Goal: Task Accomplishment & Management: Manage account settings

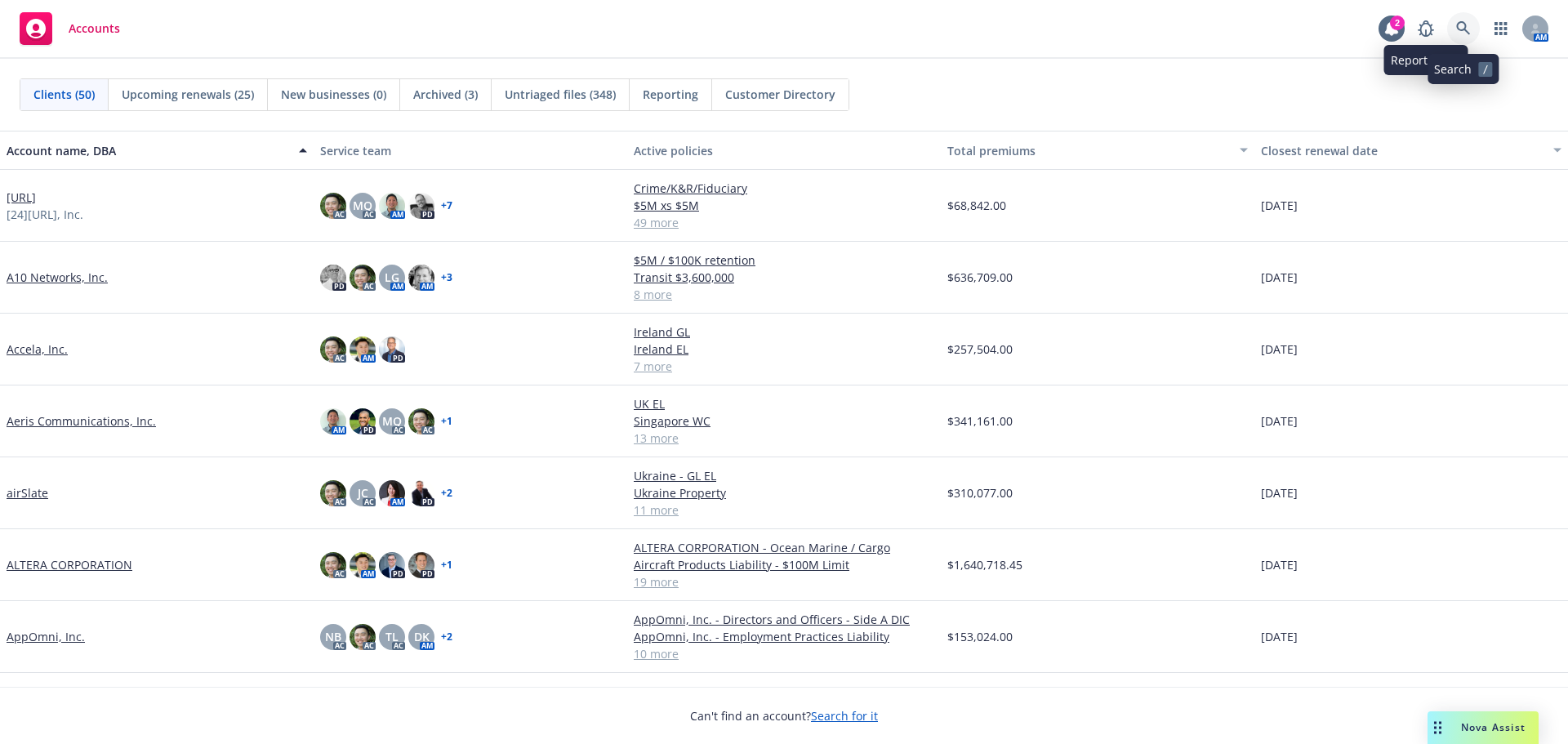
click at [1456, 22] on icon at bounding box center [1462, 28] width 14 height 14
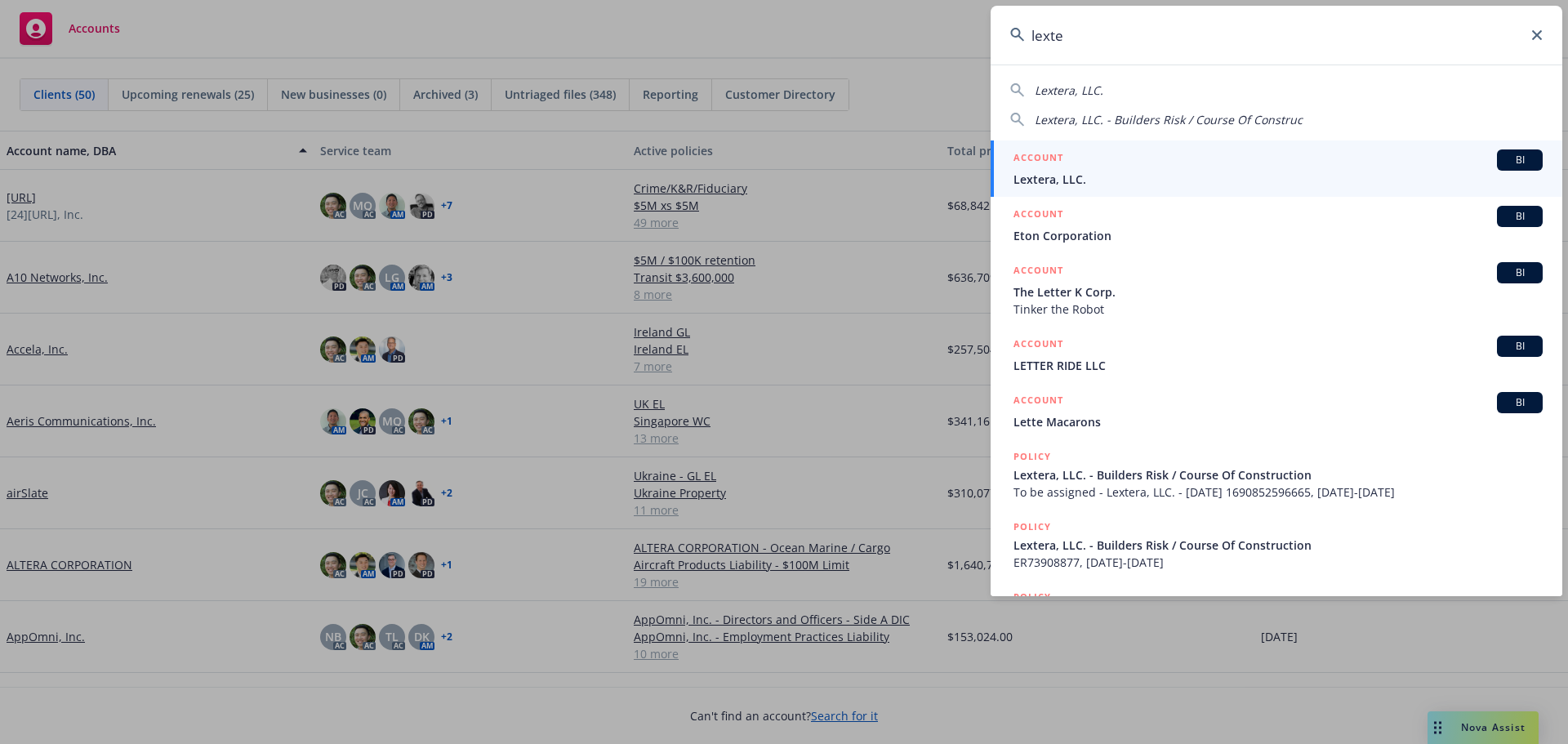
click at [1034, 32] on input "lexte" at bounding box center [1276, 35] width 572 height 59
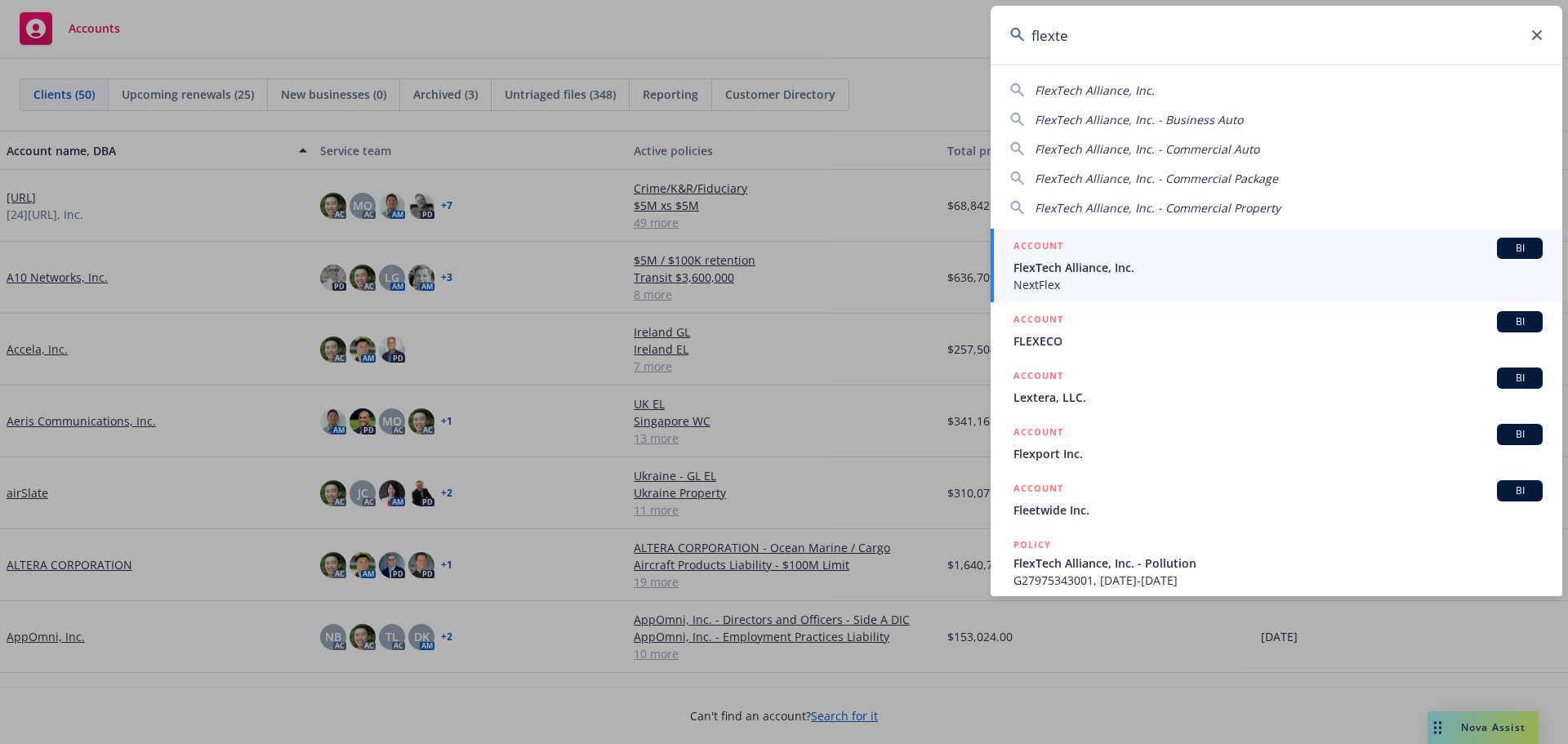
type input "flexte"
click at [1119, 285] on span "NextFlex" at bounding box center [1278, 285] width 529 height 17
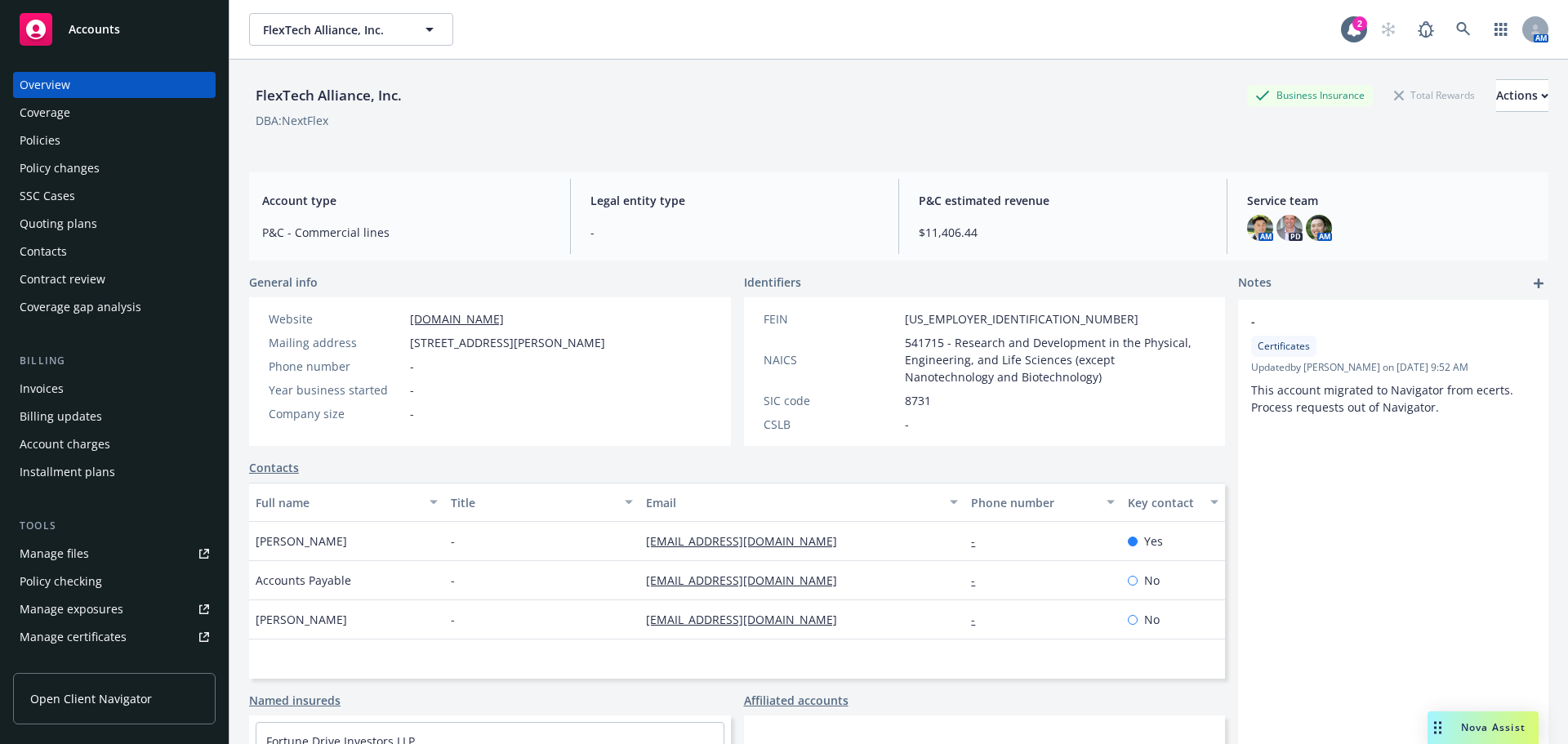
click at [92, 144] on div "Policies" at bounding box center [114, 140] width 189 height 26
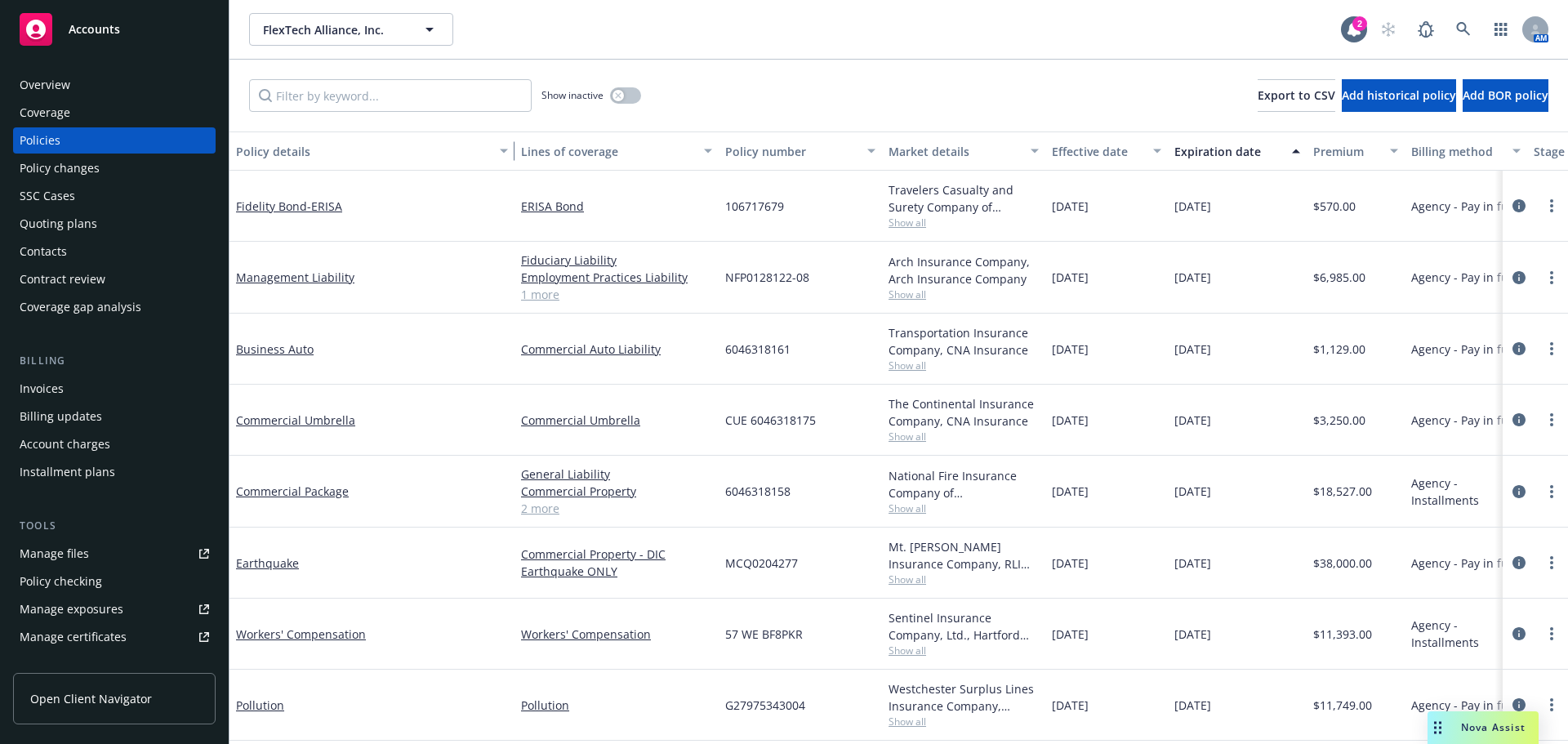
drag, startPoint x: 346, startPoint y: 139, endPoint x: 525, endPoint y: 145, distance: 179.1
click at [510, 145] on div "button" at bounding box center [507, 151] width 8 height 37
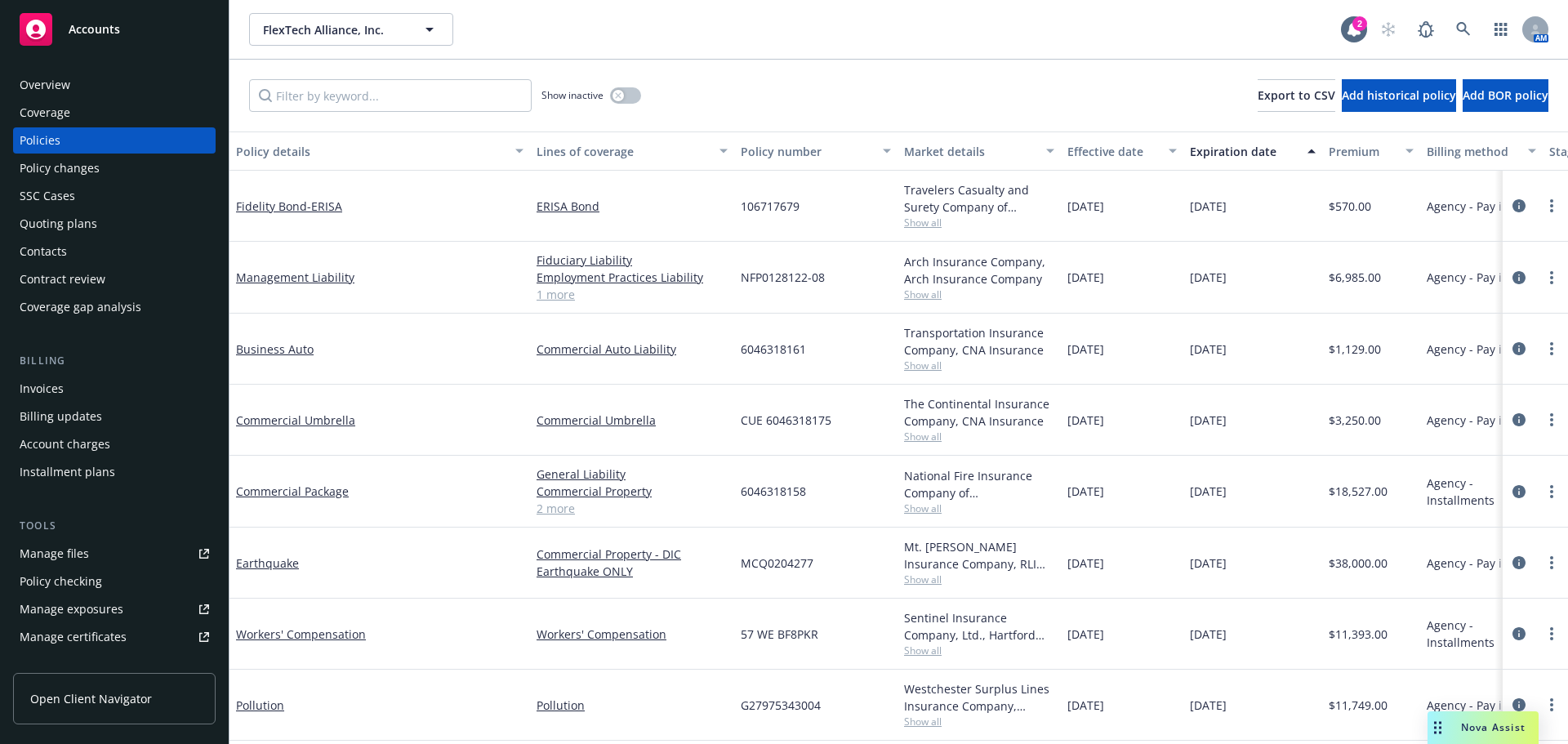
scroll to position [9, 0]
click at [326, 511] on div "Commercial Package" at bounding box center [380, 491] width 301 height 72
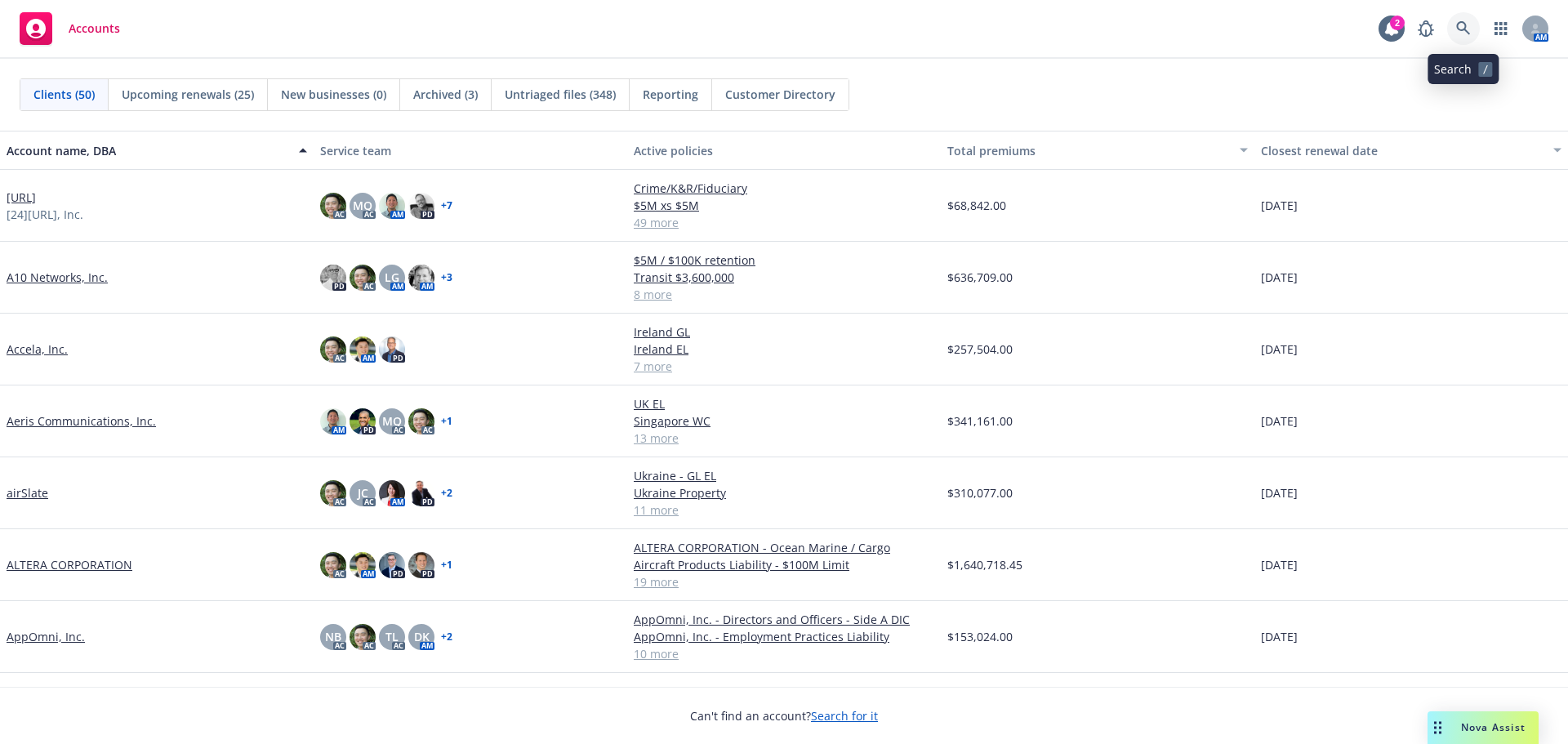
click at [1454, 21] on link at bounding box center [1462, 29] width 33 height 33
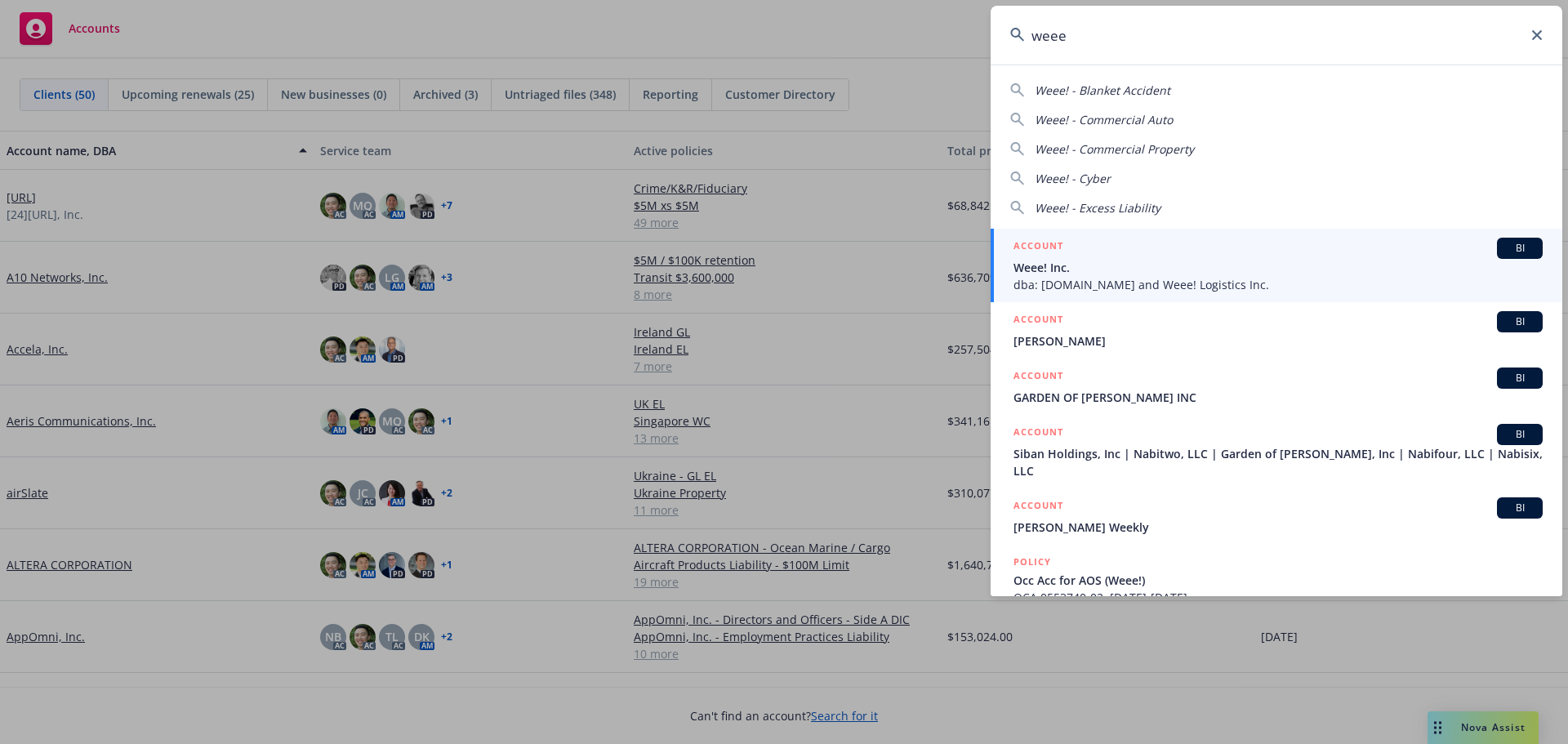
type input "weee"
click at [1115, 247] on div "ACCOUNT BI" at bounding box center [1278, 247] width 529 height 21
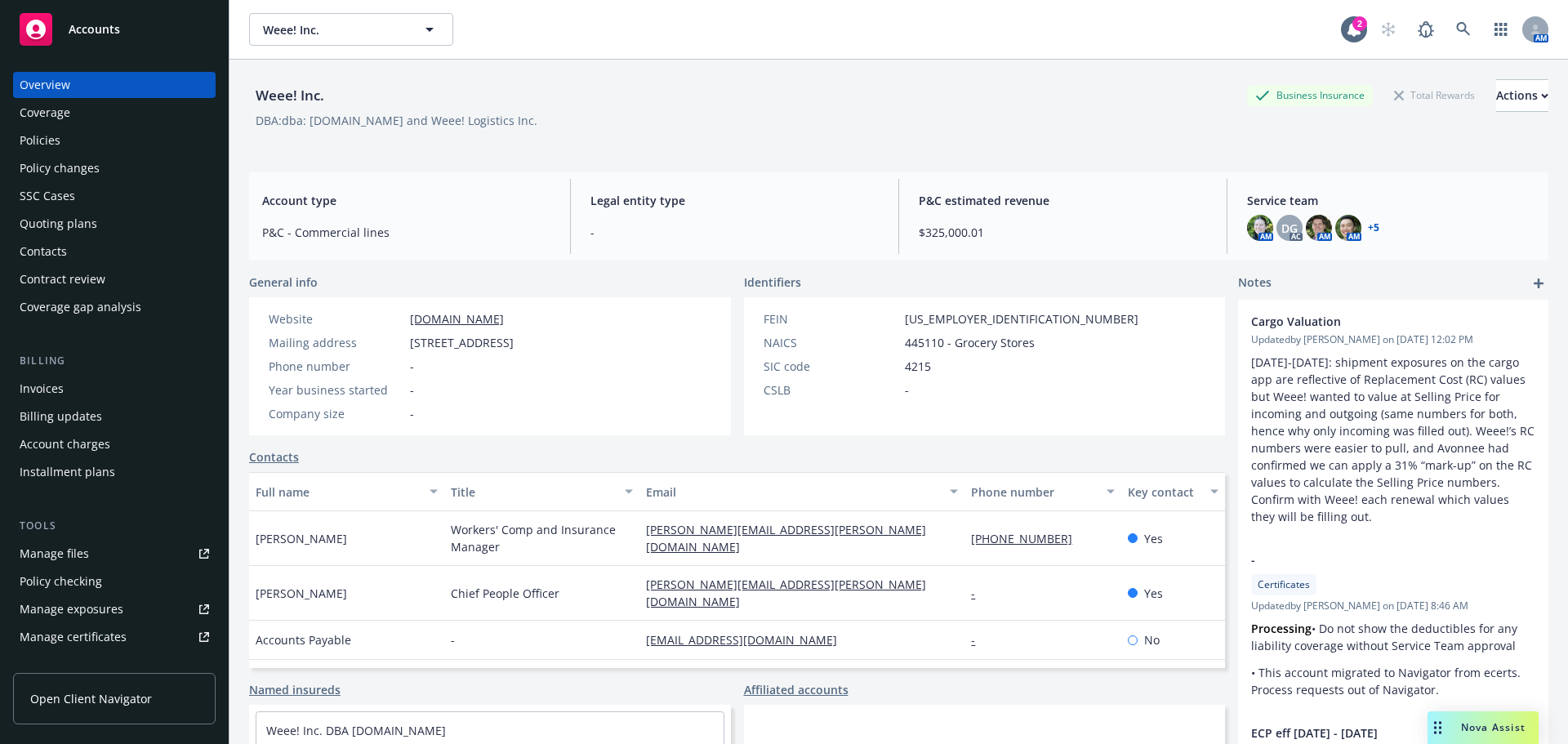
click at [138, 141] on div "Policies" at bounding box center [114, 140] width 189 height 26
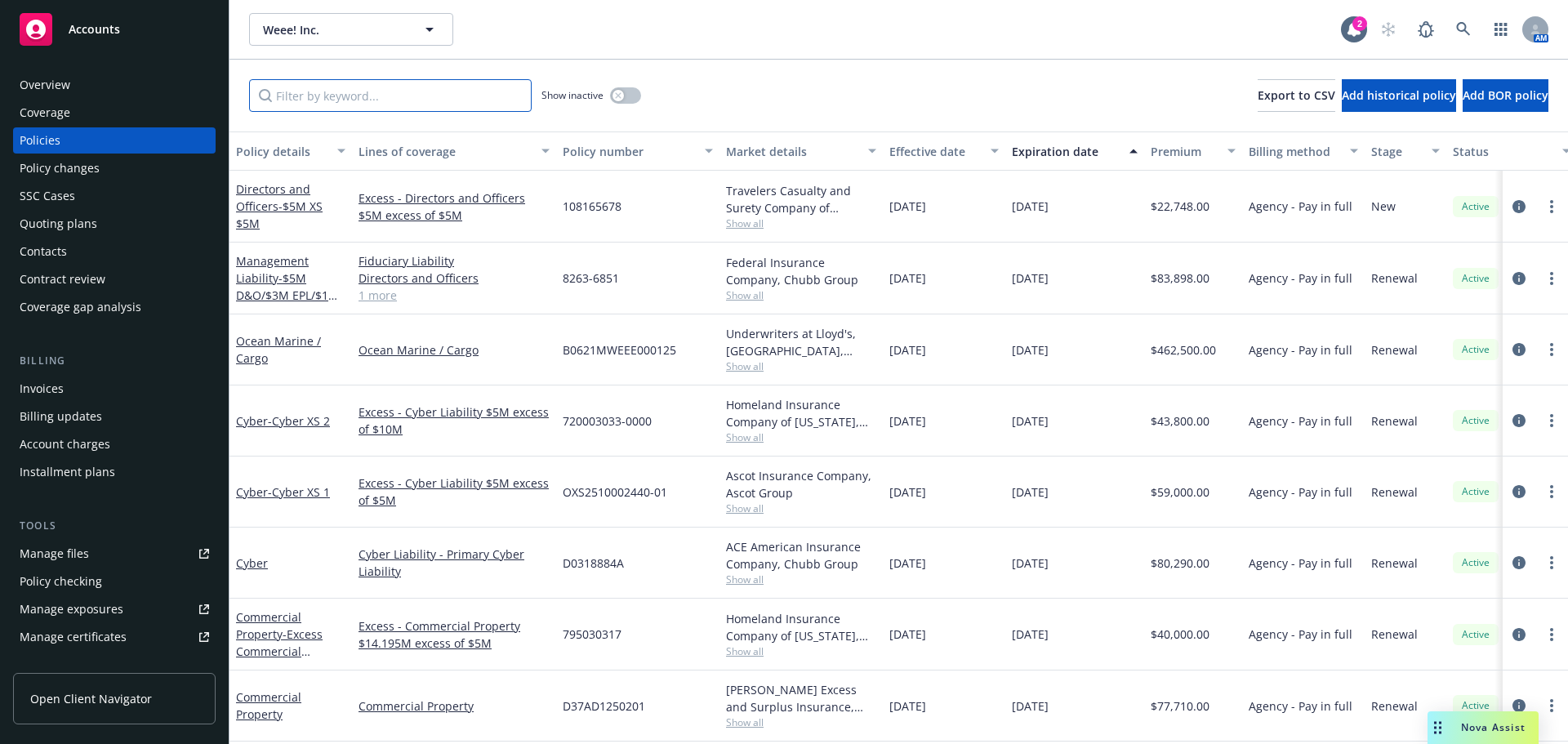
click at [342, 87] on input "Filter by keyword..." at bounding box center [390, 95] width 283 height 33
click at [43, 558] on div "Manage files" at bounding box center [54, 553] width 69 height 26
click at [310, 90] on input "Filter by keyword..." at bounding box center [390, 95] width 283 height 33
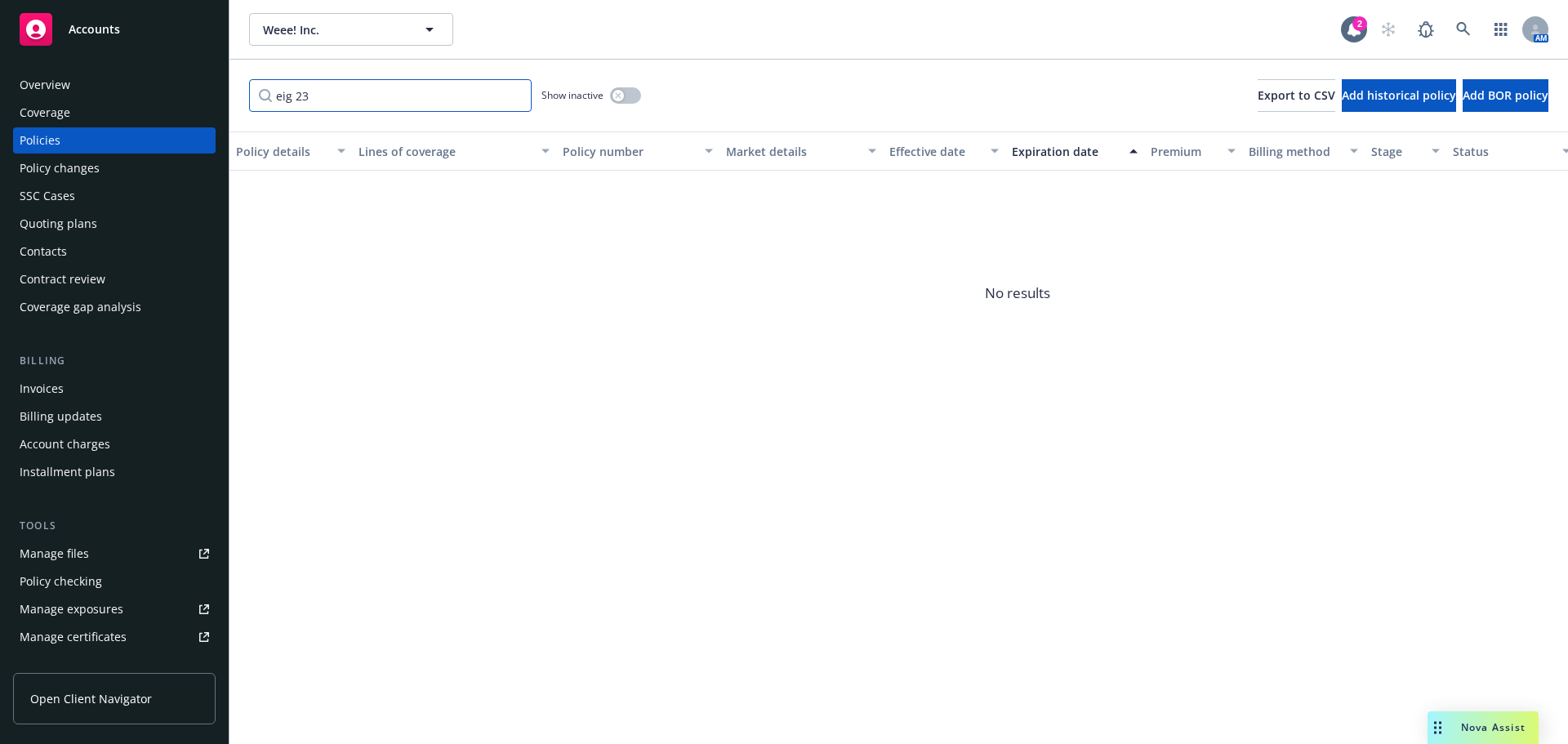
type input "eig 23"
click at [635, 96] on button "button" at bounding box center [625, 95] width 31 height 16
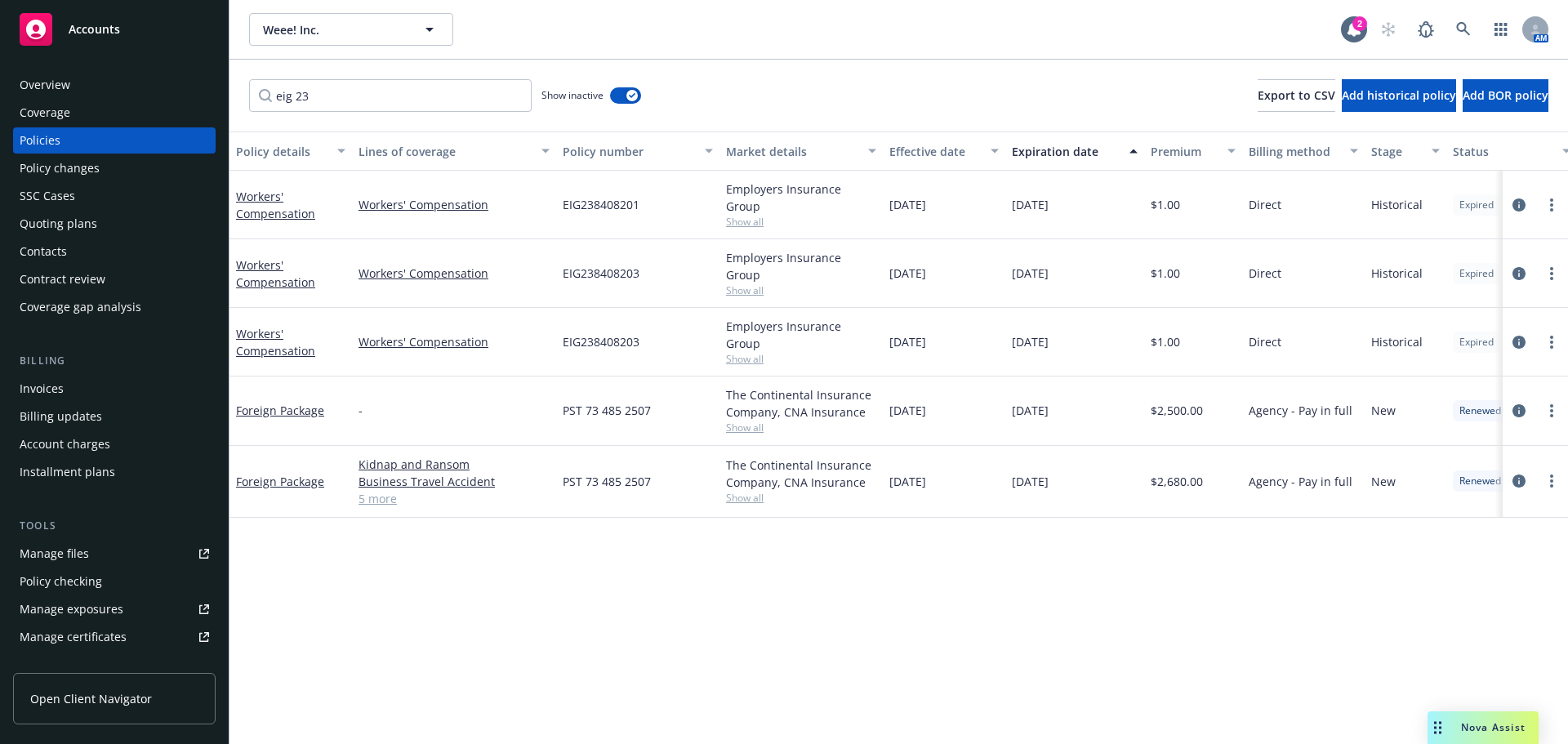
click at [763, 284] on span "Show all" at bounding box center [801, 291] width 150 height 14
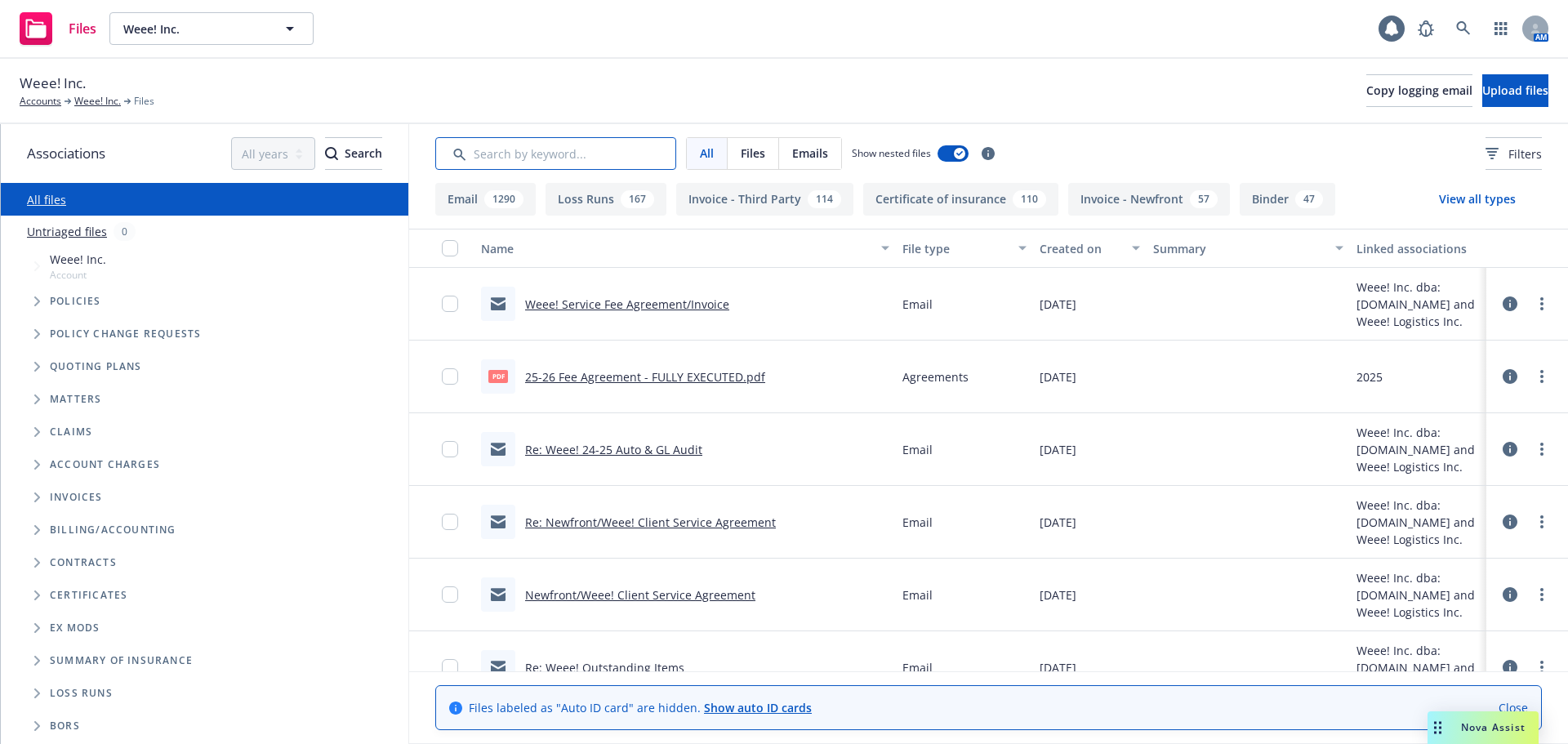
click at [500, 161] on input "Search by keyword..." at bounding box center [555, 153] width 241 height 33
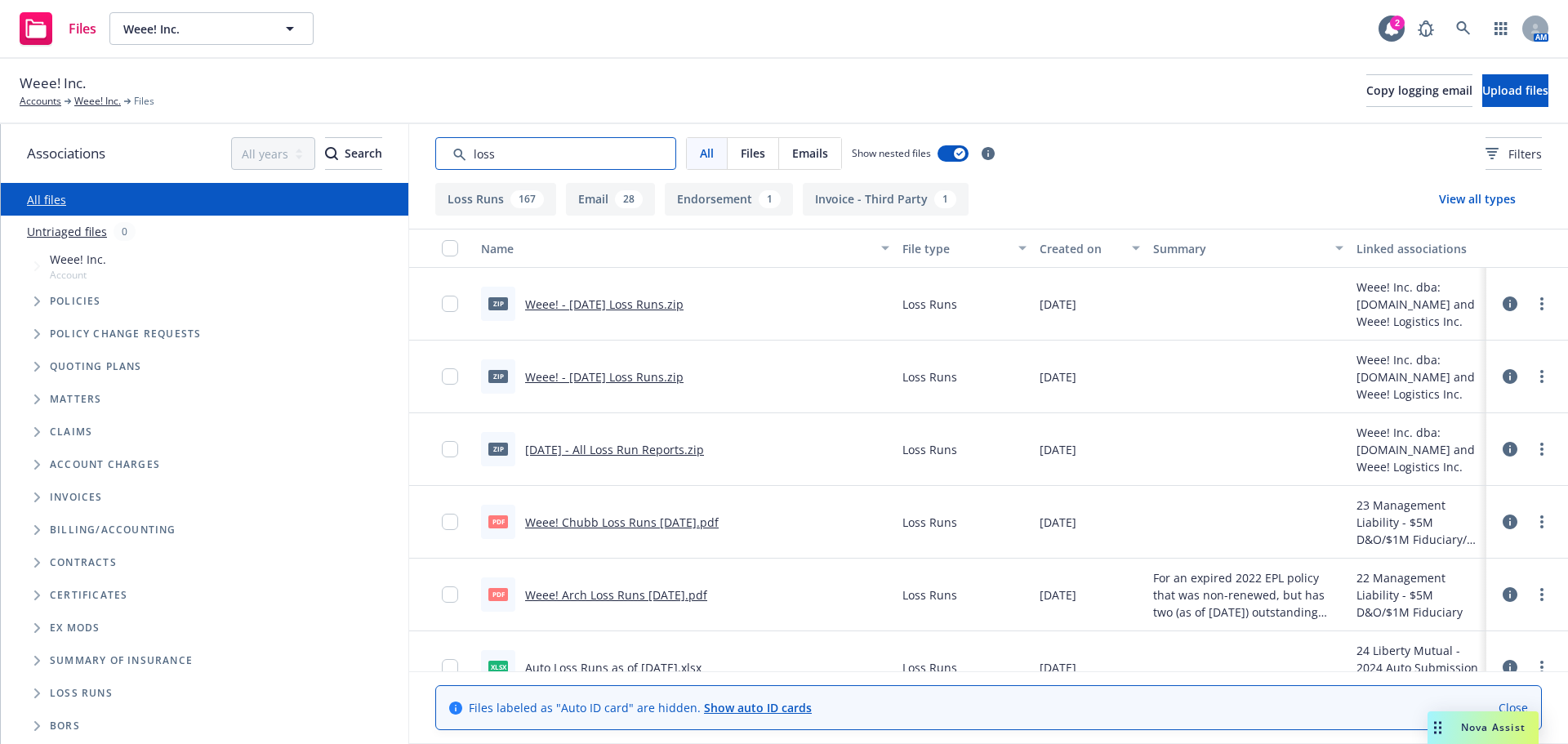
type input "loss"
click at [530, 205] on div "167" at bounding box center [527, 198] width 34 height 18
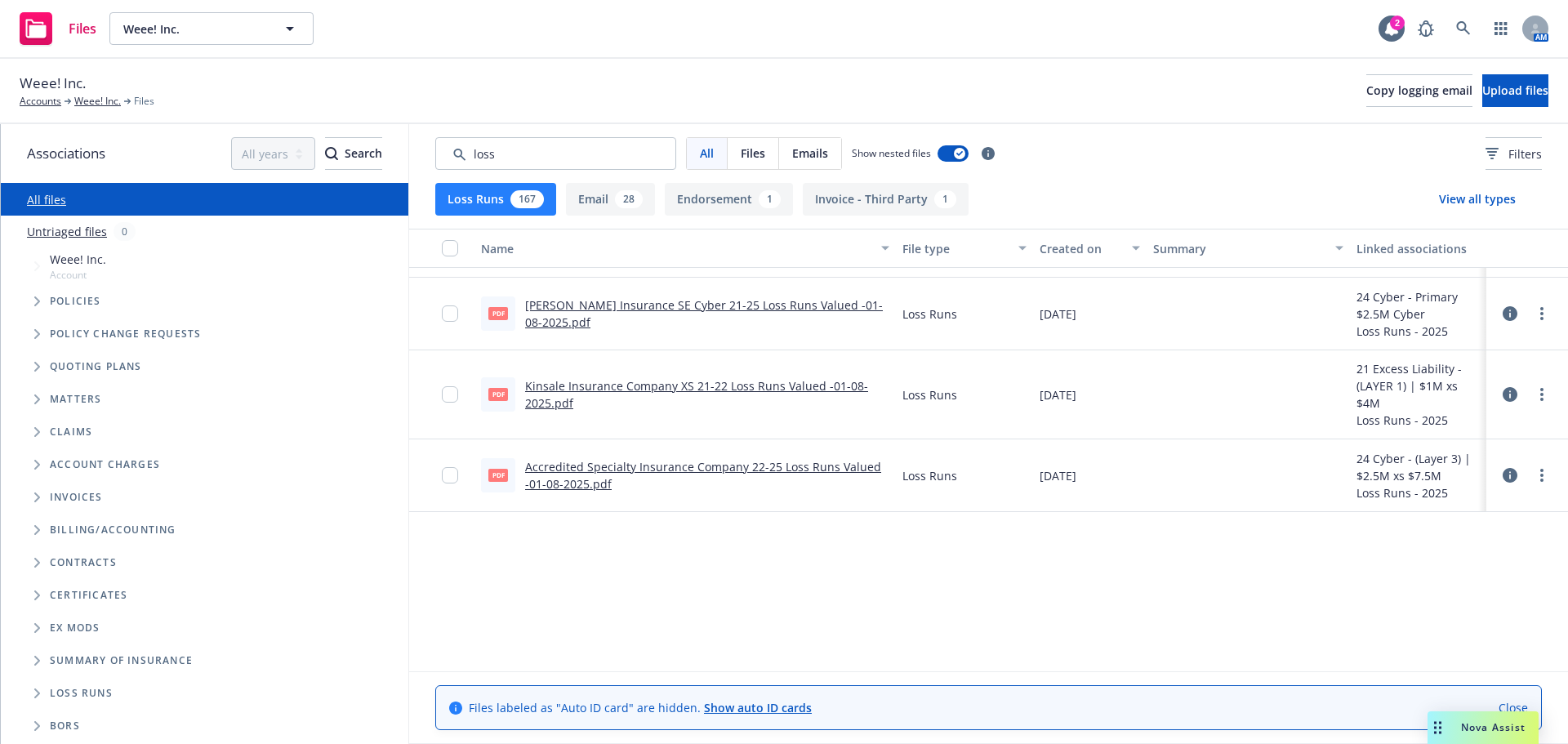
scroll to position [995, 0]
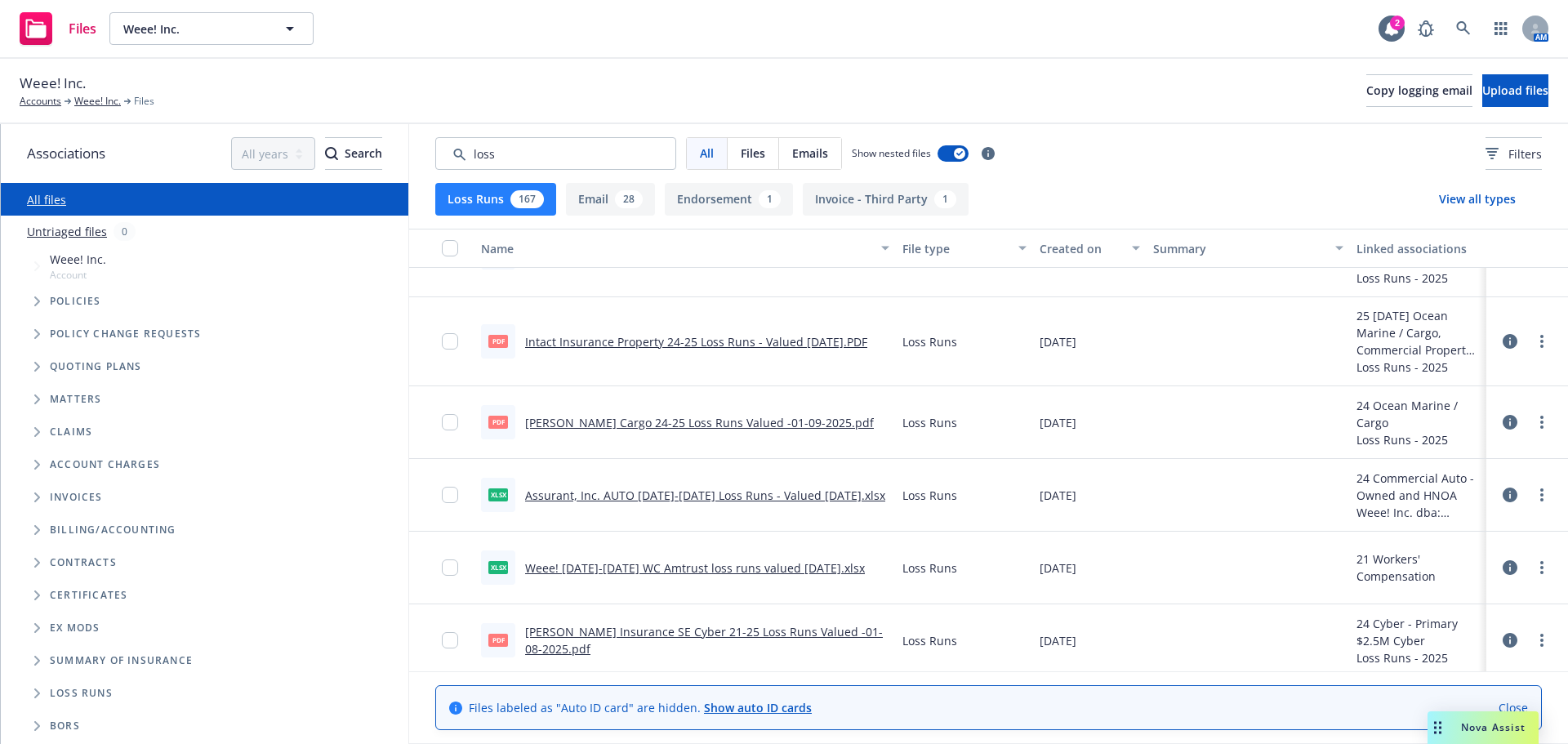
click at [1131, 248] on icon "button" at bounding box center [1136, 248] width 8 height 5
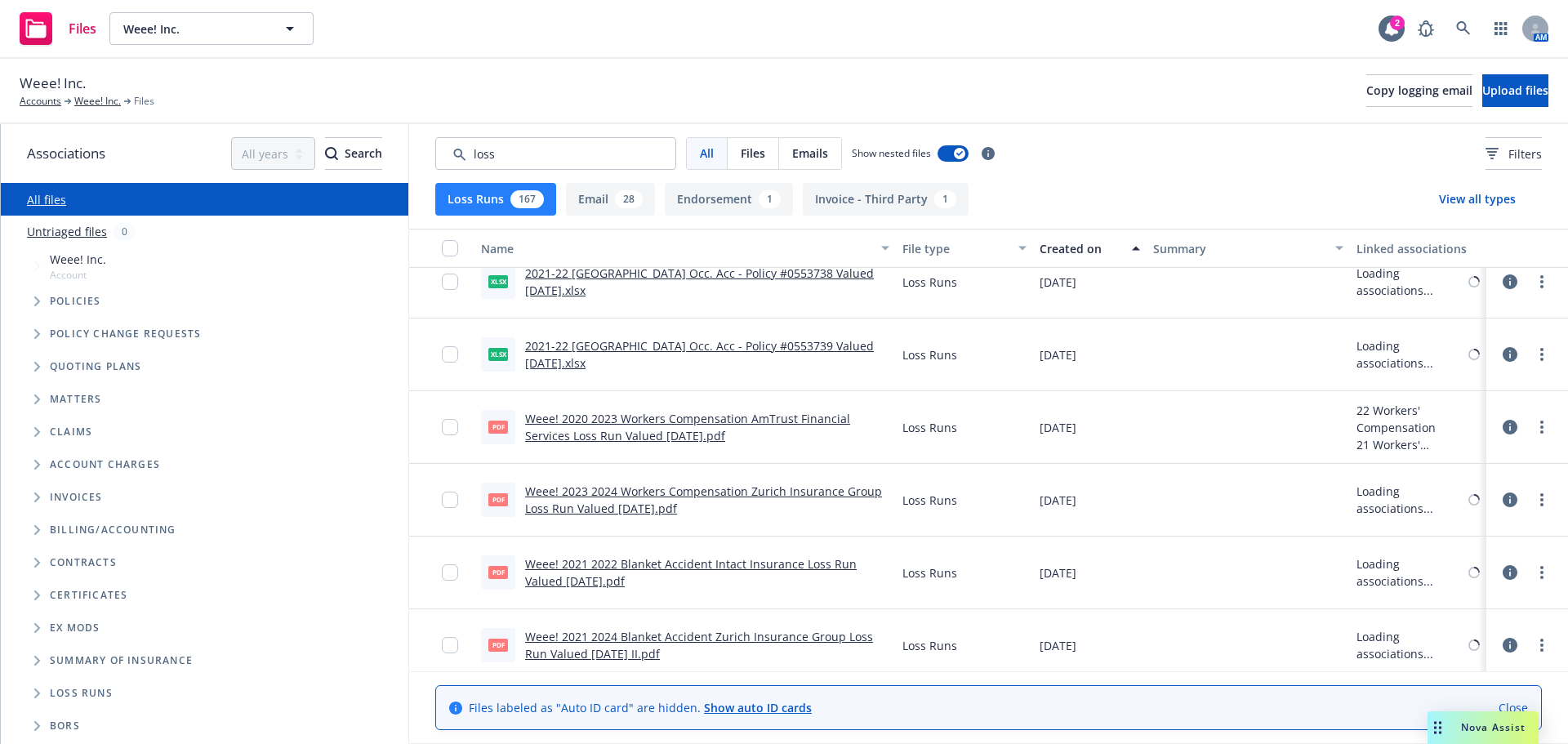
scroll to position [0, 0]
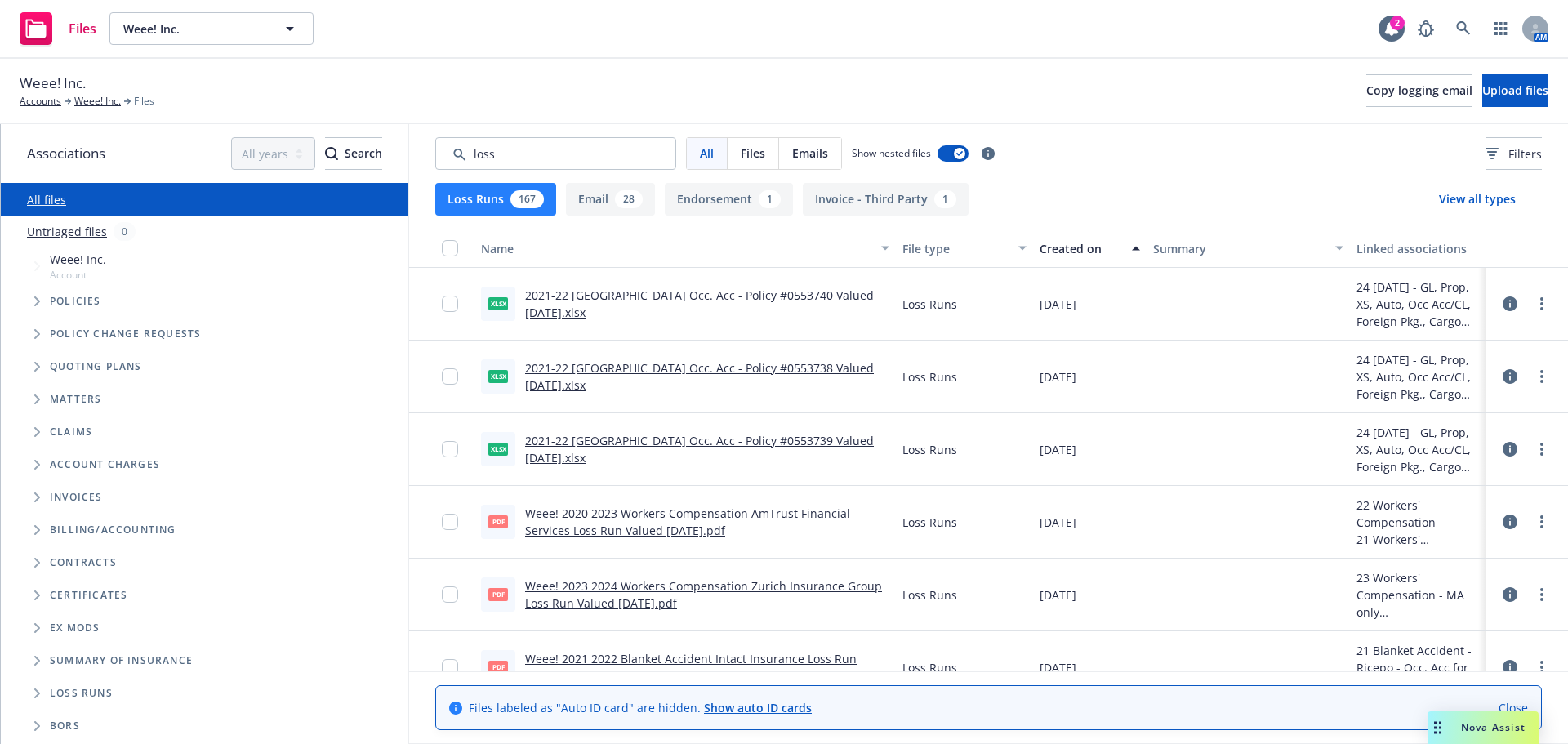
click at [1125, 263] on button "Created on" at bounding box center [1089, 248] width 113 height 39
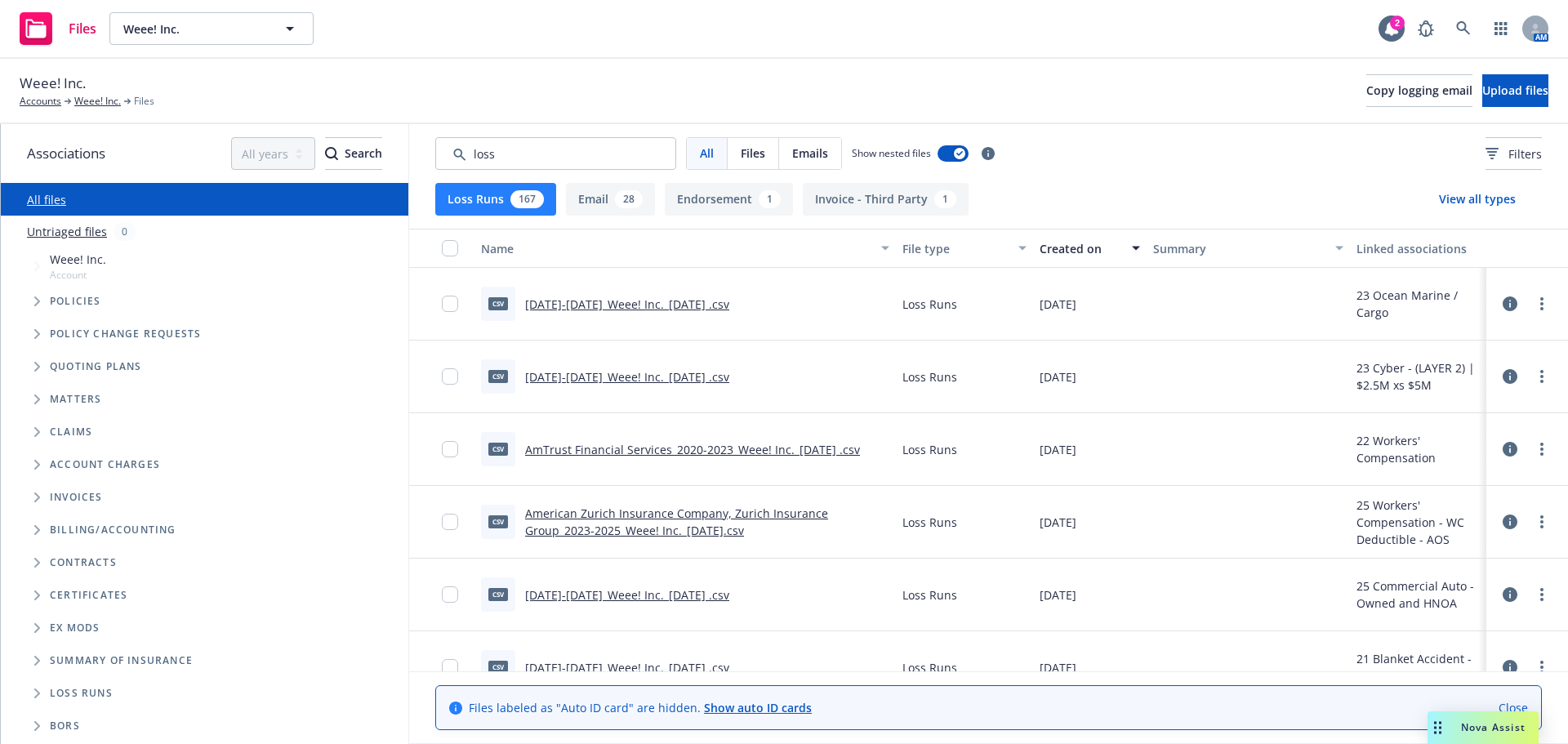
click at [714, 302] on link "2021-2024_Weee! Inc._9-11-2025 .csv" at bounding box center [627, 304] width 204 height 15
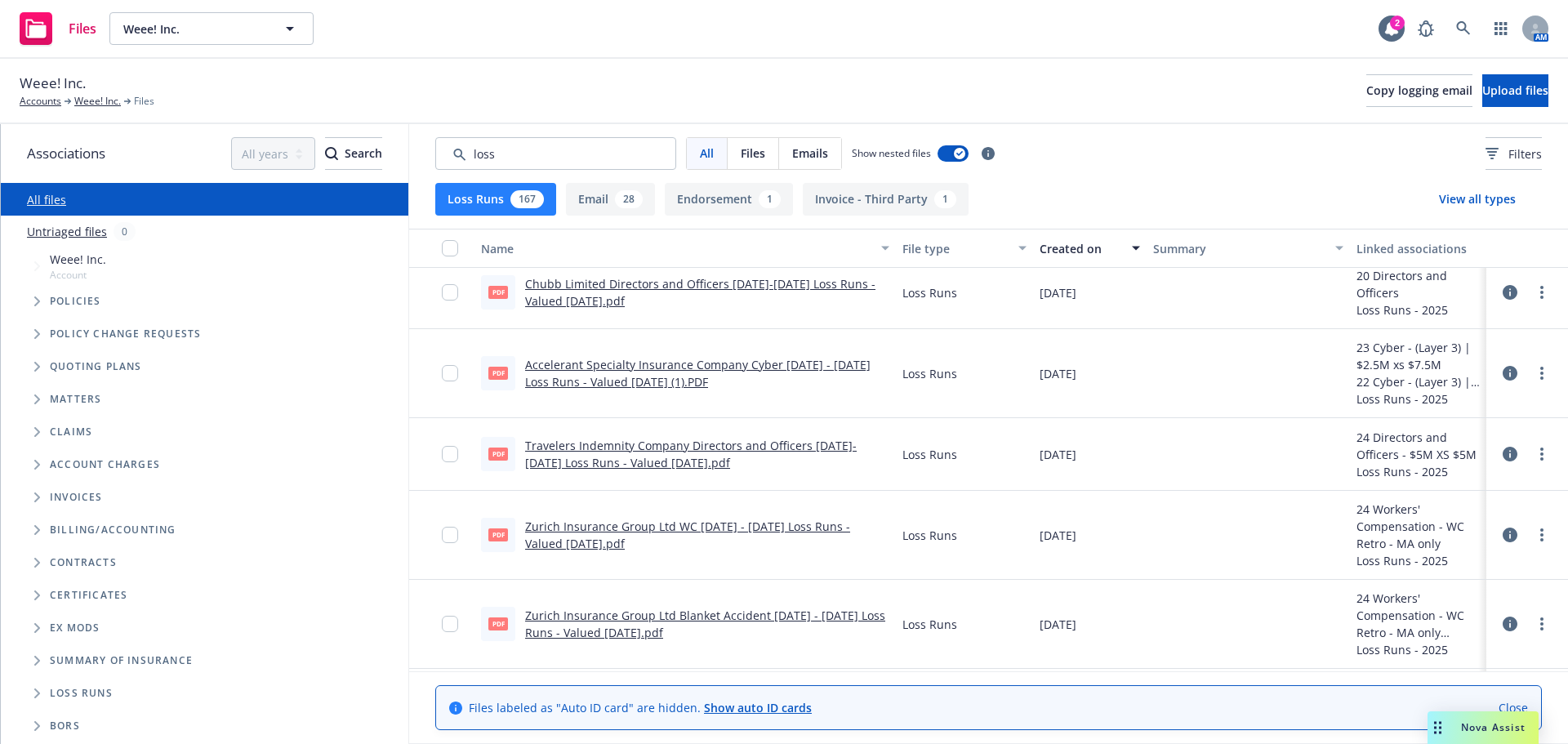
scroll to position [1225, 0]
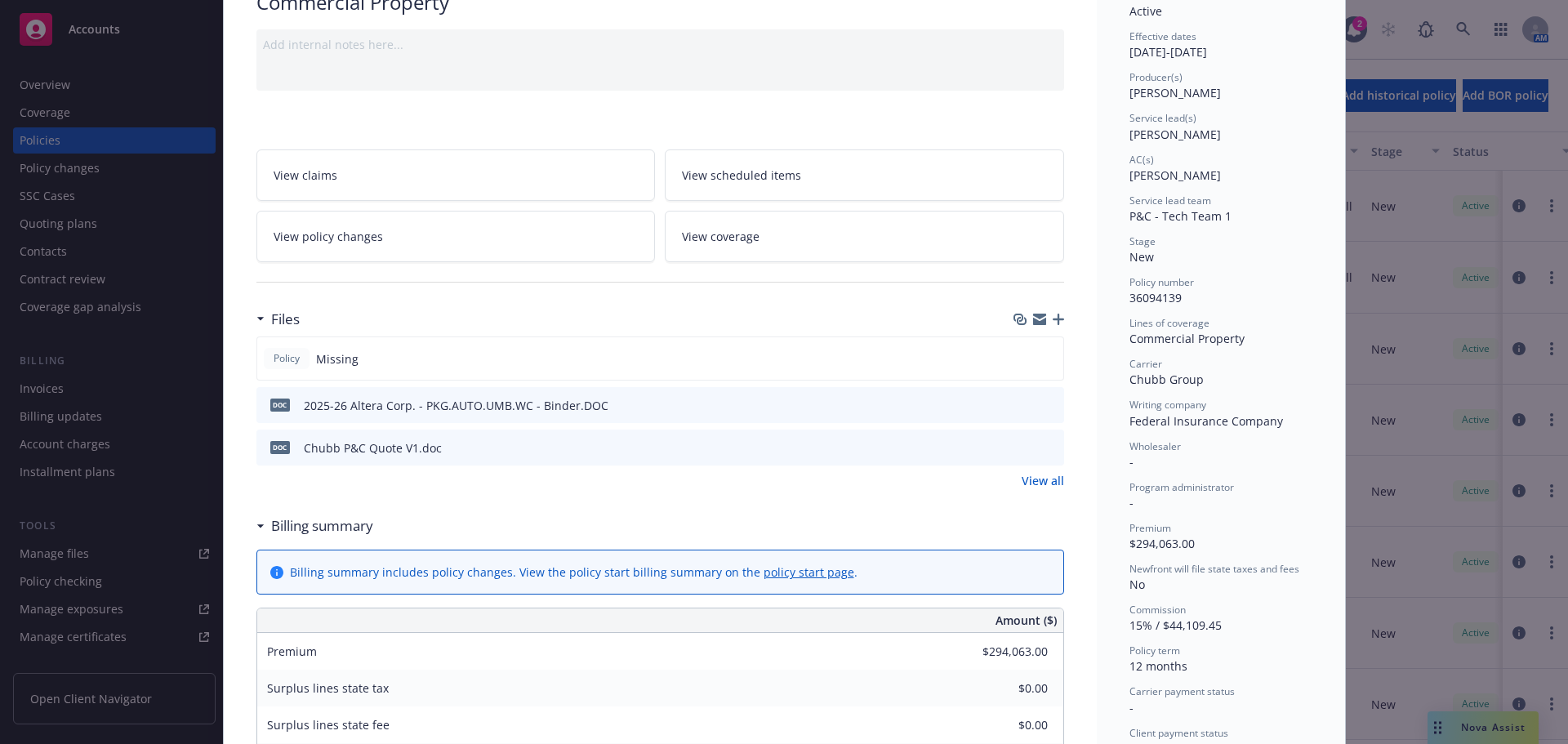
scroll to position [163, 0]
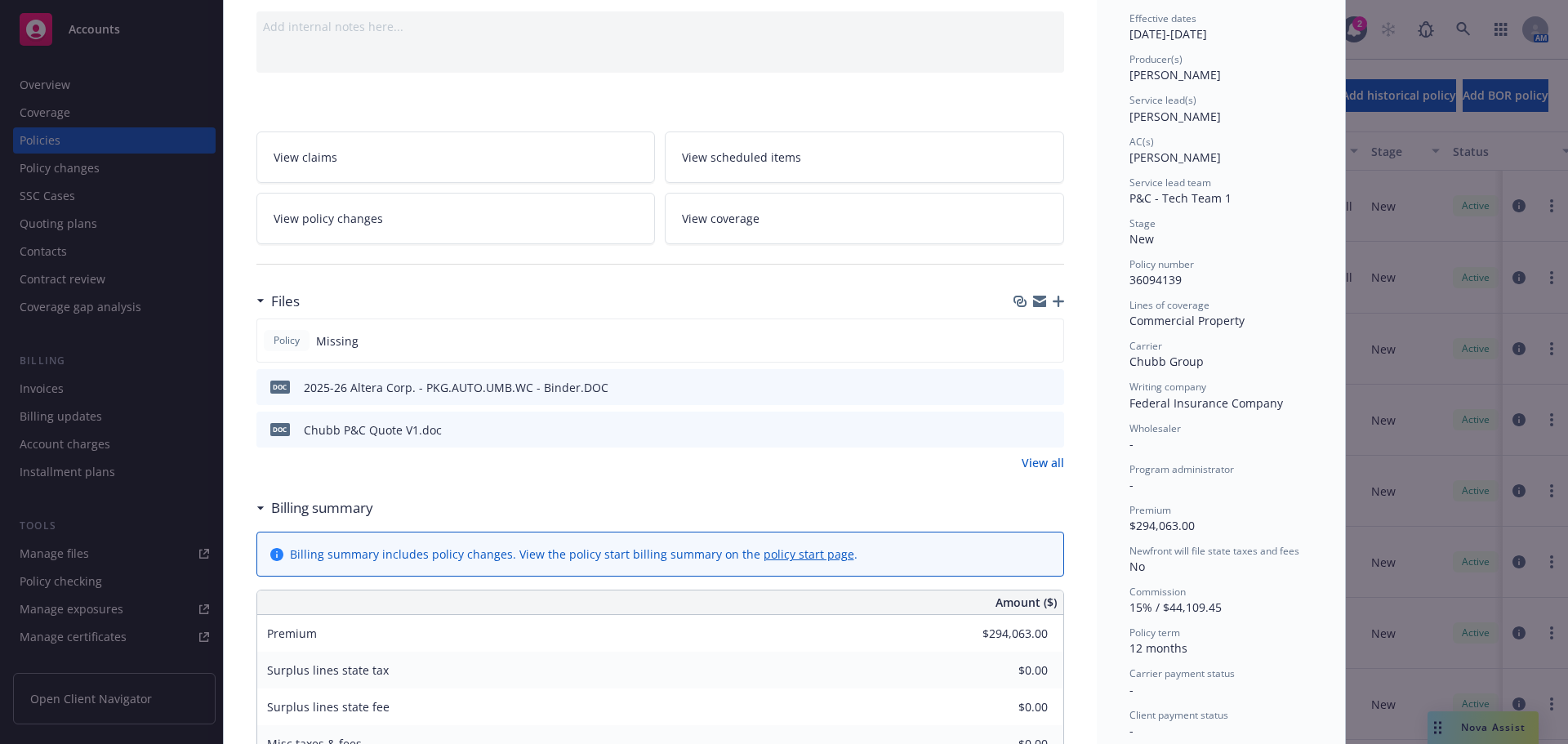
click at [1030, 465] on link "View all" at bounding box center [1043, 463] width 42 height 17
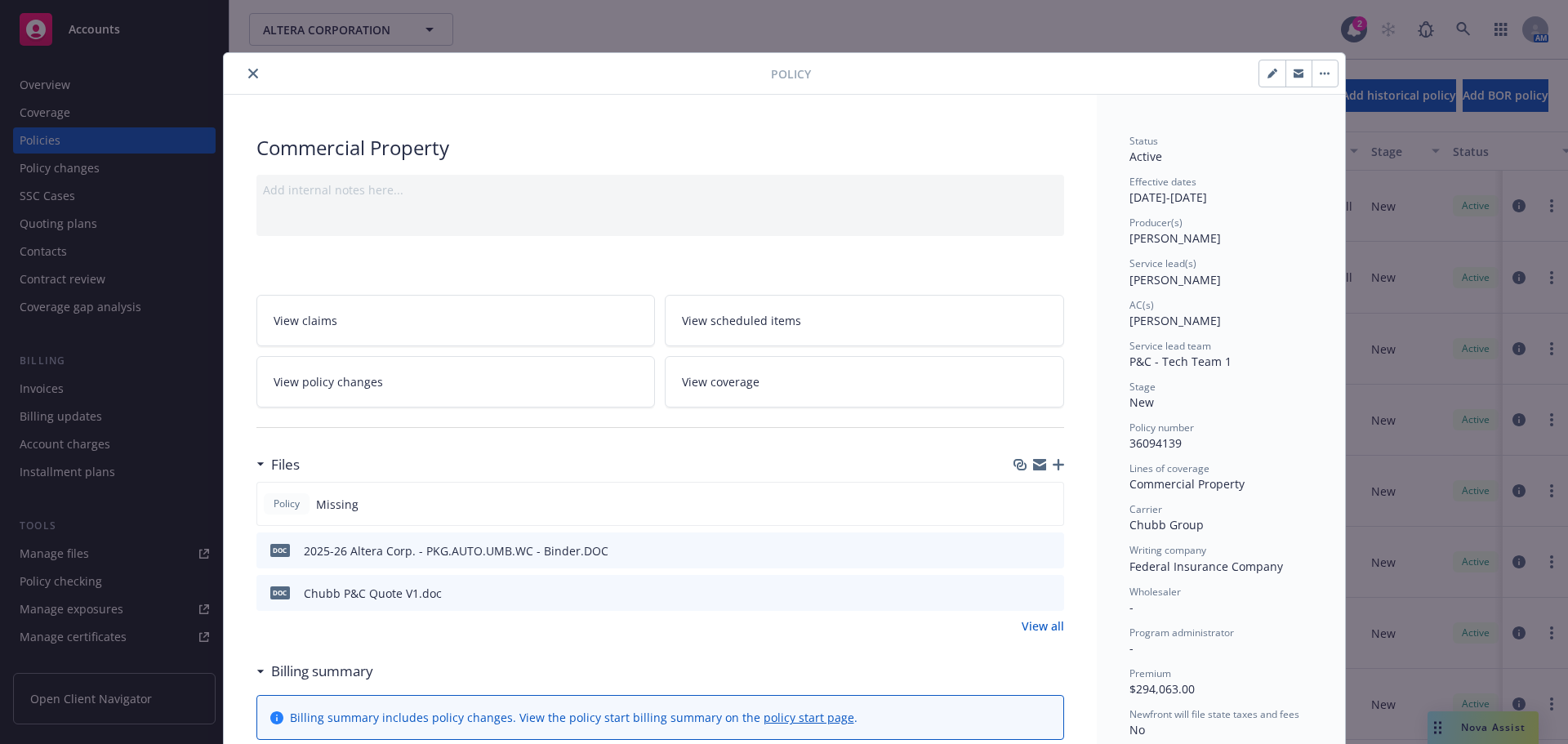
click at [1311, 74] on button "button" at bounding box center [1324, 73] width 26 height 26
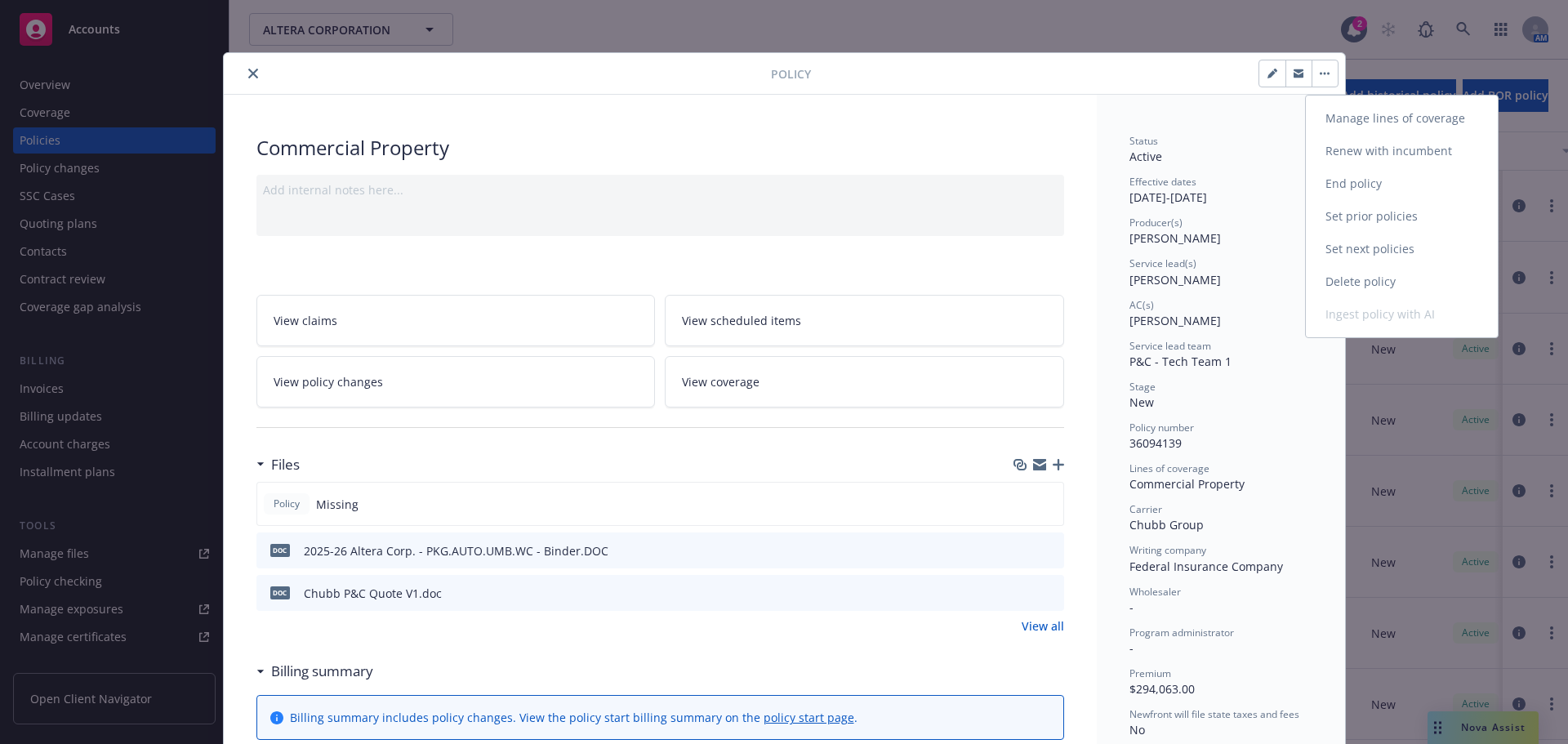
click at [1362, 125] on link "Manage lines of coverage" at bounding box center [1401, 118] width 192 height 33
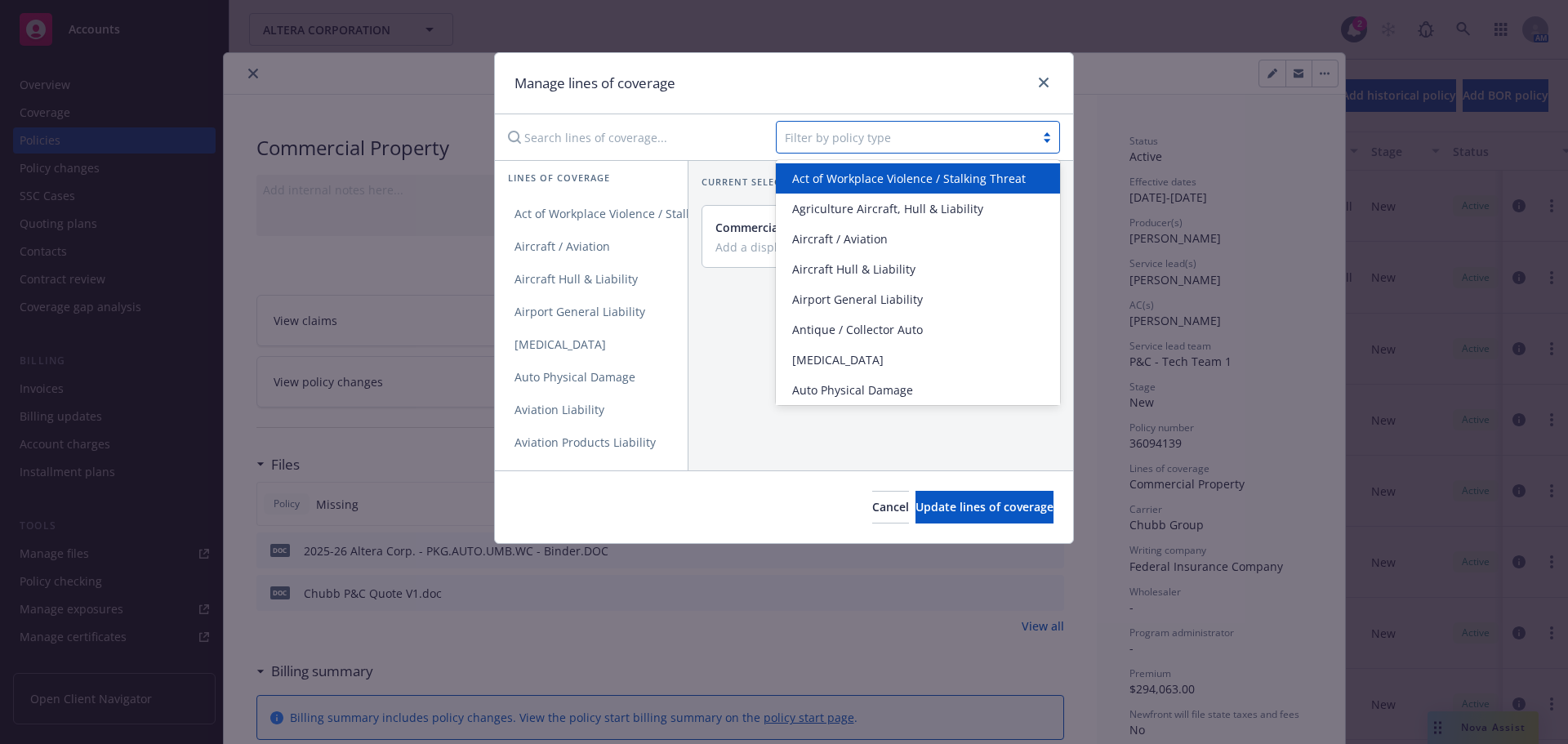
click at [851, 139] on div at bounding box center [905, 137] width 241 height 19
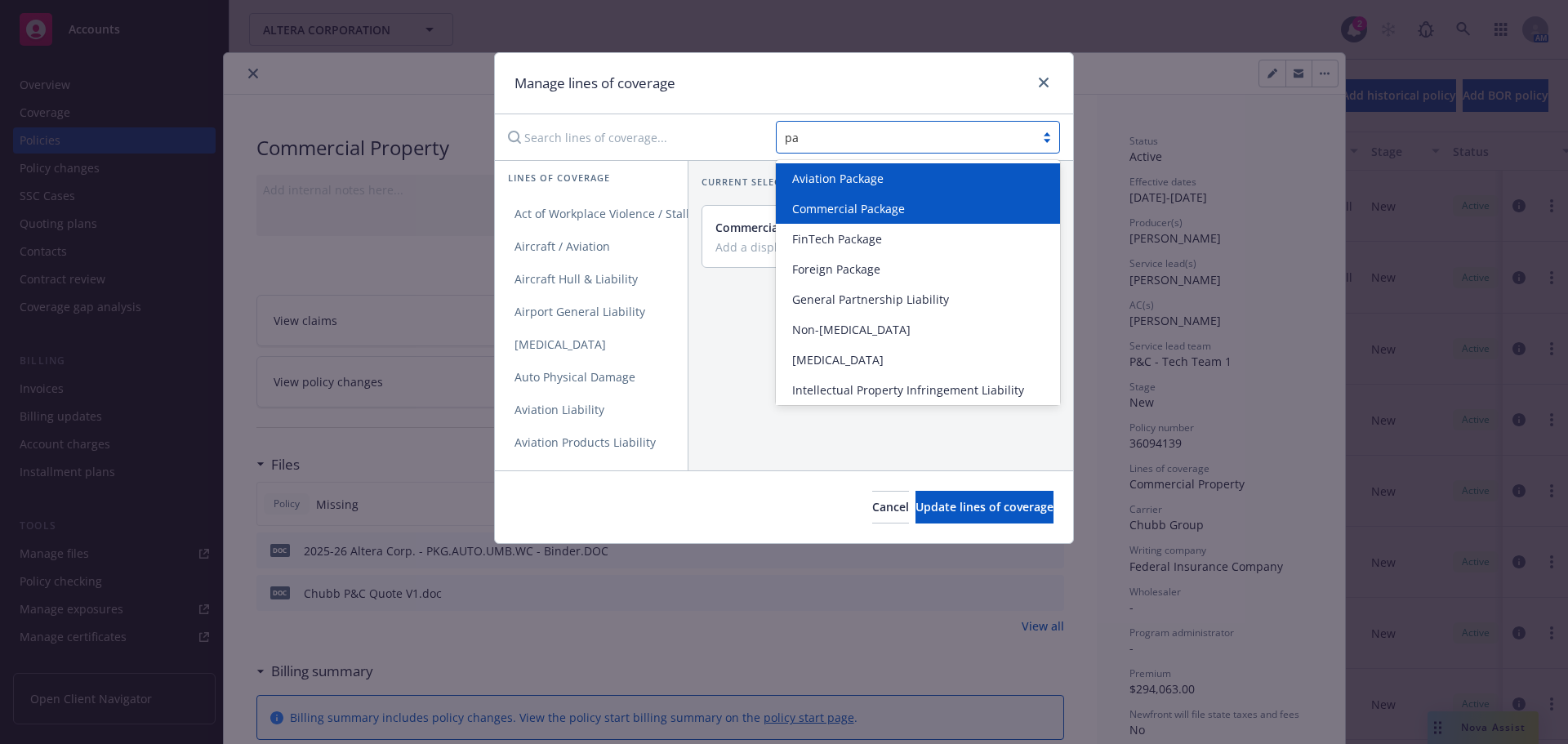
type input "pac"
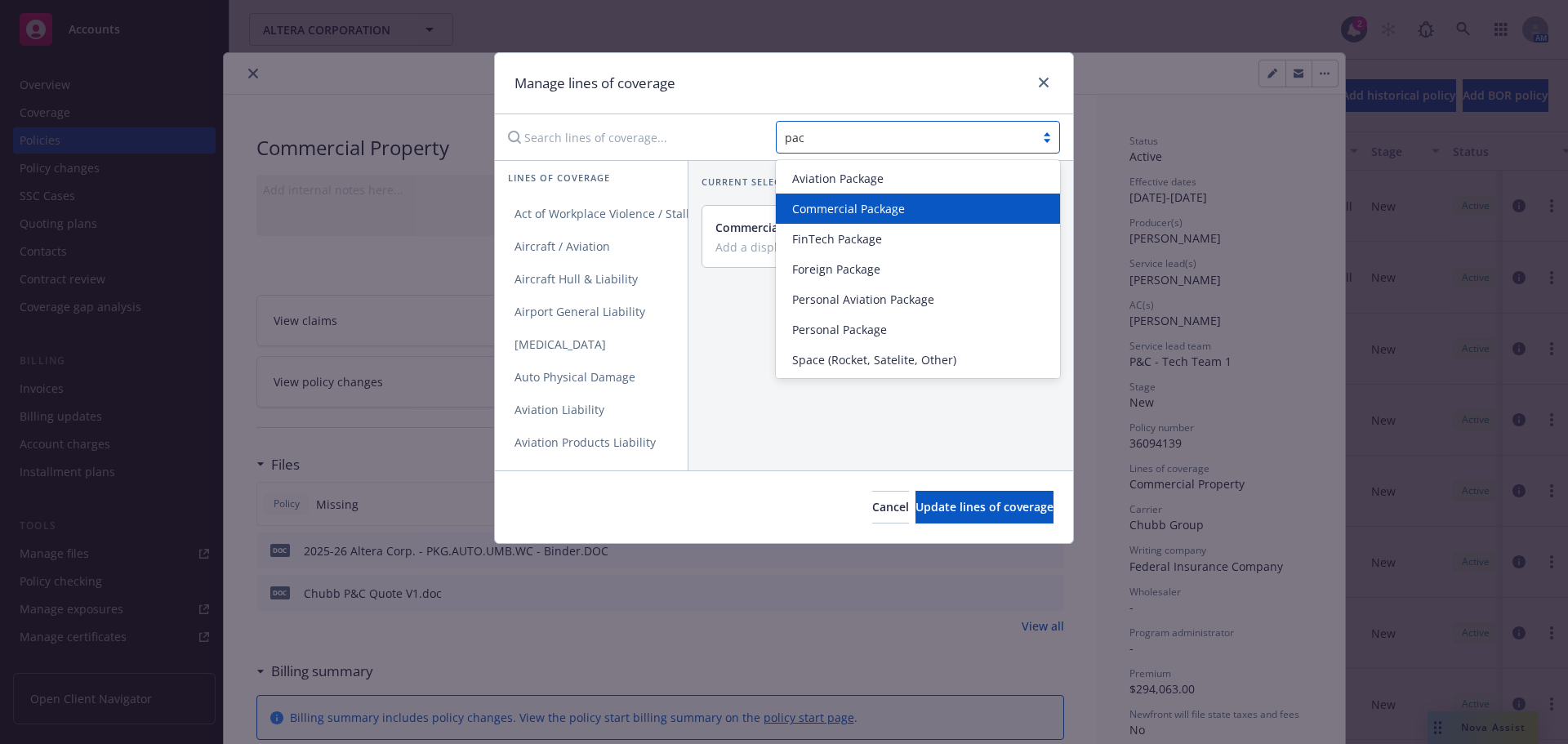
click at [863, 204] on span "Commercial Package" at bounding box center [848, 209] width 112 height 17
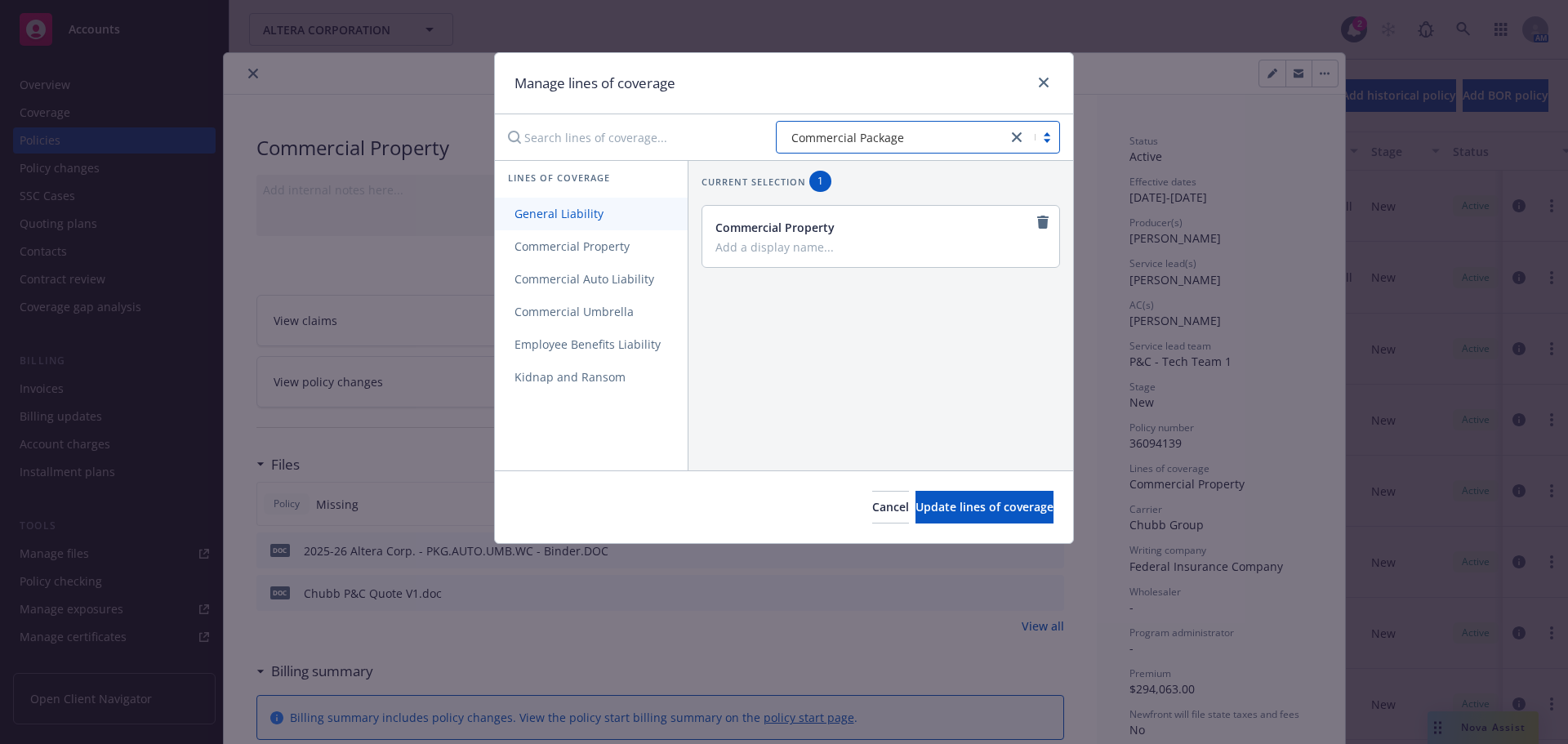
click at [610, 215] on span "General Liability" at bounding box center [559, 214] width 128 height 15
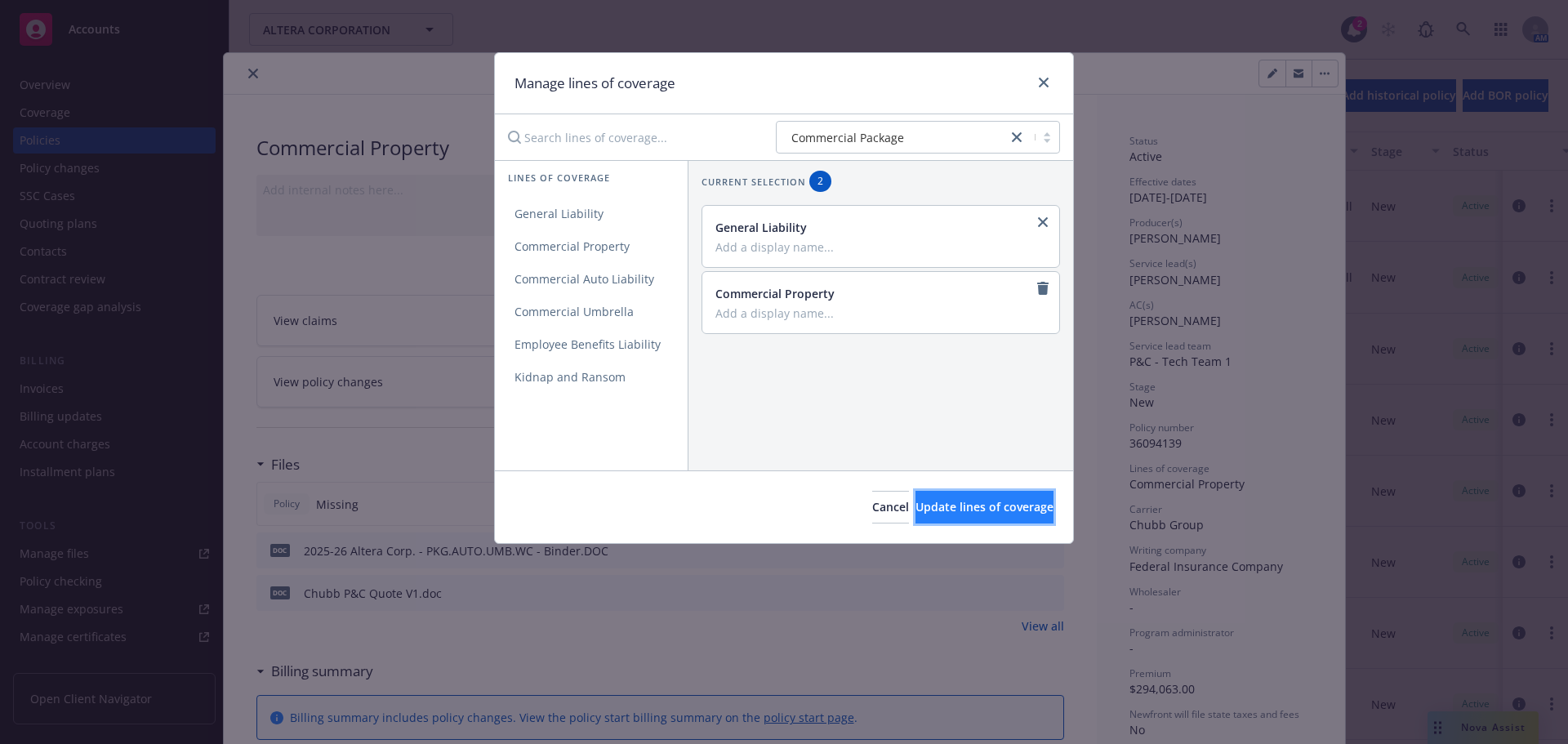
click at [952, 513] on span "Update lines of coverage" at bounding box center [984, 507] width 138 height 15
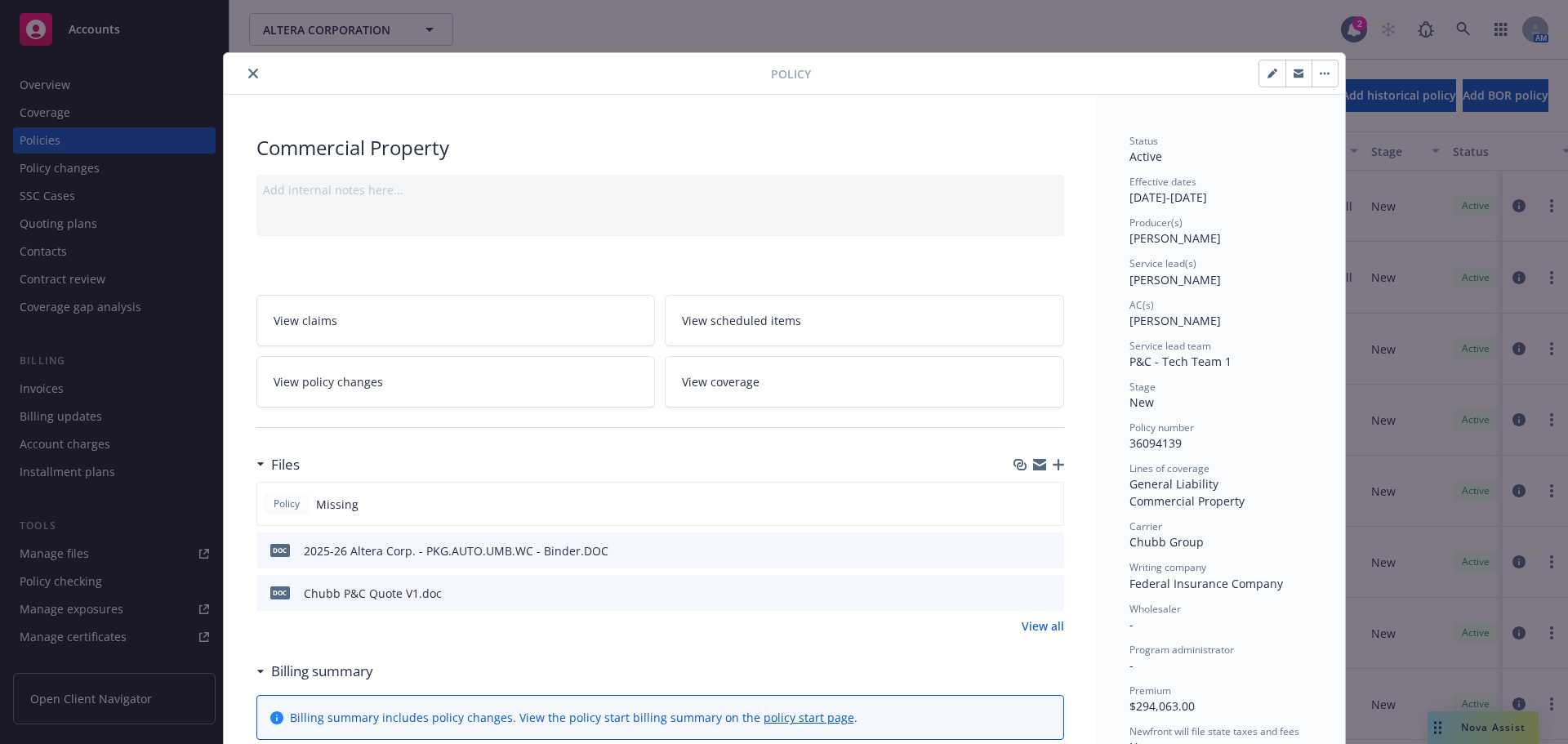
click at [1260, 79] on button "button" at bounding box center [1272, 73] width 26 height 26
select select "NEW"
select select "12"
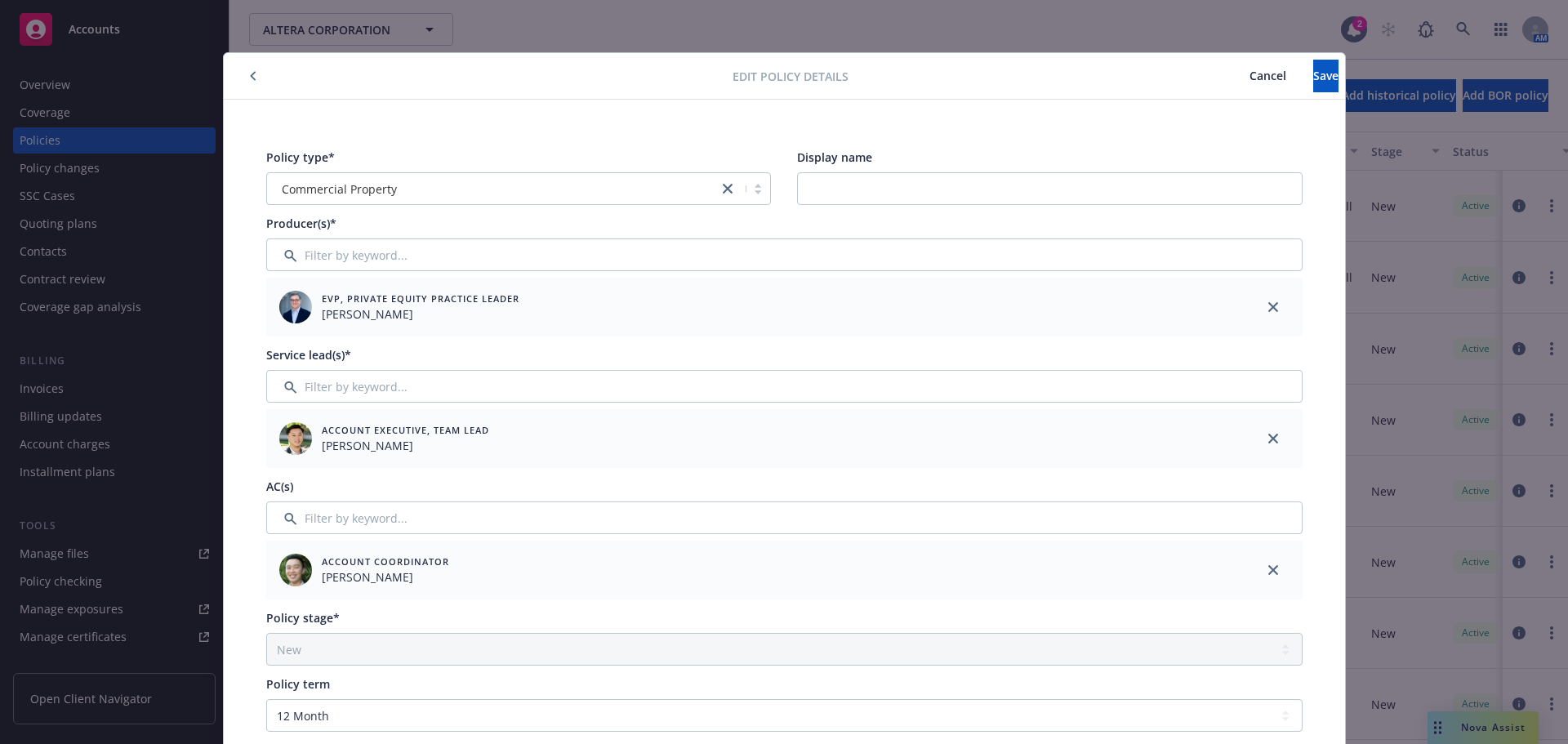
click at [1249, 77] on span "Cancel" at bounding box center [1267, 75] width 37 height 15
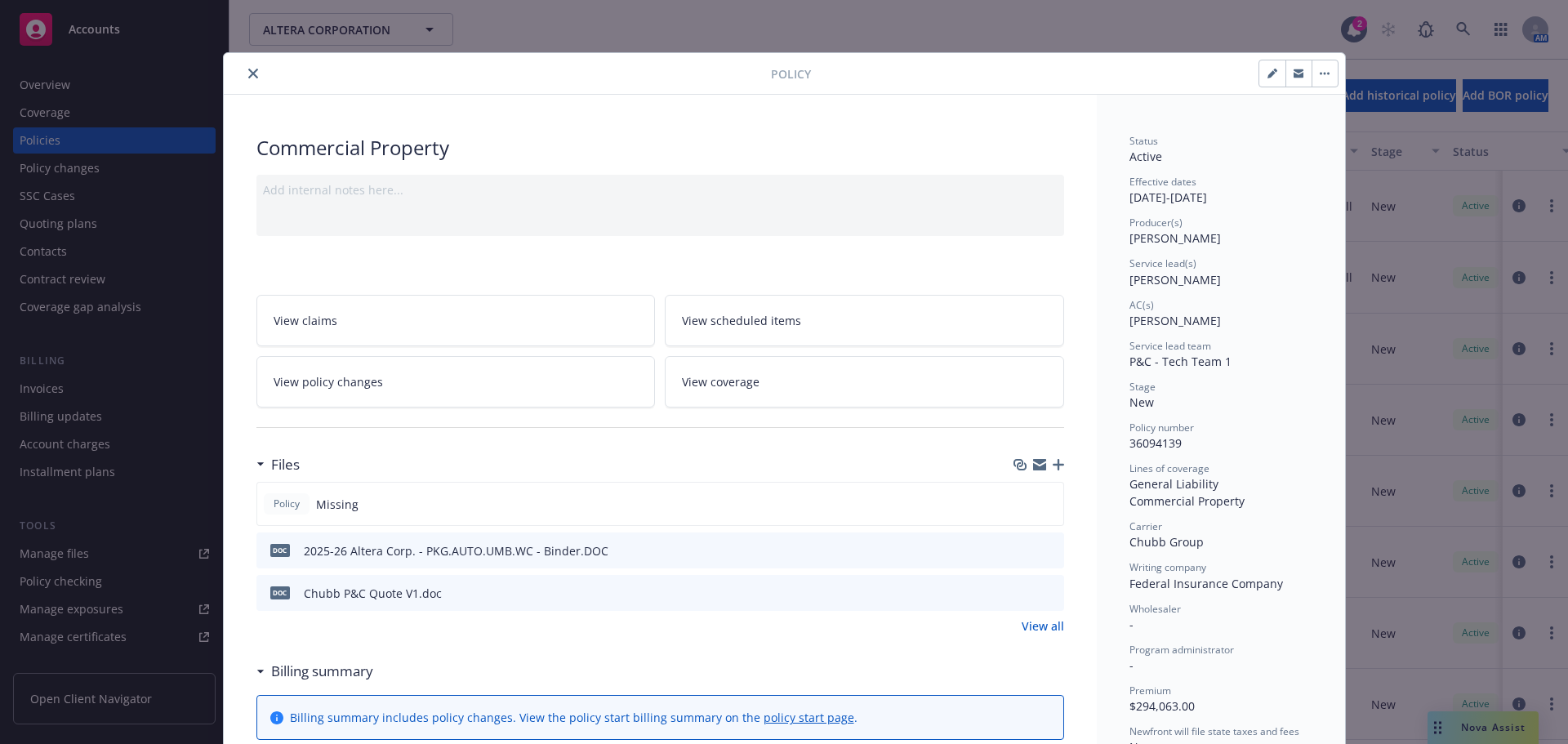
click at [703, 368] on link "View coverage" at bounding box center [864, 382] width 399 height 52
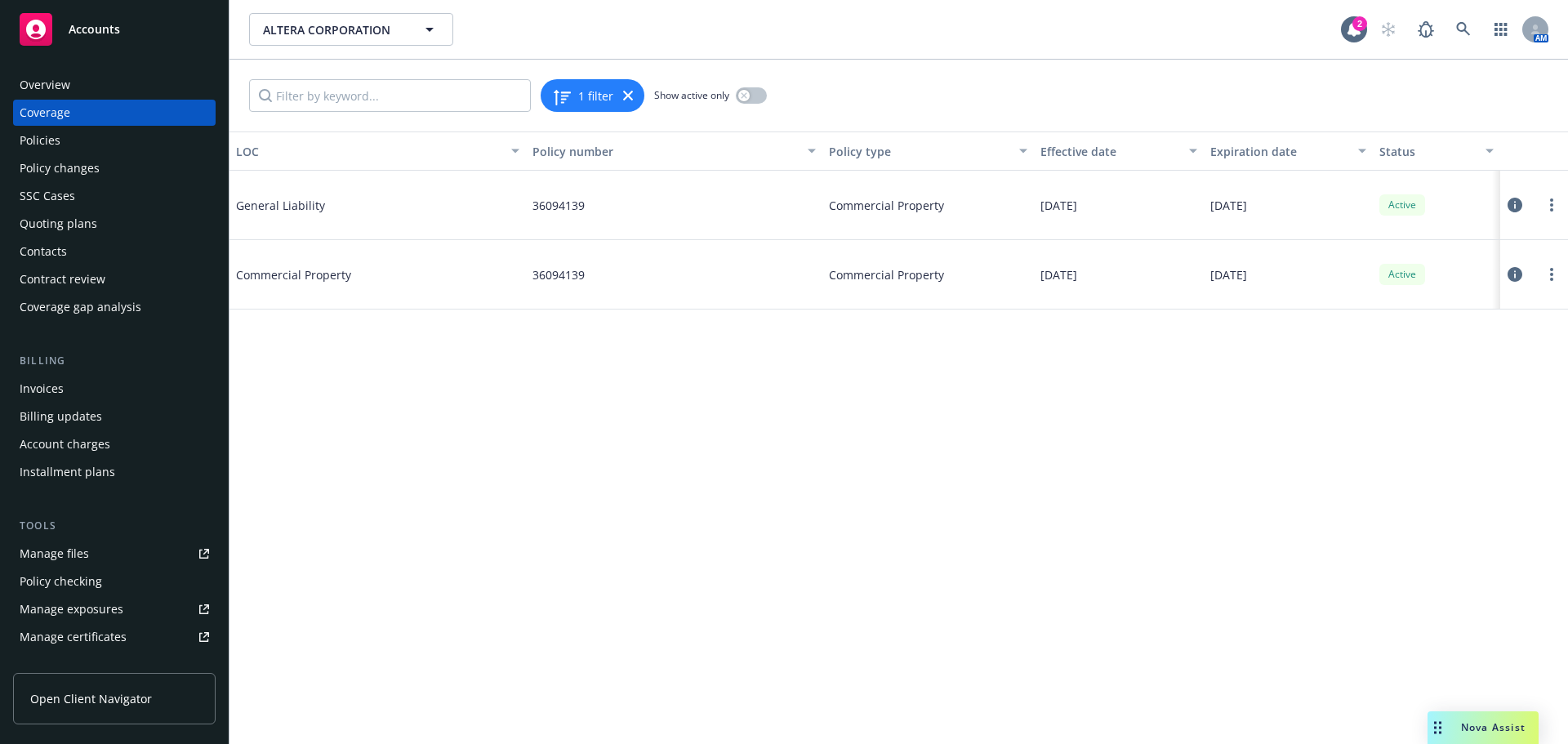
click at [1511, 206] on icon at bounding box center [1514, 204] width 14 height 14
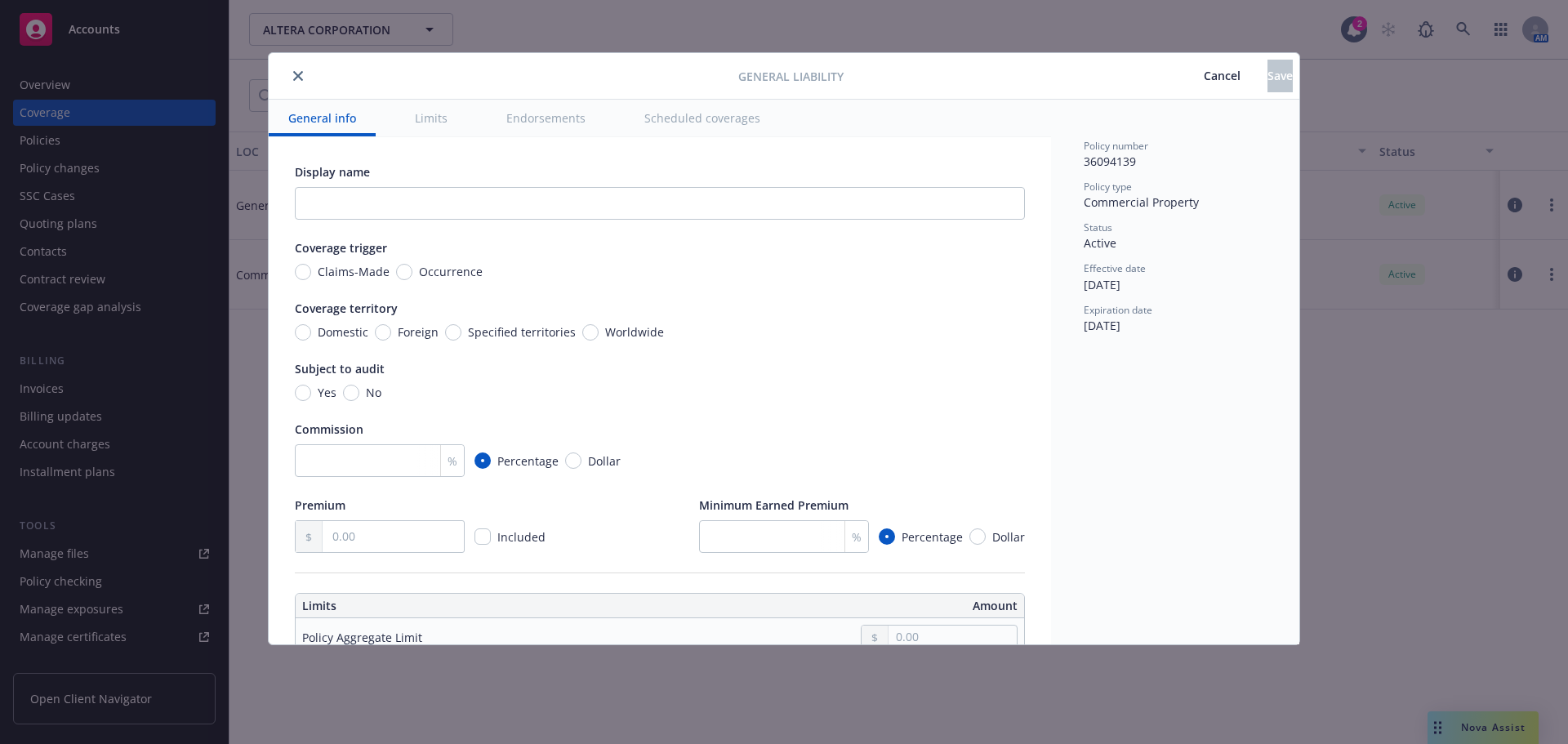
click at [1185, 87] on button "Cancel" at bounding box center [1221, 76] width 90 height 33
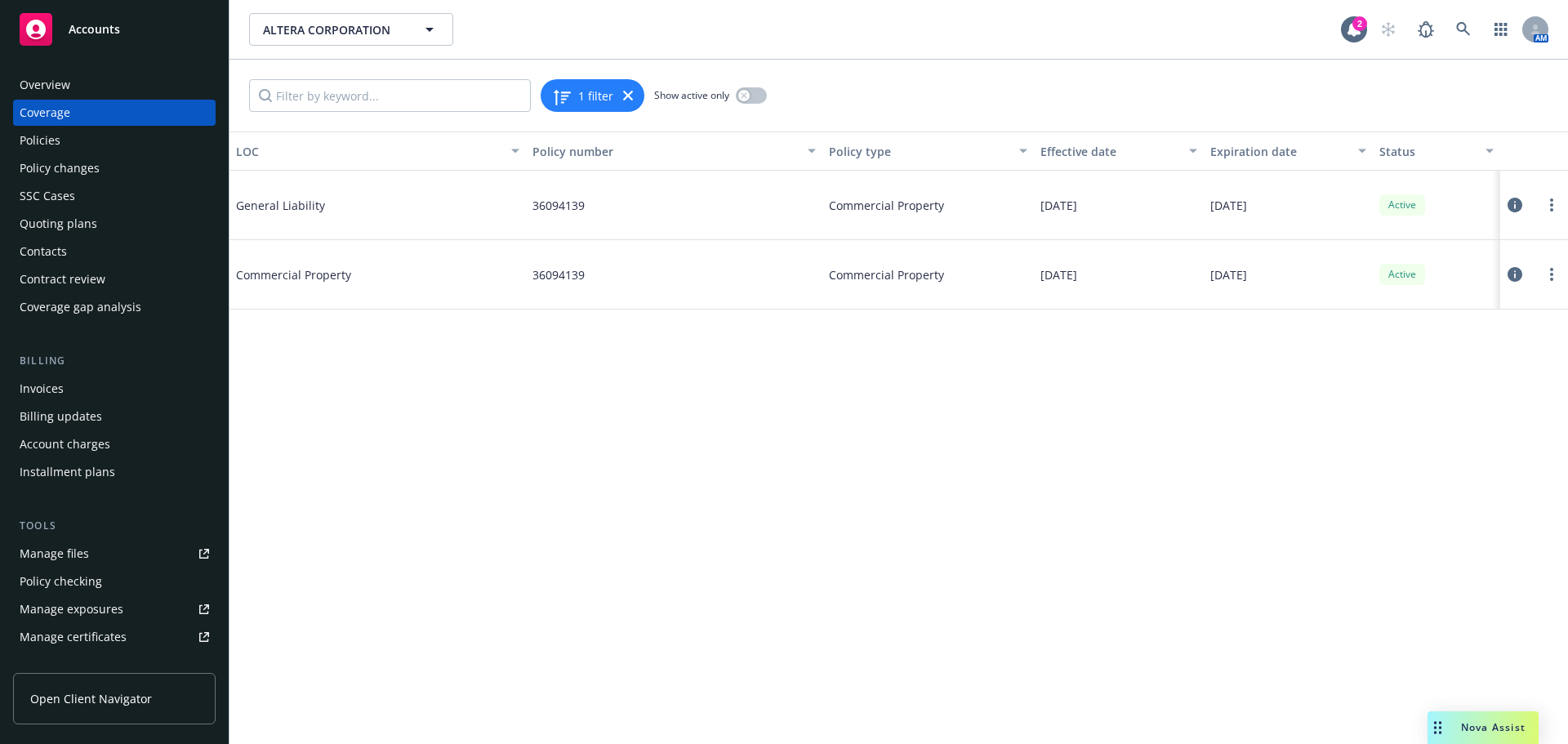
click at [1510, 273] on icon at bounding box center [1514, 274] width 14 height 14
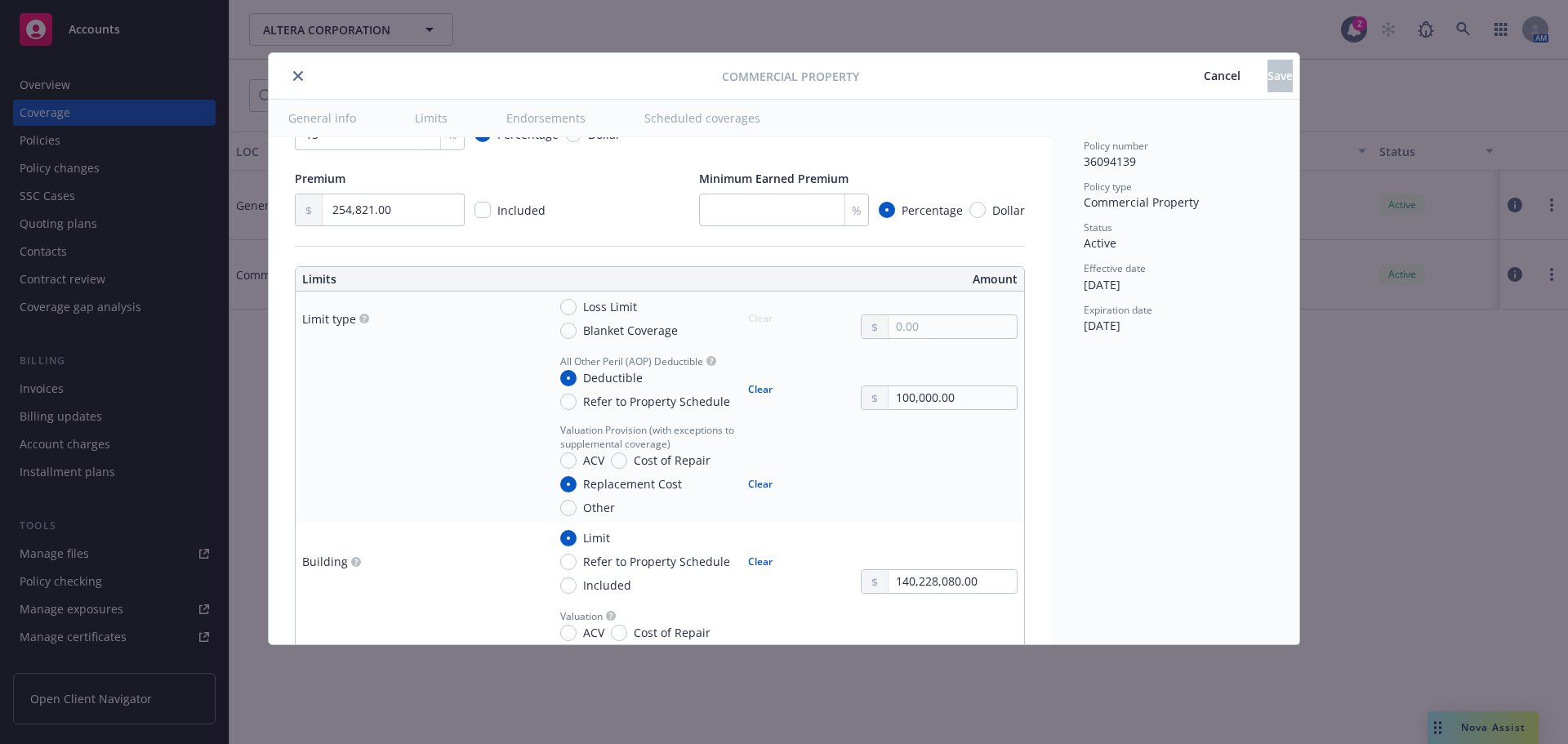
scroll to position [490, 0]
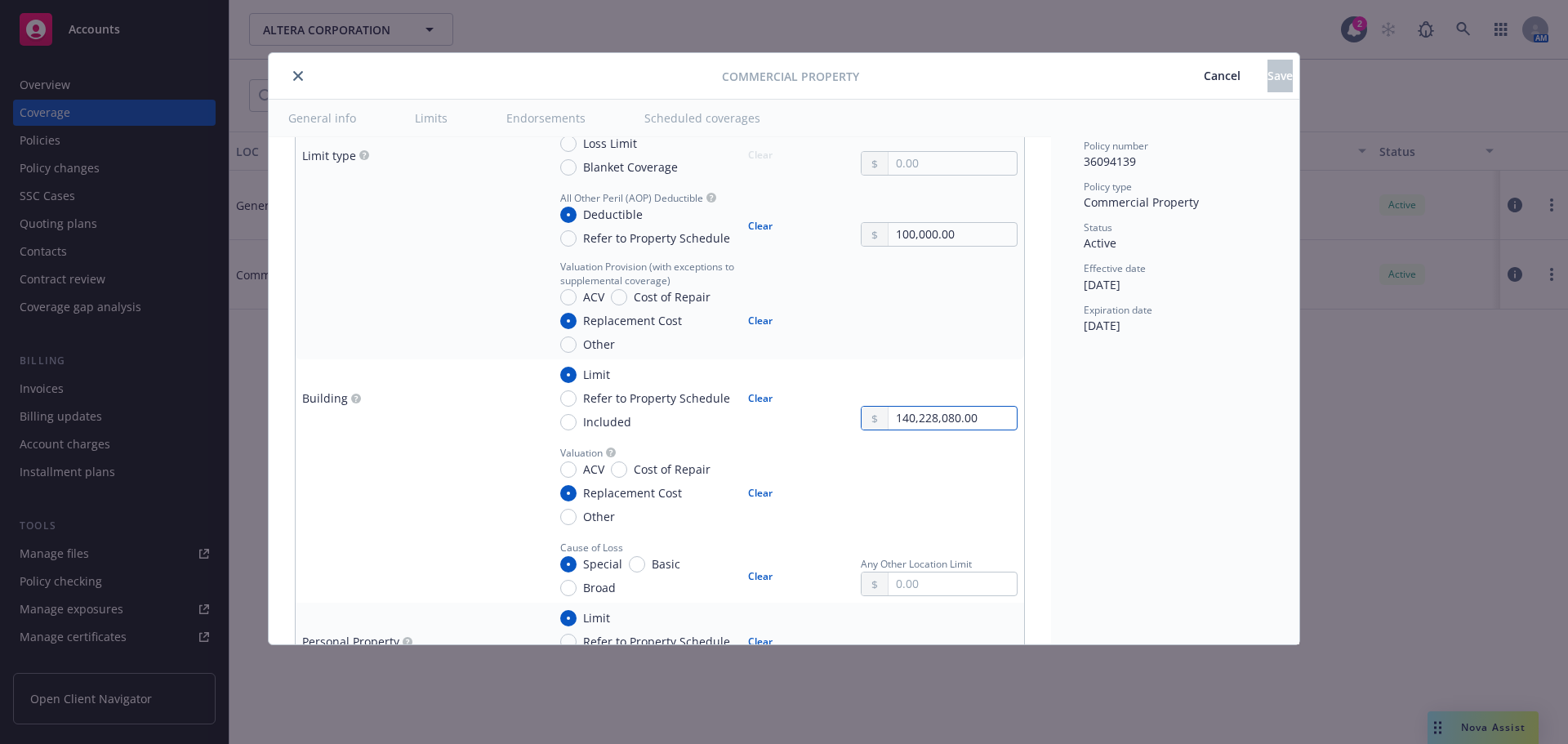
drag, startPoint x: 976, startPoint y: 411, endPoint x: 732, endPoint y: 410, distance: 244.0
click at [732, 410] on div "Limit Refer to Property Schedule Included Clear 140,228,080.00" at bounding box center [782, 398] width 470 height 64
paste input "93,69"
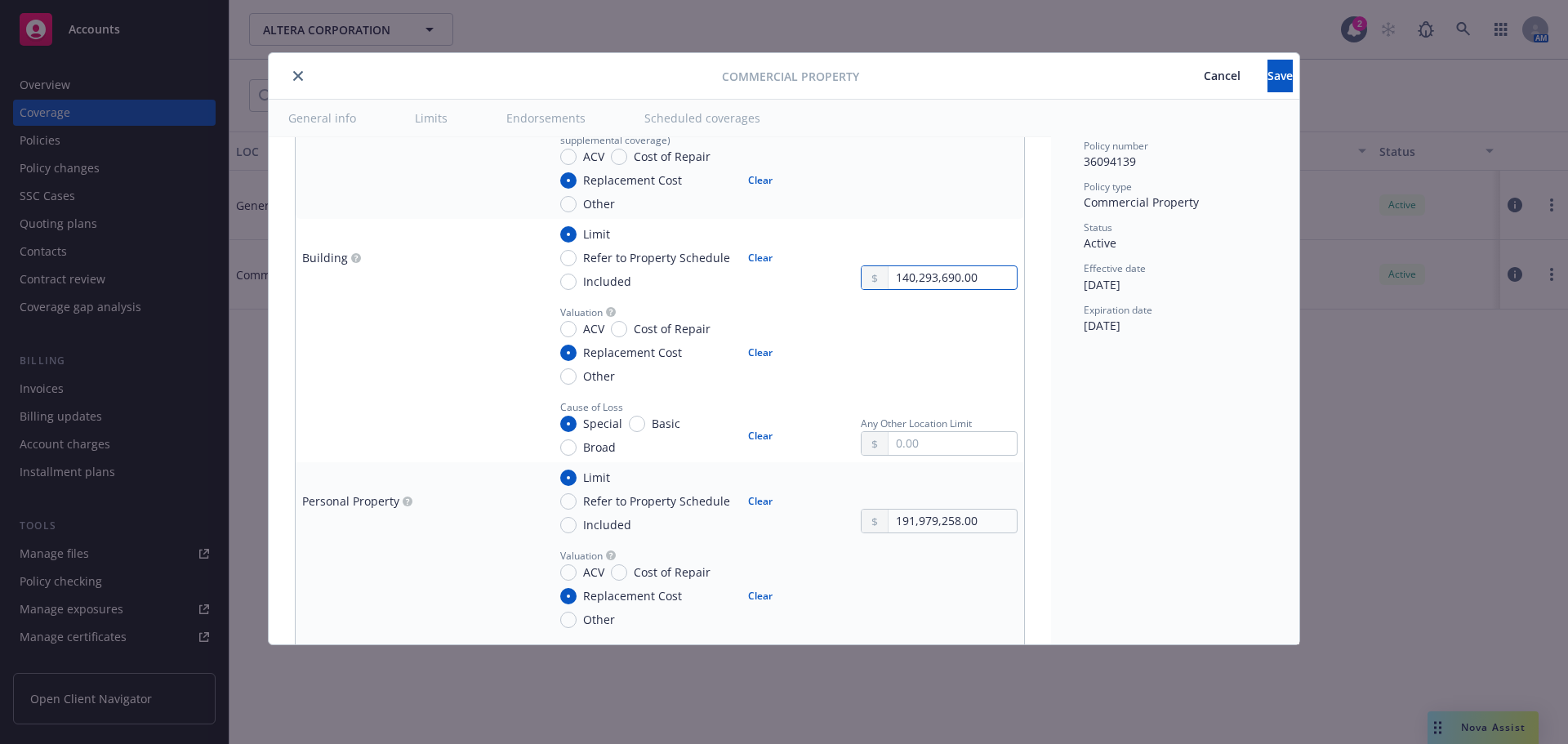
scroll to position [735, 0]
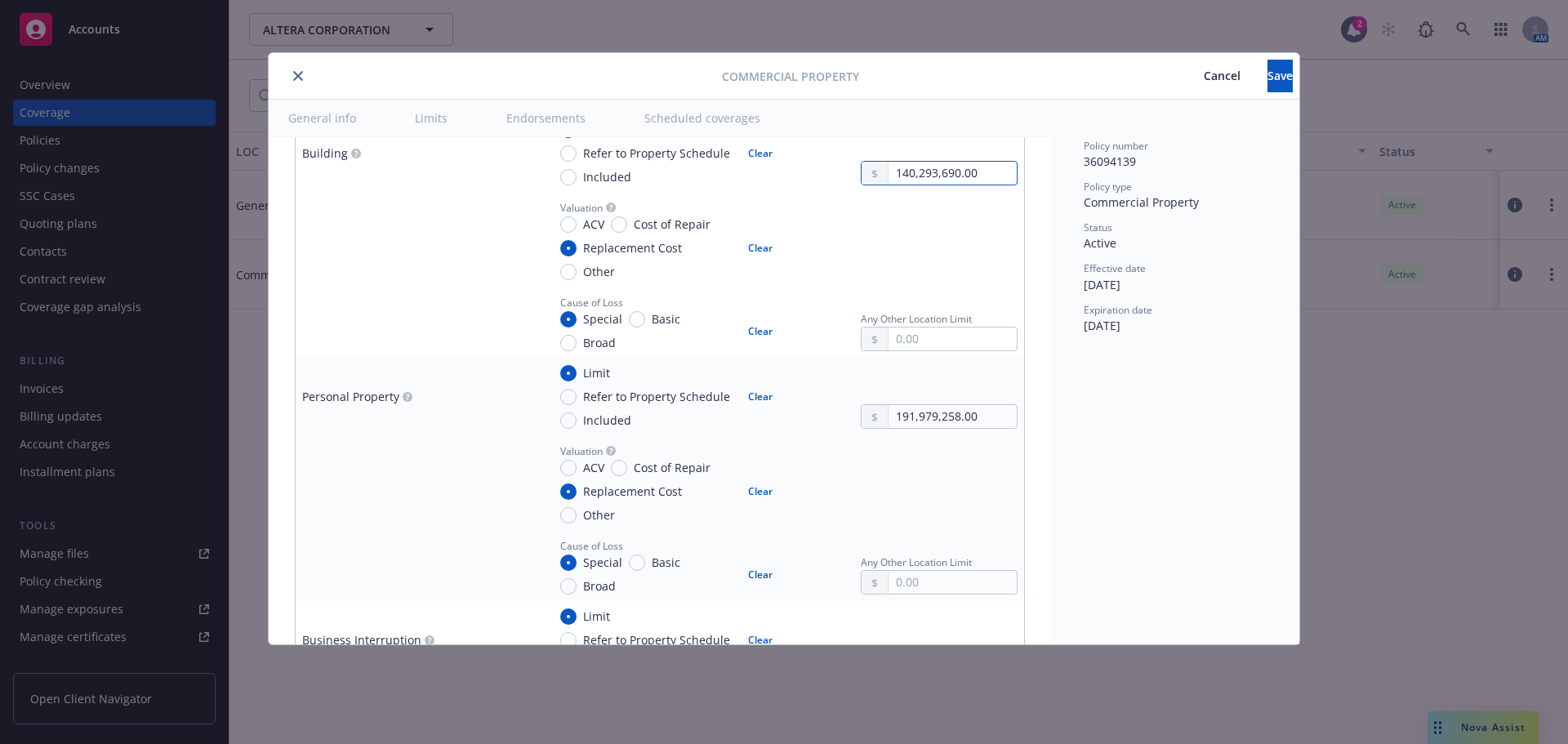
type input "140,293,690.00"
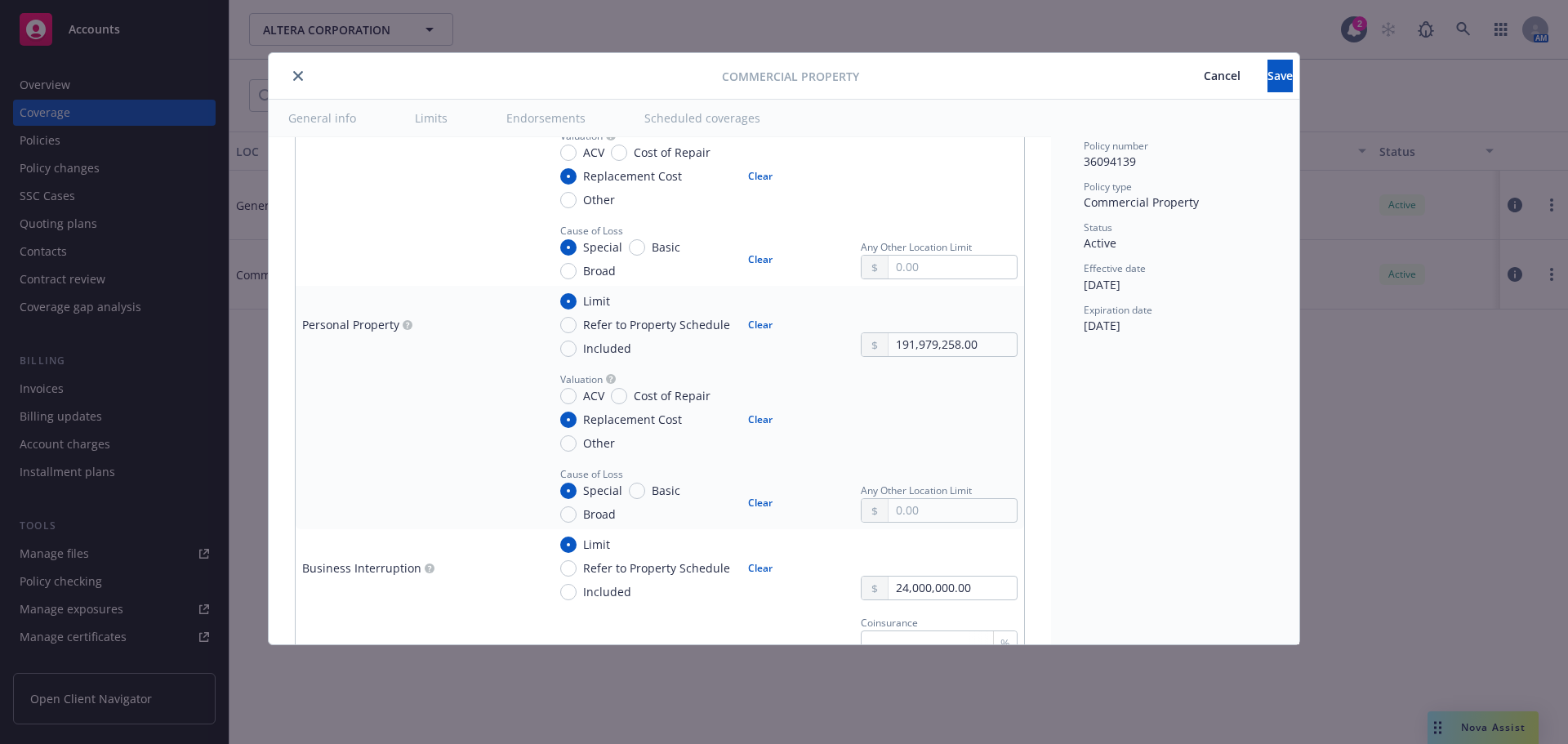
scroll to position [817, 0]
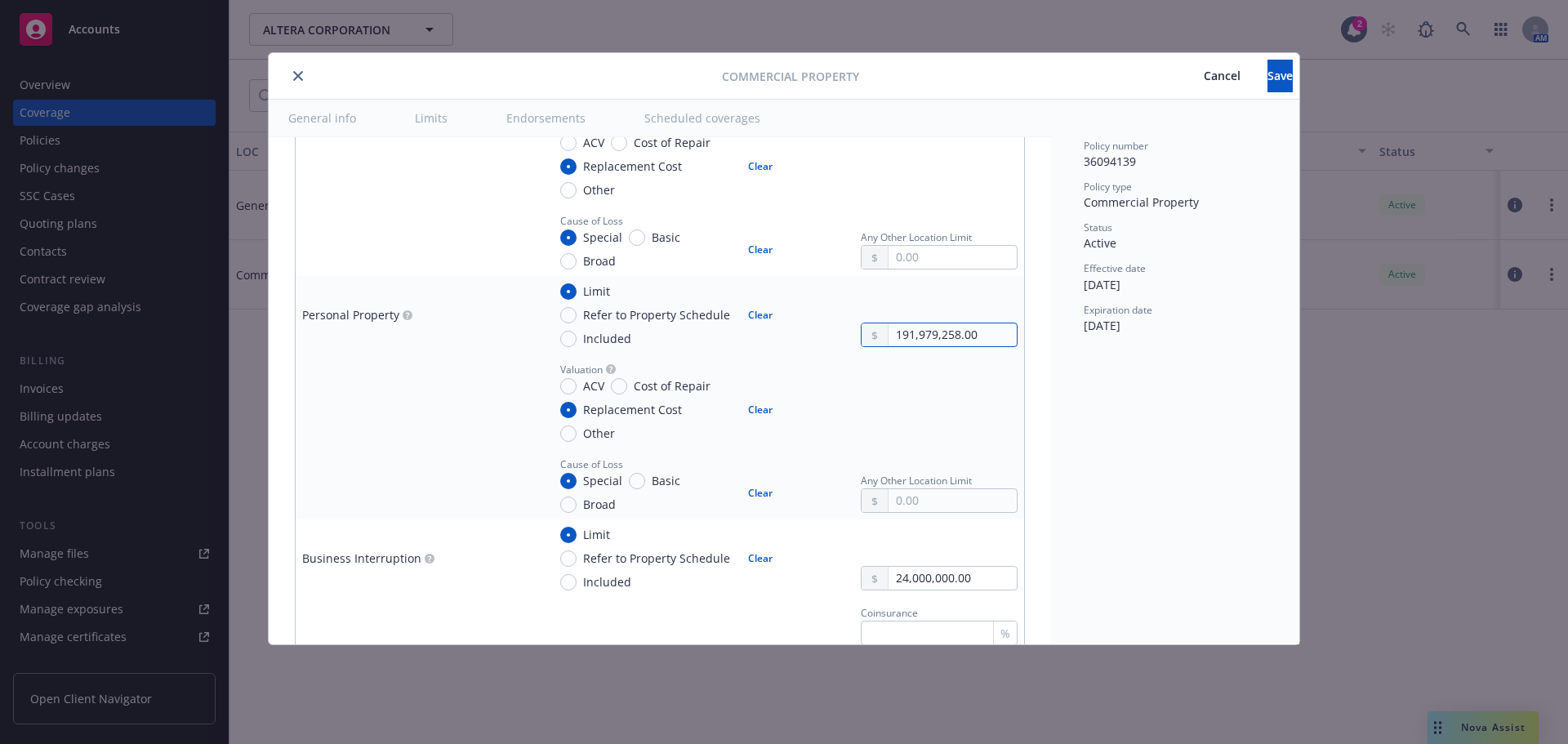
drag, startPoint x: 963, startPoint y: 340, endPoint x: 790, endPoint y: 340, distance: 173.0
click at [790, 340] on div "Limit Refer to Property Schedule Included Clear 191,979,258.00" at bounding box center [782, 315] width 470 height 64
paste input "text"
type input "191,979,258.00"
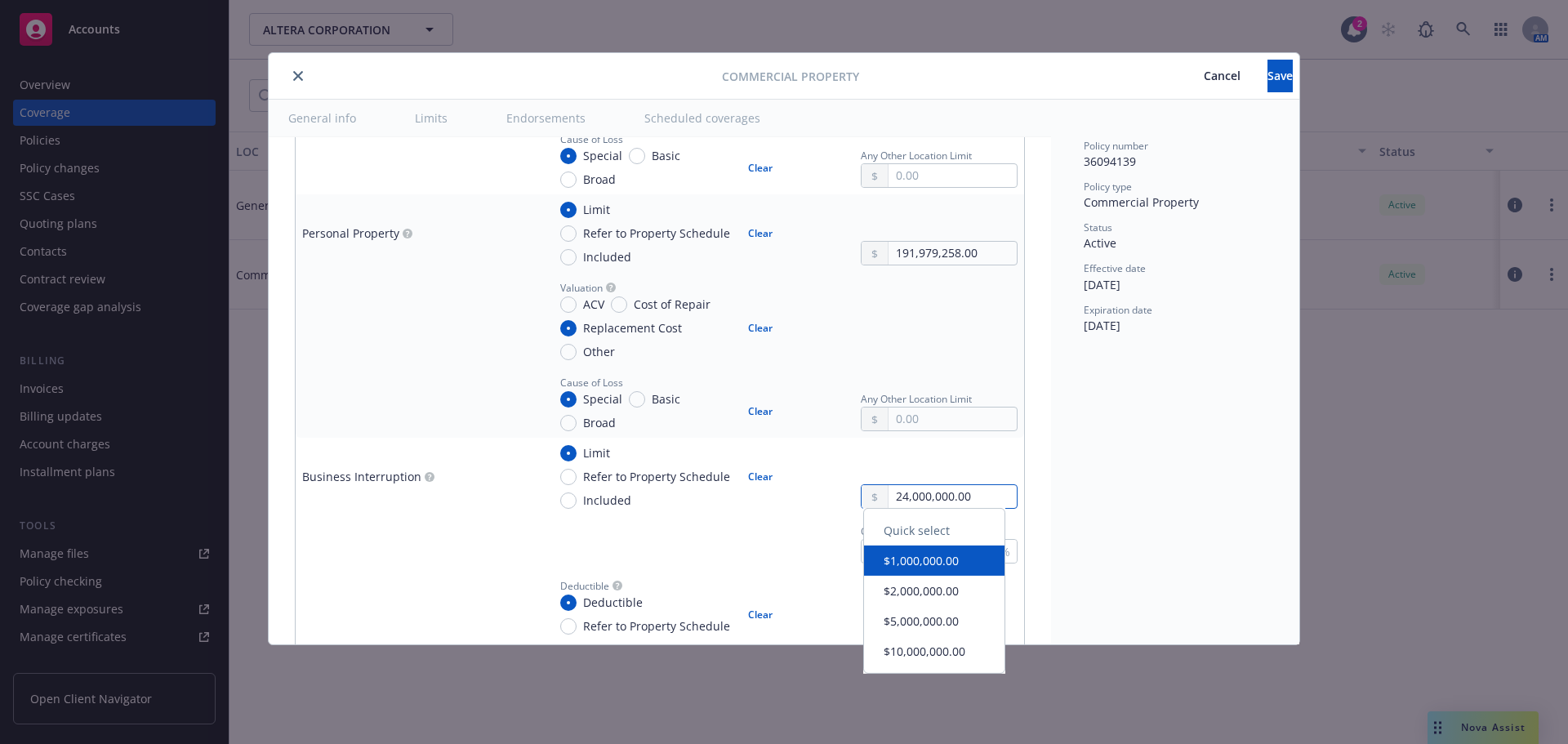
drag, startPoint x: 971, startPoint y: 490, endPoint x: 838, endPoint y: 491, distance: 133.0
click at [838, 491] on div "Limit Refer to Property Schedule Included Clear 24,000,000.00" at bounding box center [782, 476] width 470 height 64
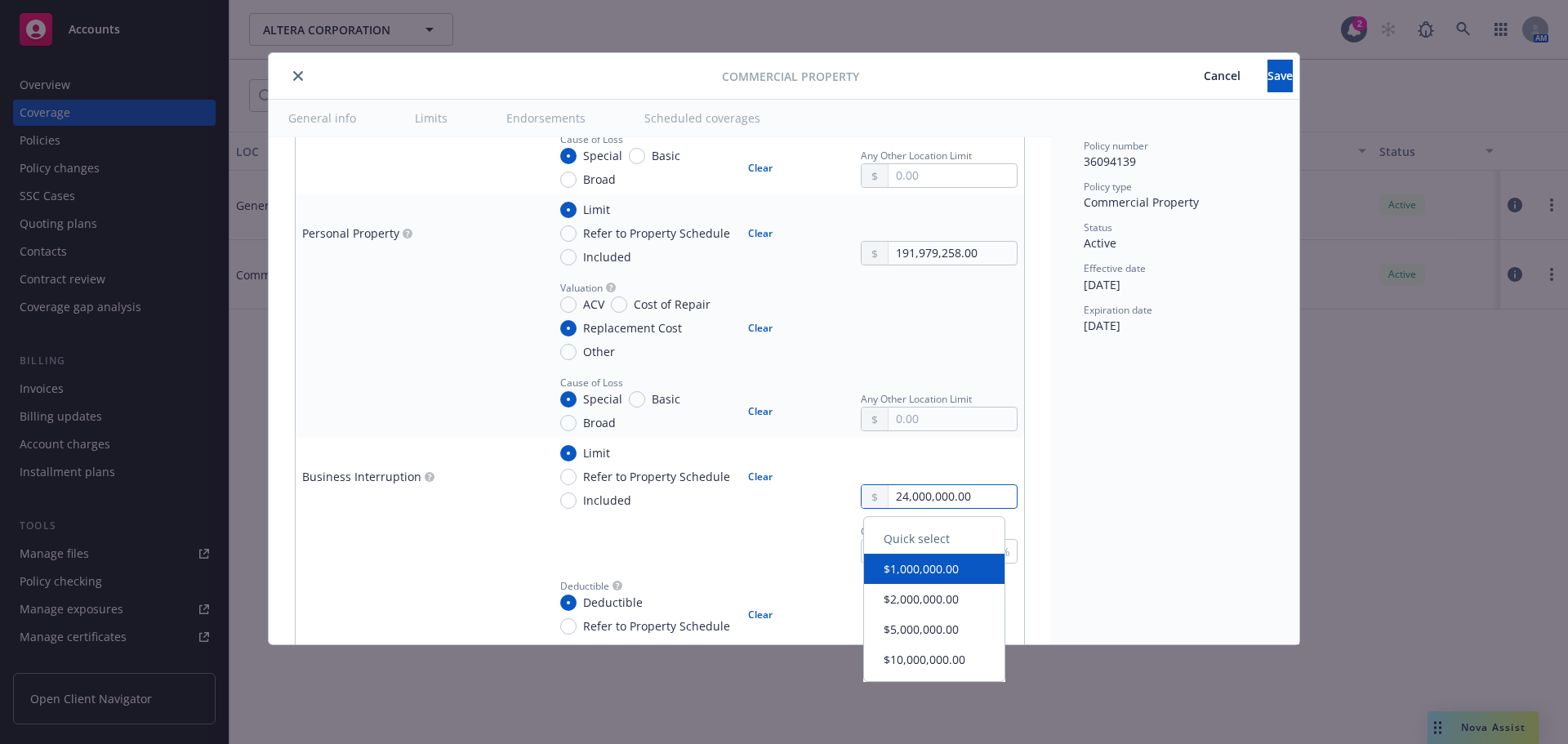
paste input "5"
type input "25,000,000.00"
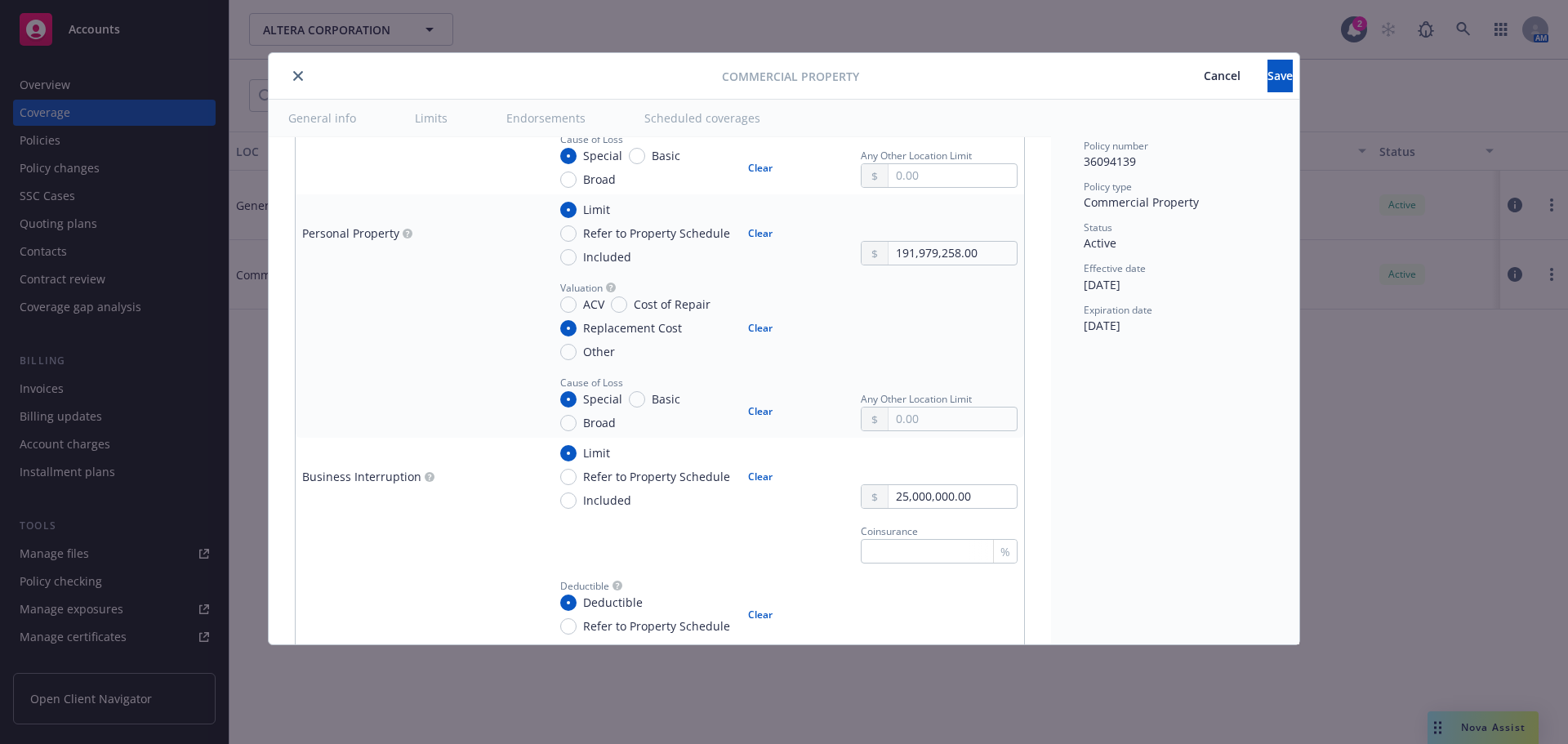
click at [1166, 451] on div "Policy number 36094139 Policy type Commercial Property Status Active Effective …" at bounding box center [1175, 372] width 248 height 545
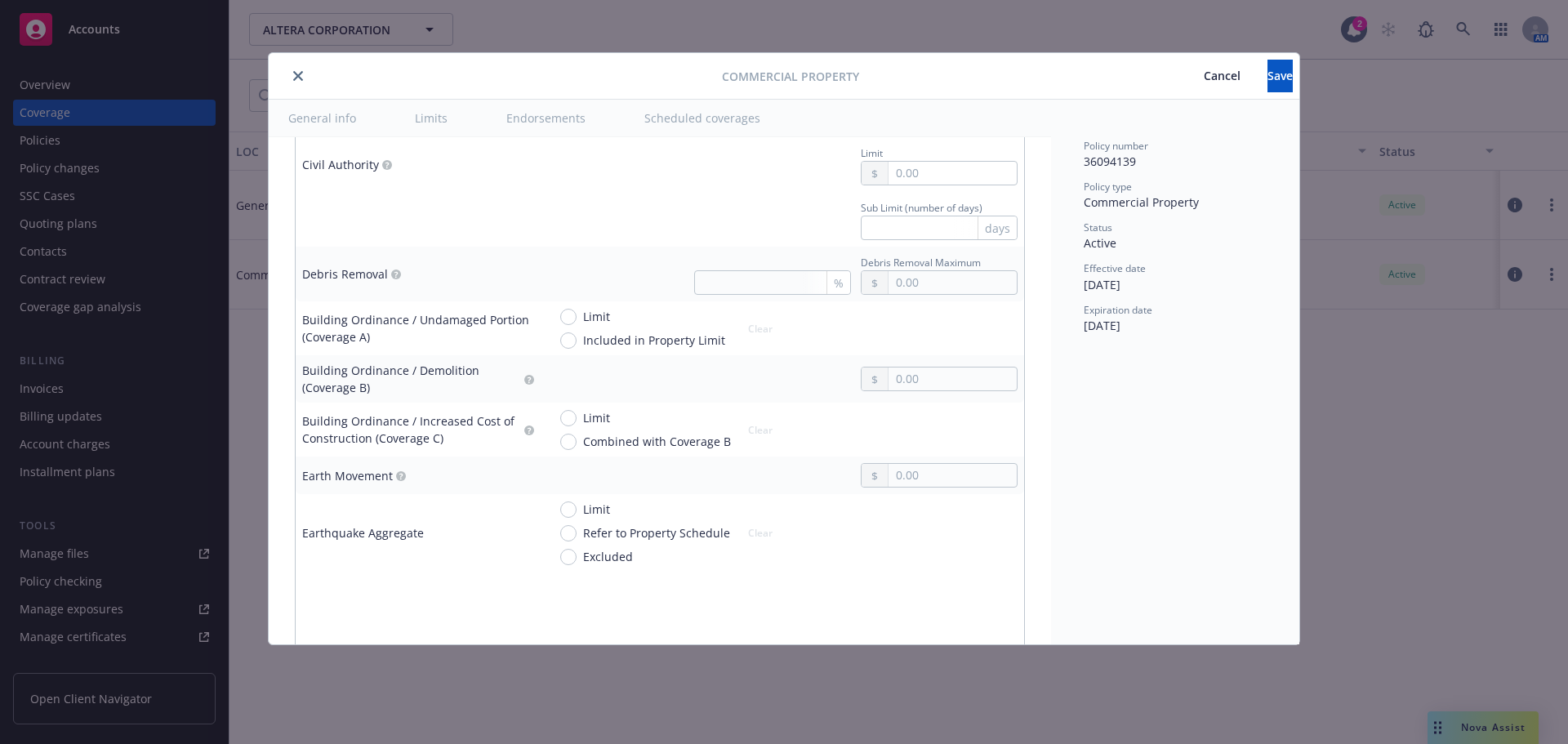
scroll to position [2368, 0]
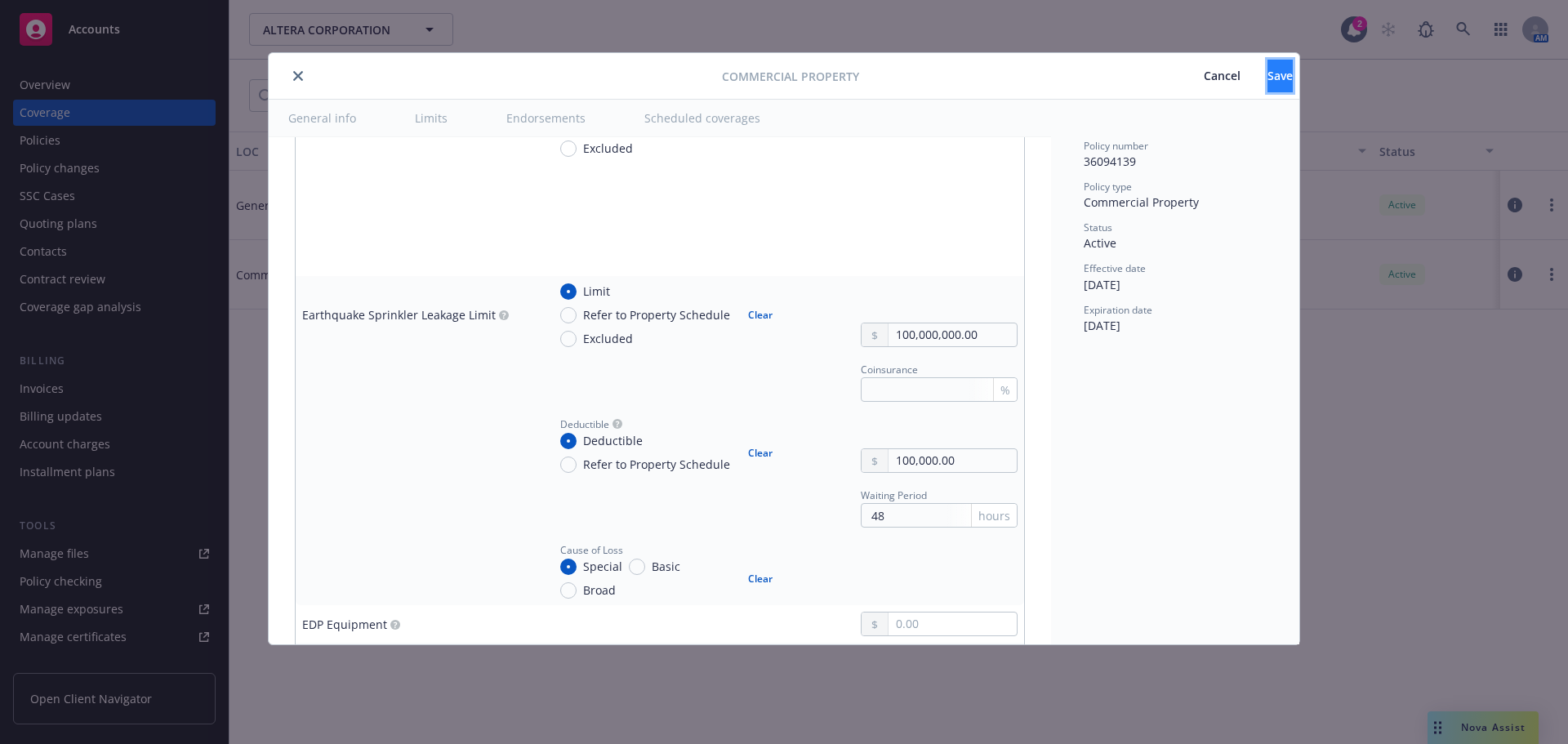
click at [1286, 79] on button "Save" at bounding box center [1280, 76] width 25 height 33
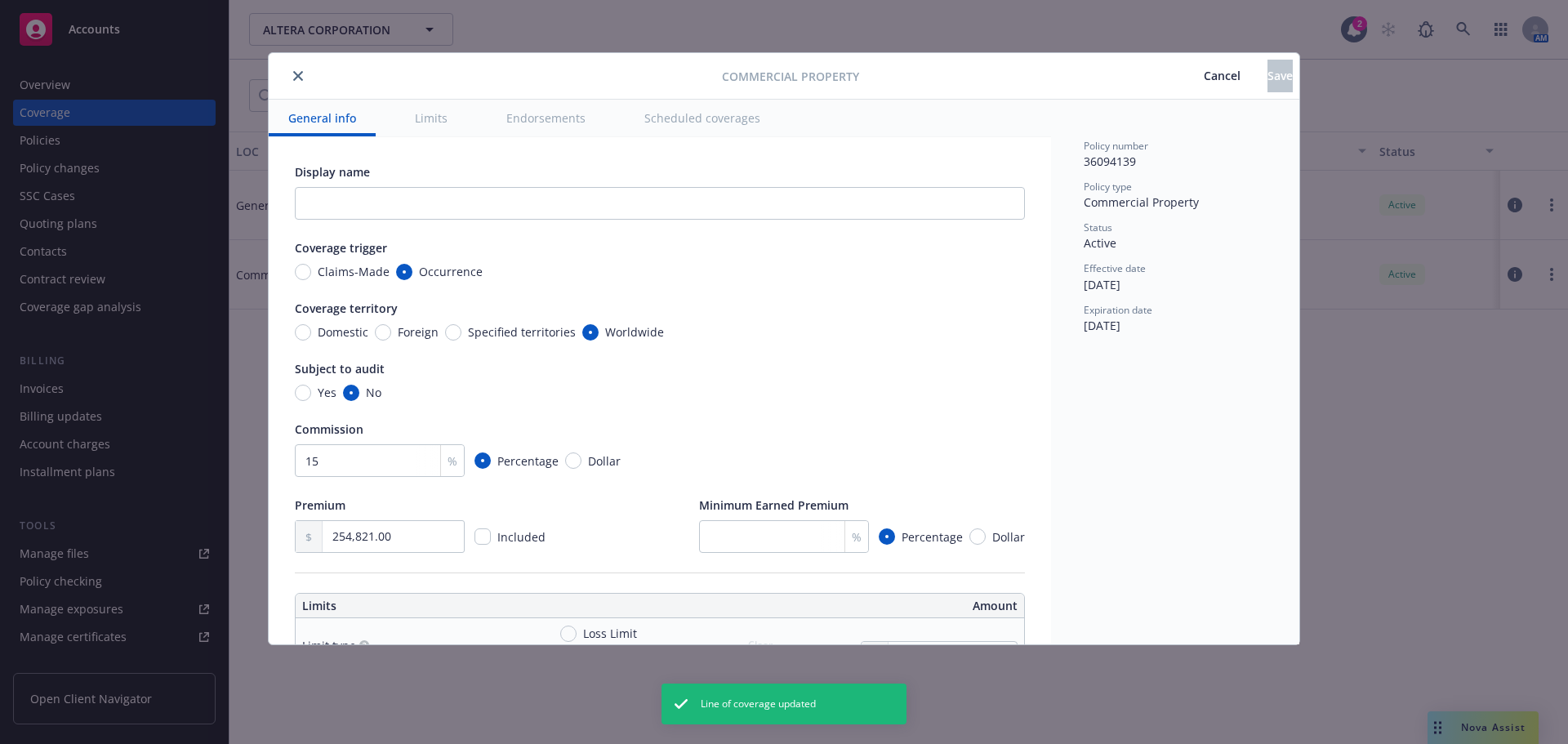
type input "140,293,690.00"
type input "25,000,000.00"
click at [300, 84] on button "close" at bounding box center [297, 75] width 19 height 19
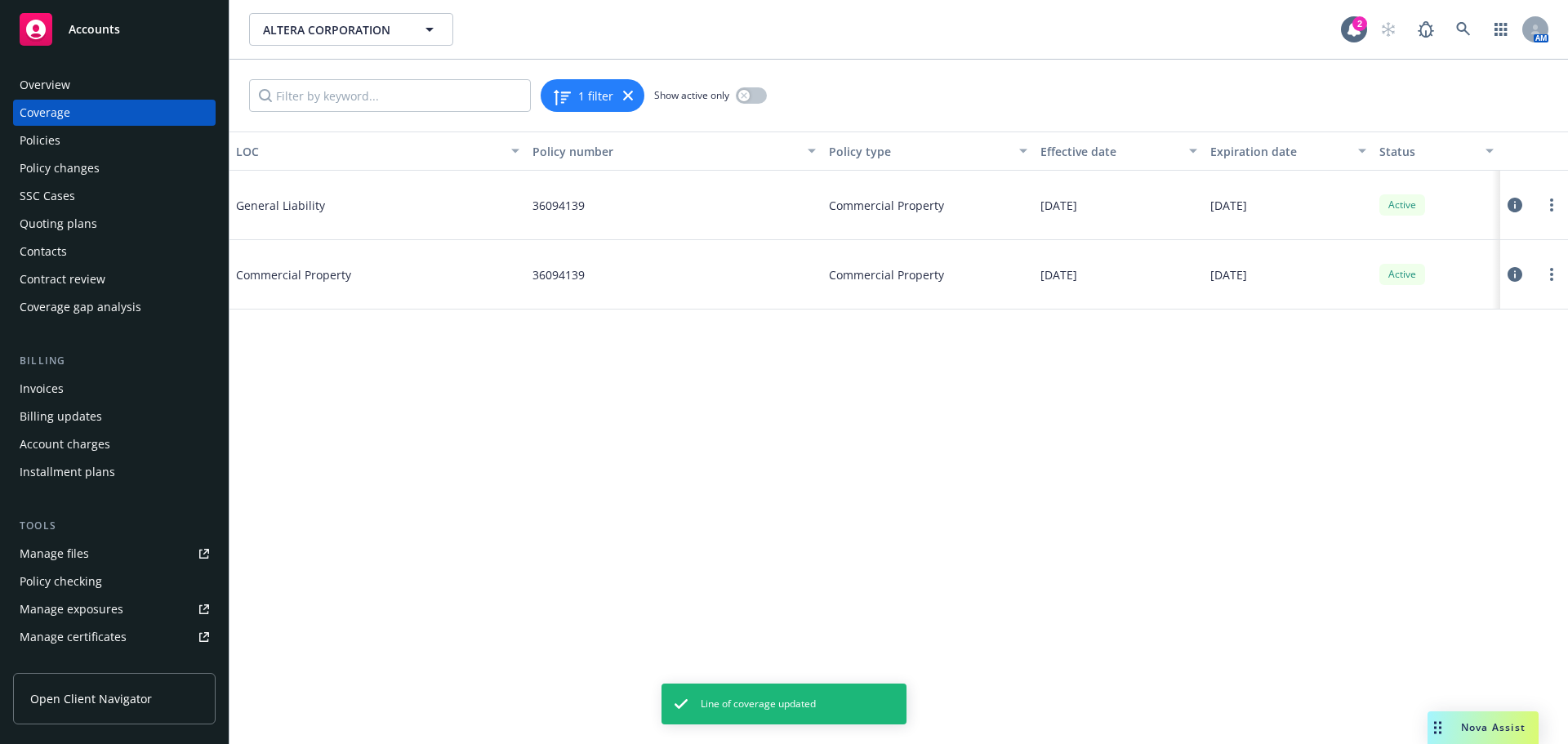
click at [1511, 202] on icon at bounding box center [1514, 204] width 14 height 14
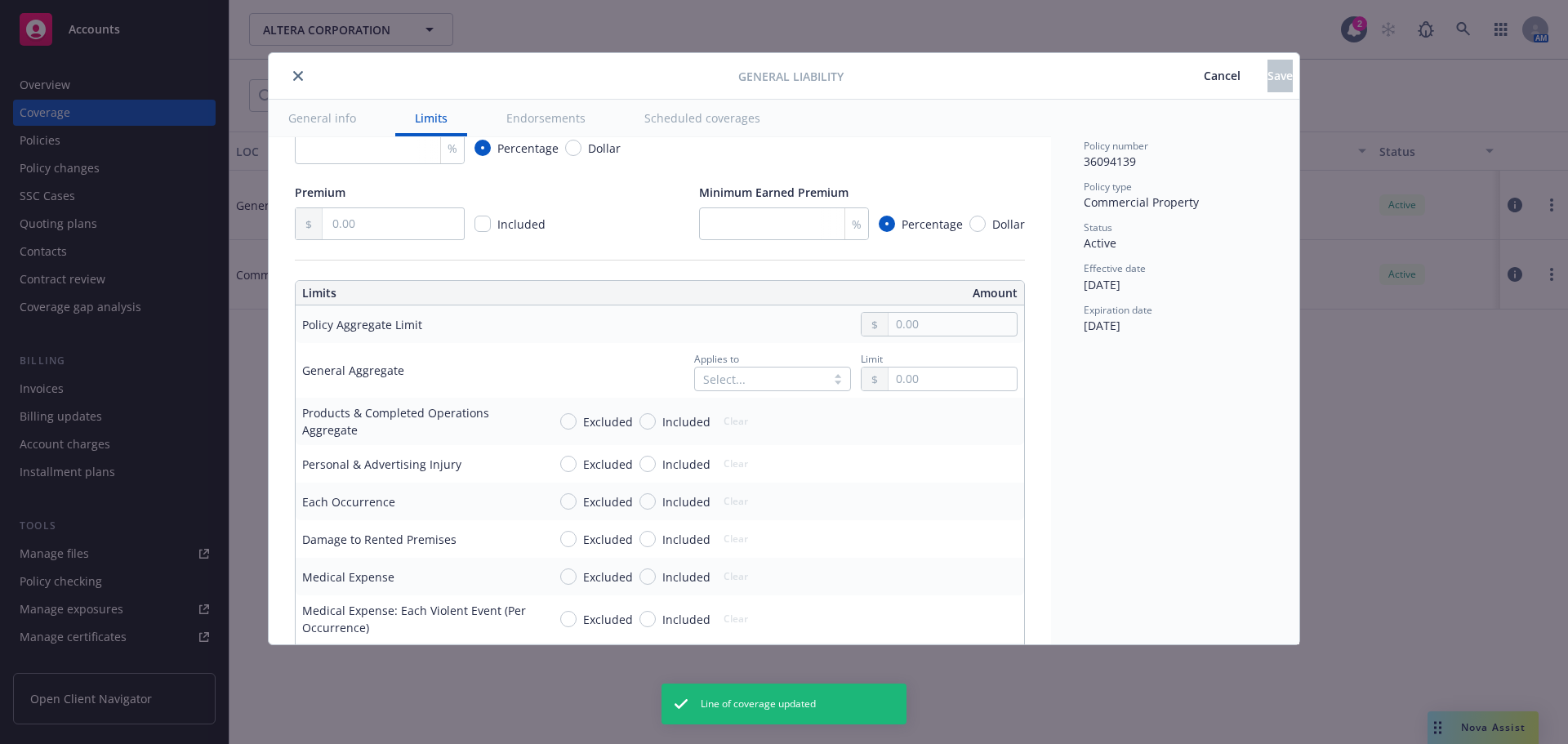
scroll to position [327, 0]
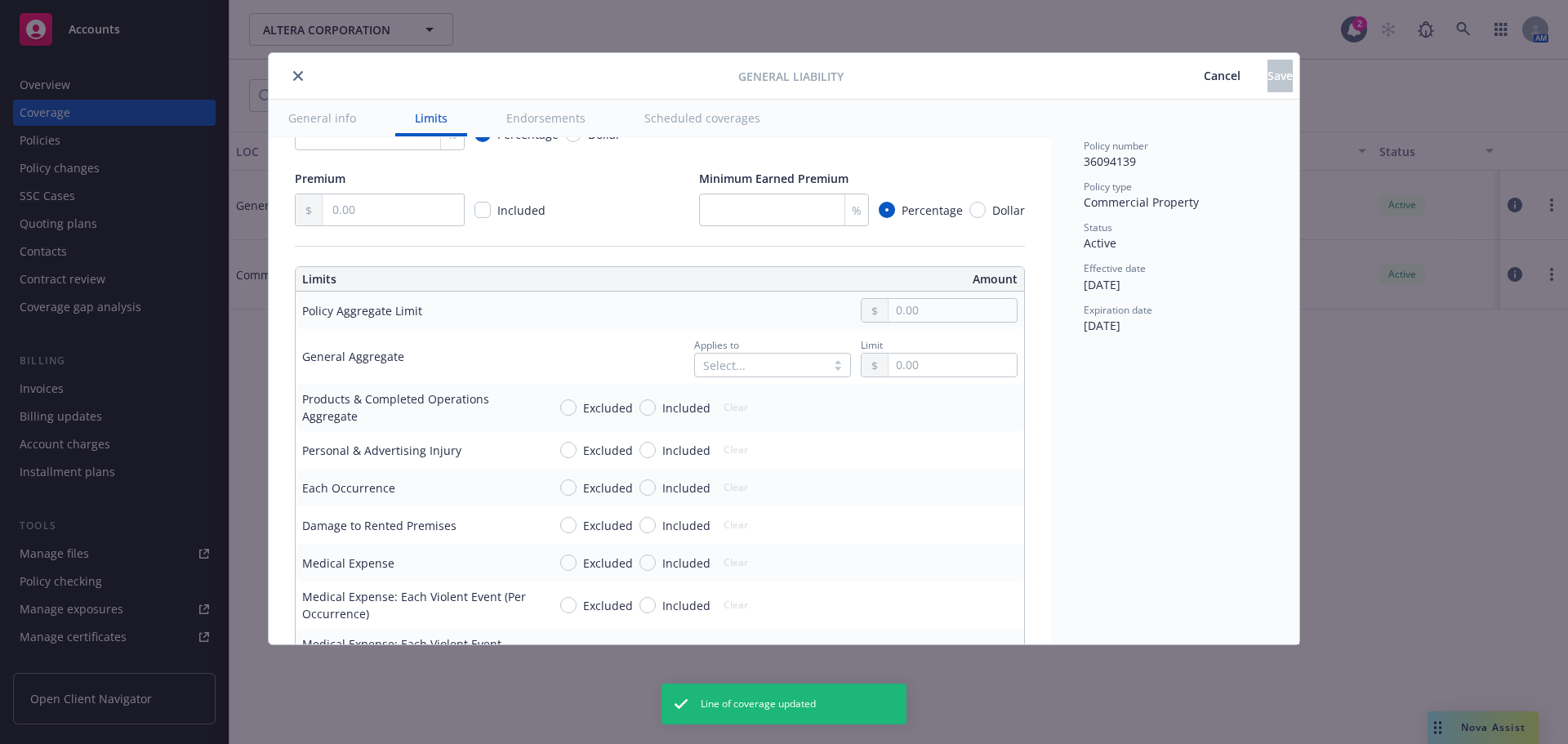
click at [1203, 77] on span "Cancel" at bounding box center [1222, 75] width 37 height 15
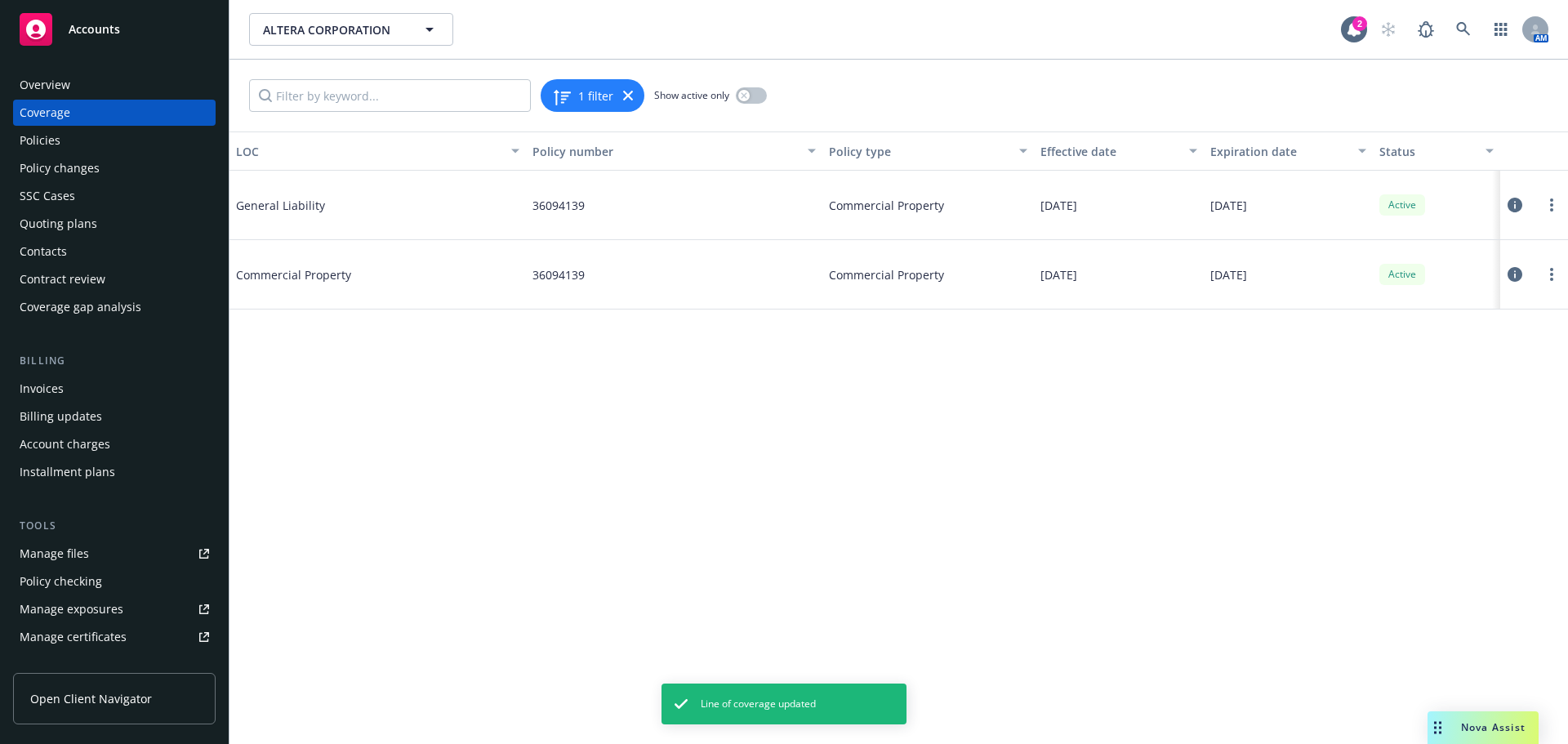
click at [1516, 266] on button at bounding box center [1514, 274] width 16 height 33
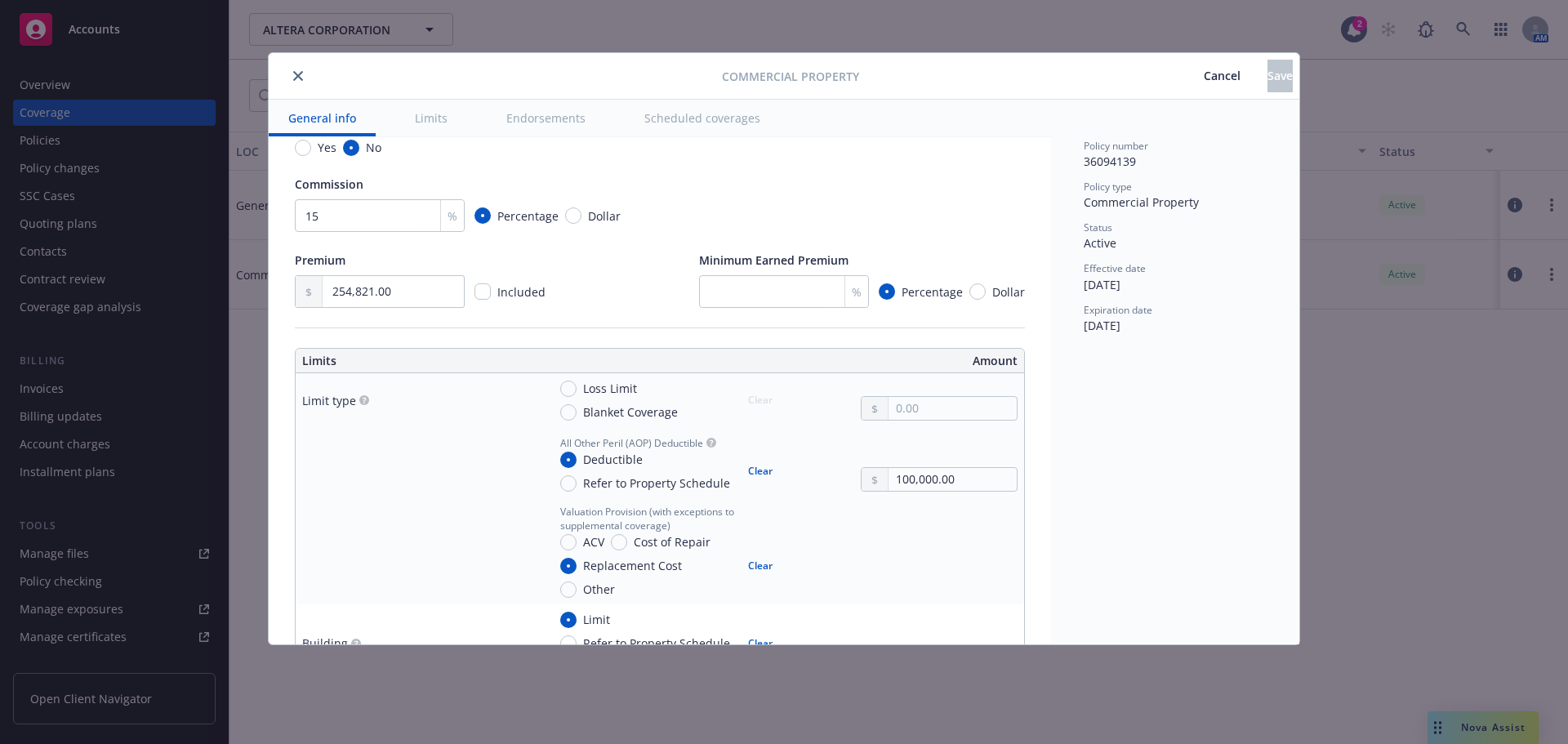
scroll to position [408, 0]
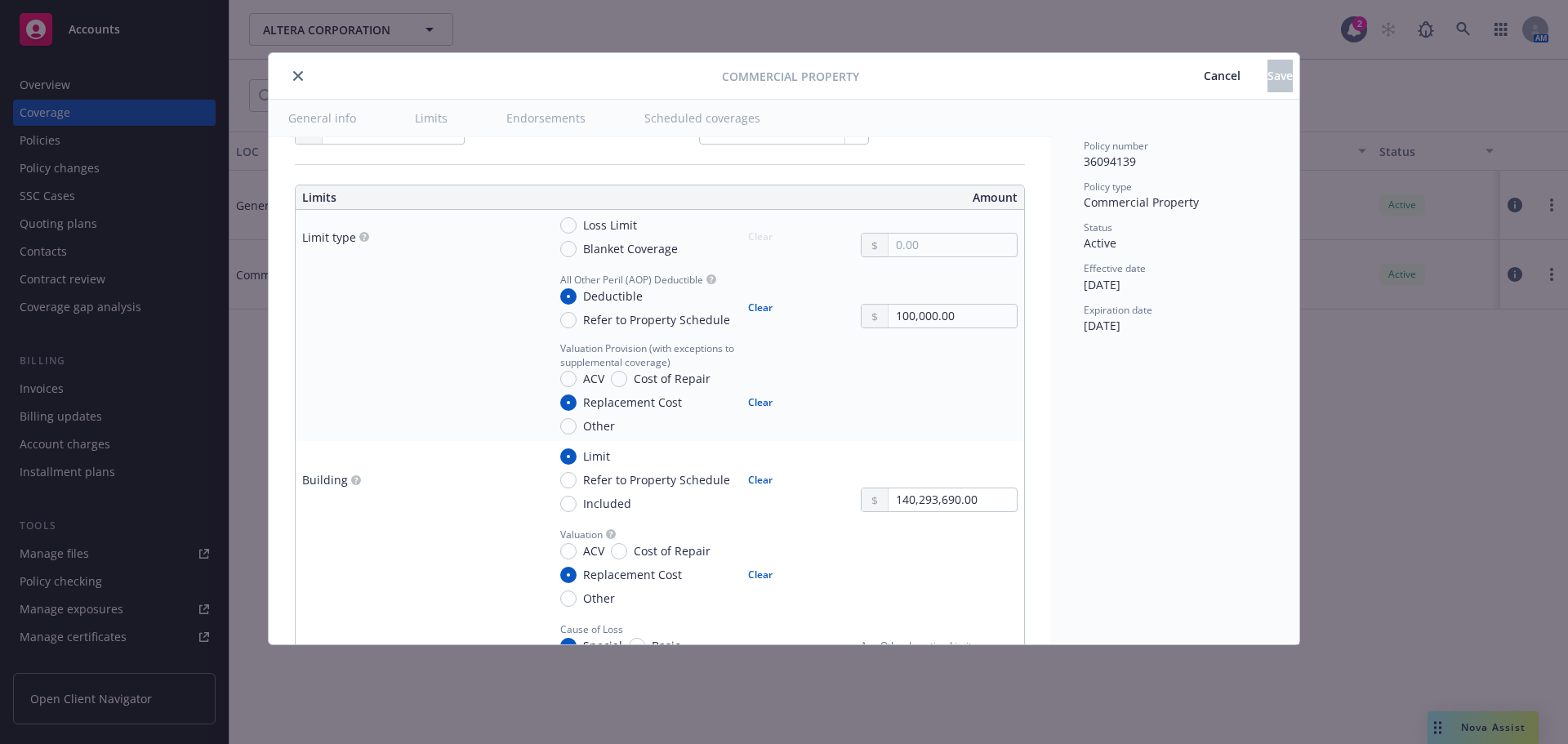
click at [295, 79] on icon "close" at bounding box center [298, 76] width 10 height 10
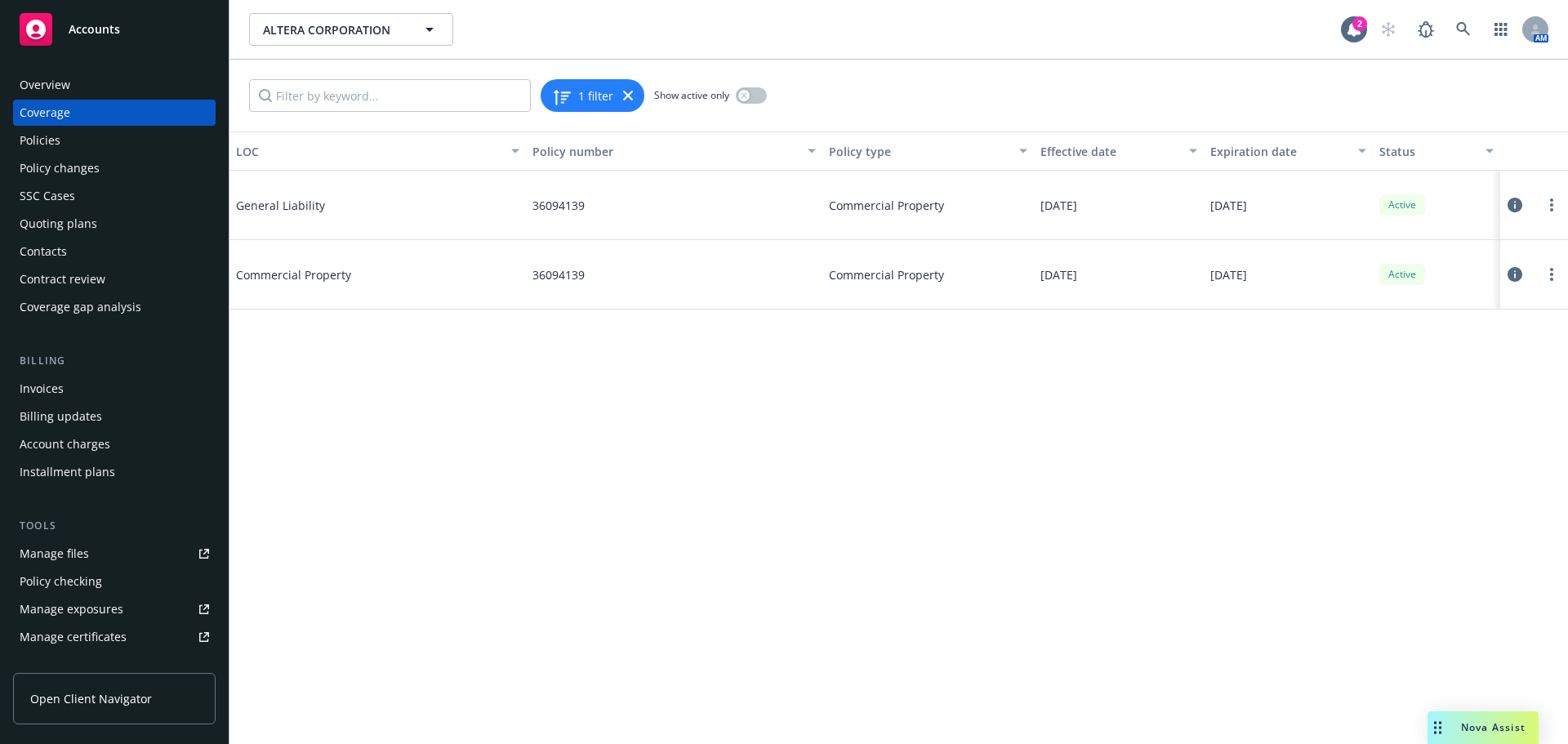
click at [1519, 215] on button at bounding box center [1514, 204] width 16 height 33
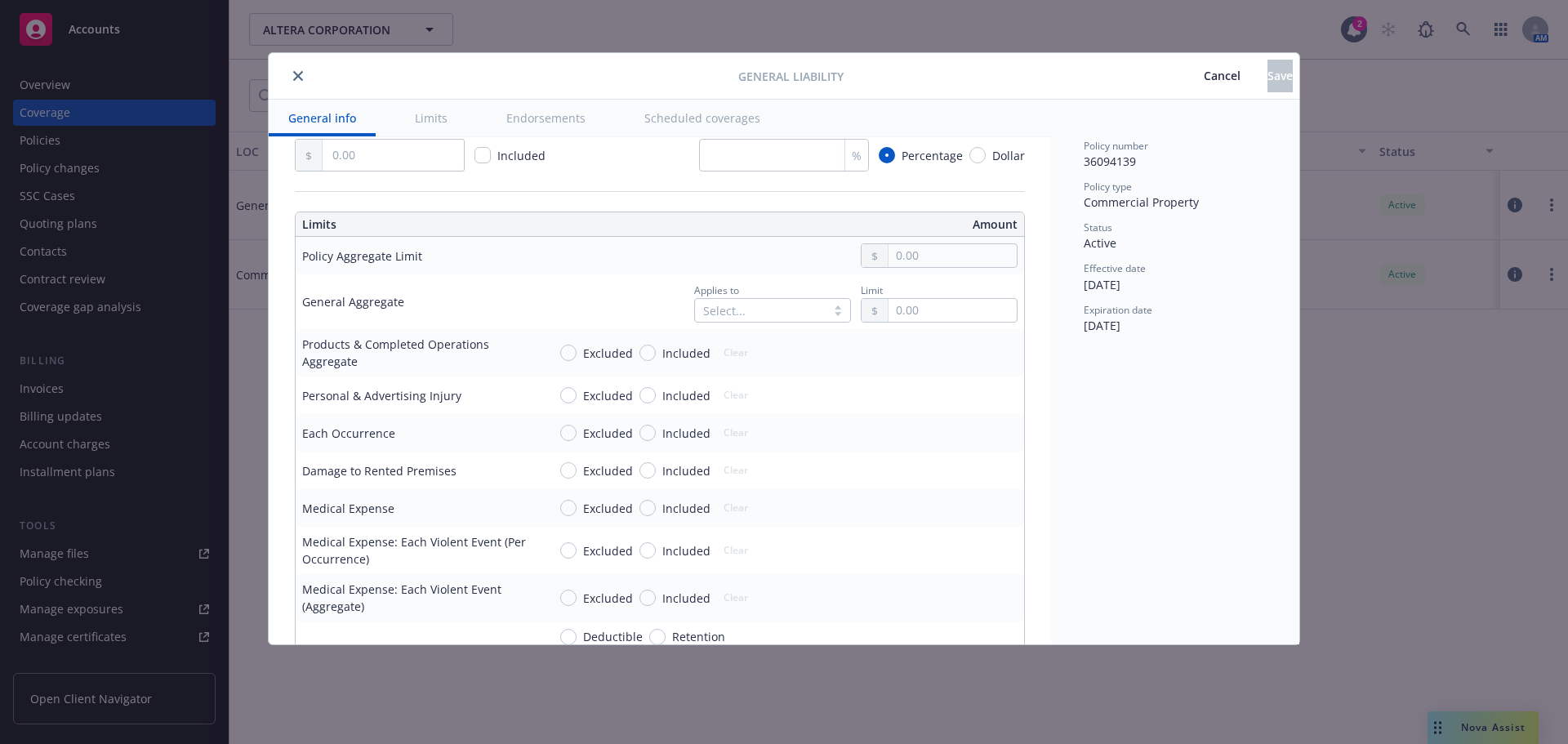
scroll to position [408, 0]
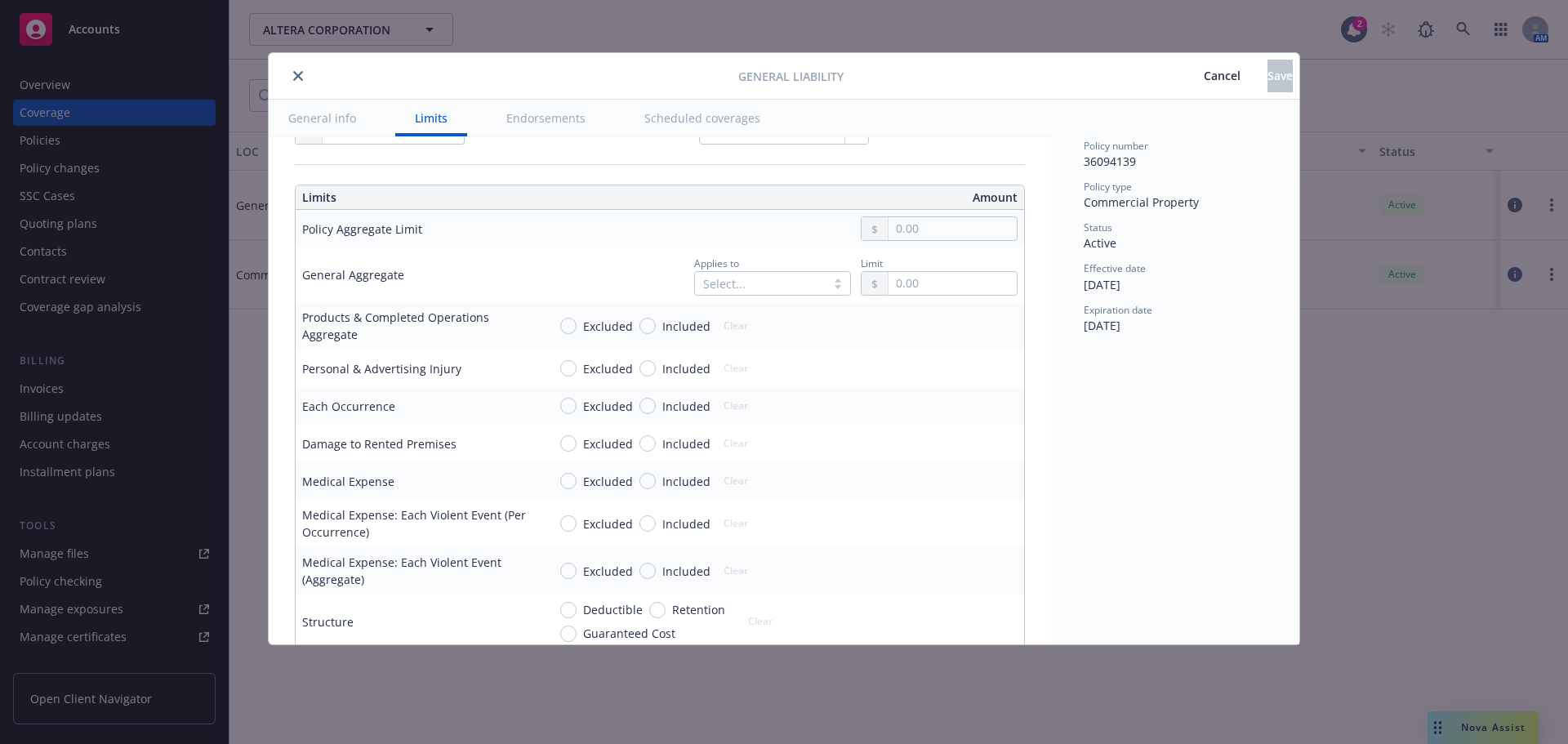
click at [650, 334] on div "Included" at bounding box center [675, 326] width 71 height 17
click at [650, 334] on input "Included" at bounding box center [647, 325] width 16 height 16
radio input "true"
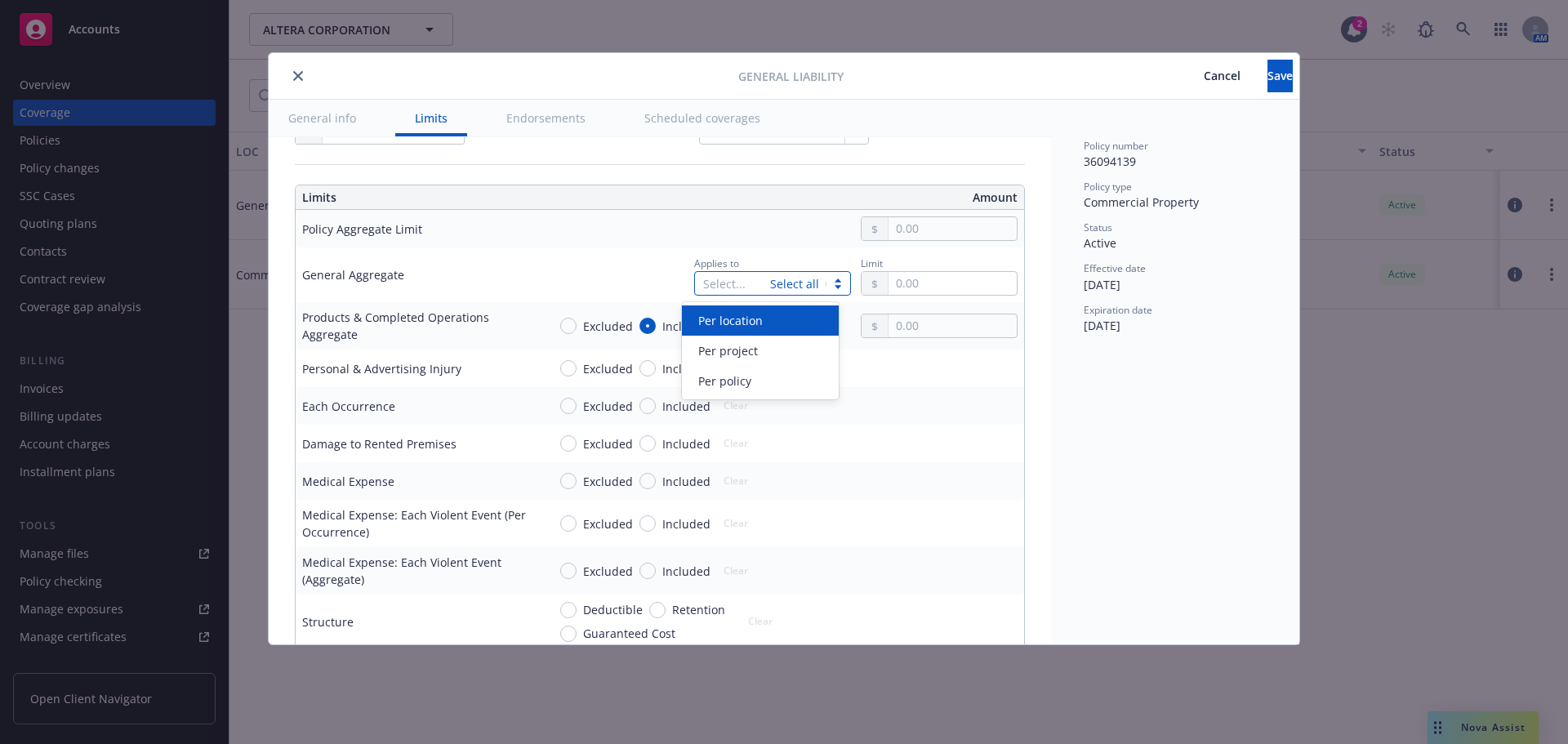
click at [773, 295] on div "Select... Select all" at bounding box center [773, 283] width 157 height 24
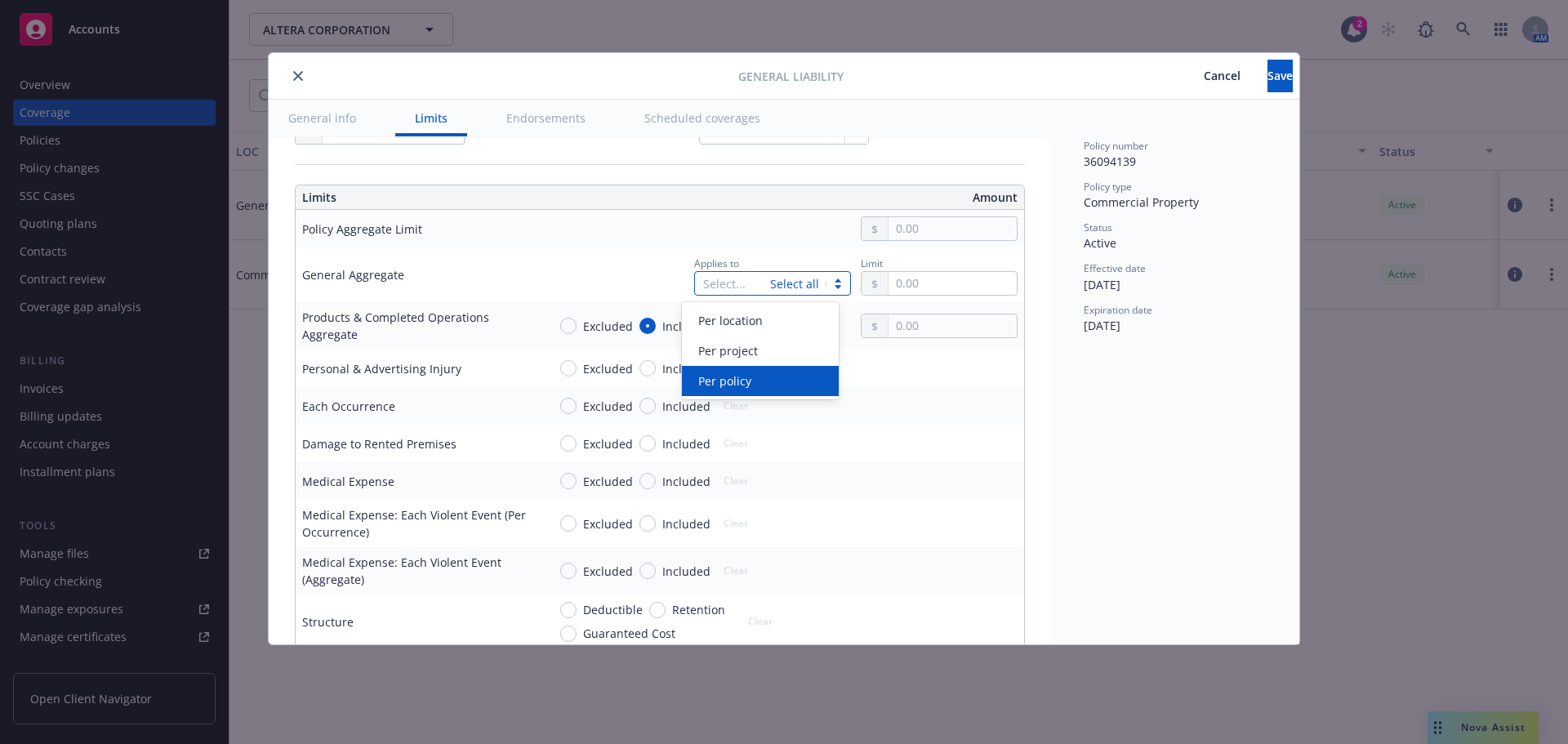
click at [727, 386] on span "Per policy" at bounding box center [724, 381] width 53 height 17
click at [941, 290] on input "text" at bounding box center [952, 283] width 128 height 23
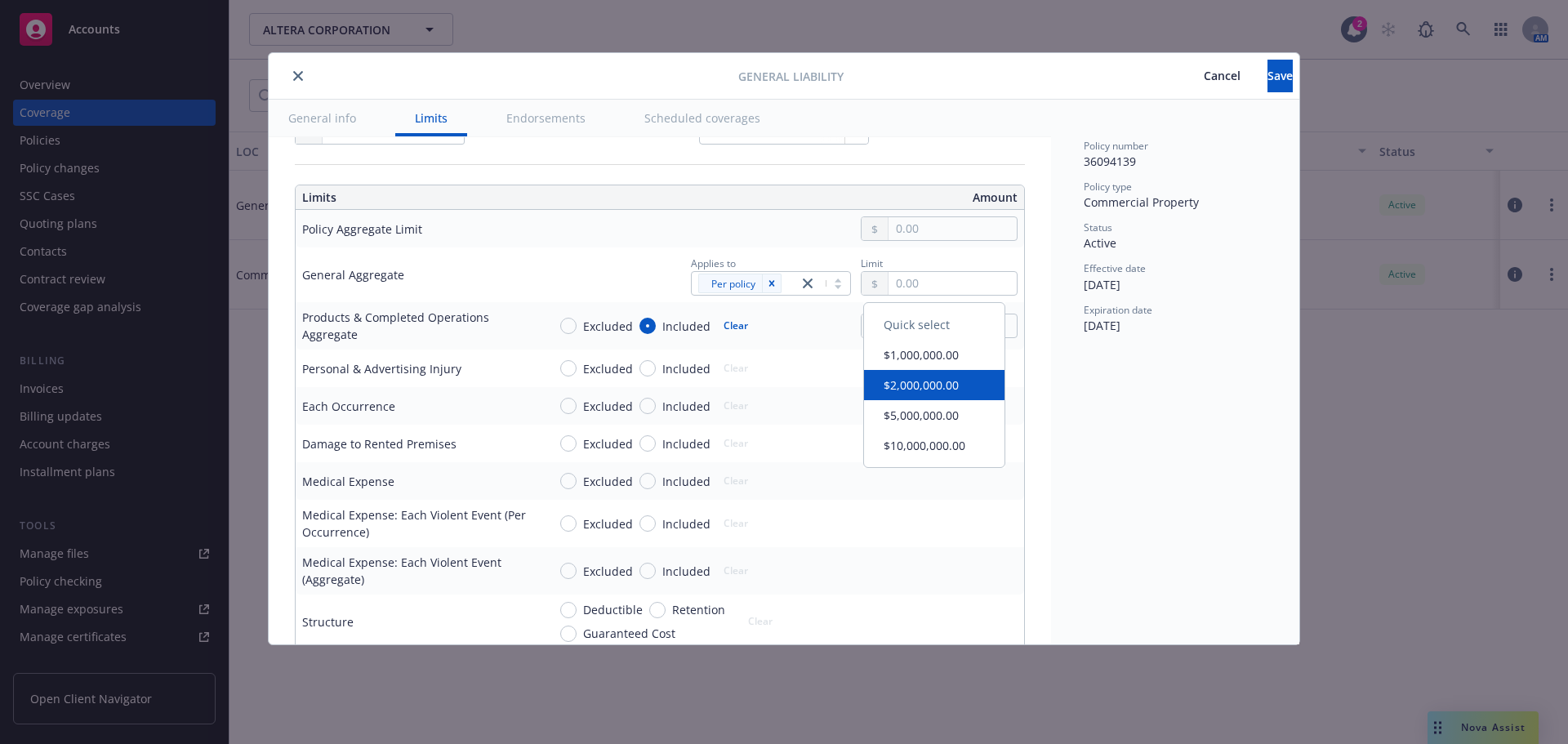
click at [941, 384] on button "$2,000,000.00" at bounding box center [934, 385] width 140 height 30
type input "2,000,000.00"
click at [934, 333] on input "text" at bounding box center [952, 325] width 128 height 23
type input "1,000,000.00"
click at [937, 398] on button "$1,000,000.00" at bounding box center [934, 396] width 140 height 30
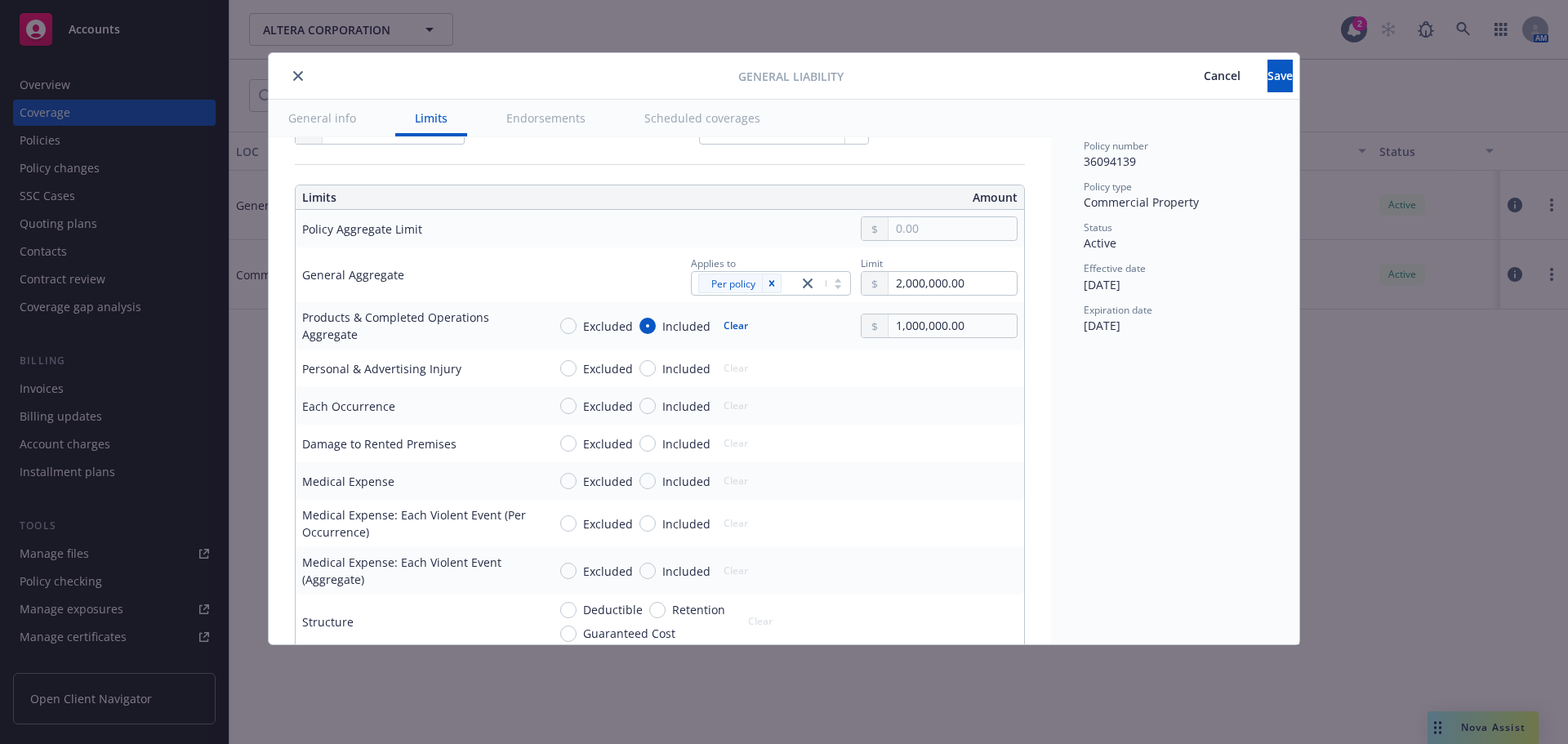
click at [681, 367] on span "Included" at bounding box center [686, 368] width 48 height 17
click at [655, 367] on input "Included" at bounding box center [647, 367] width 16 height 16
radio input "true"
click at [681, 403] on span "Included" at bounding box center [686, 406] width 48 height 17
click at [655, 403] on input "Included" at bounding box center [647, 405] width 16 height 16
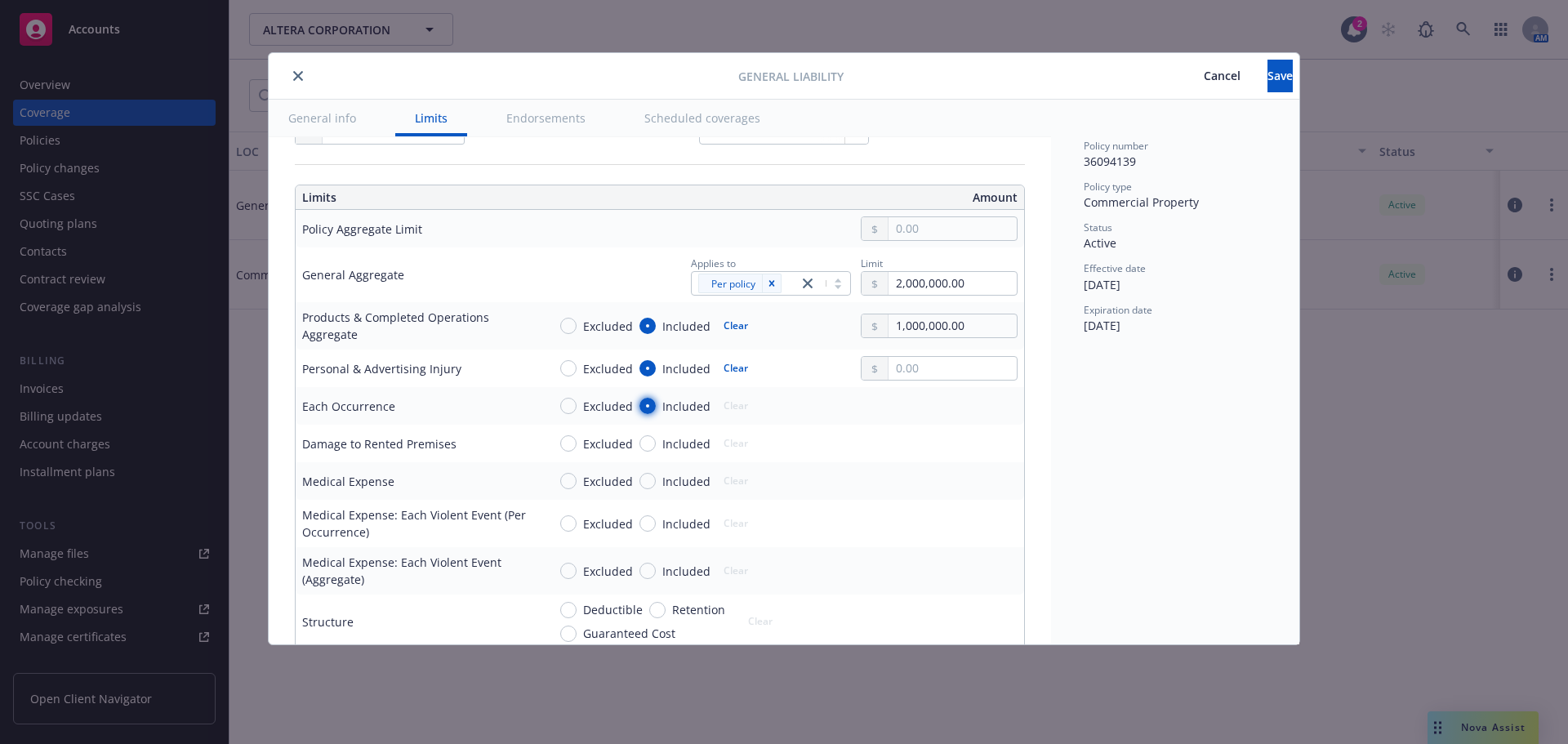
radio input "true"
click at [670, 439] on span "Included" at bounding box center [686, 443] width 48 height 17
click at [655, 439] on input "Included" at bounding box center [647, 443] width 16 height 16
radio input "true"
click at [666, 475] on span "Included" at bounding box center [686, 481] width 48 height 17
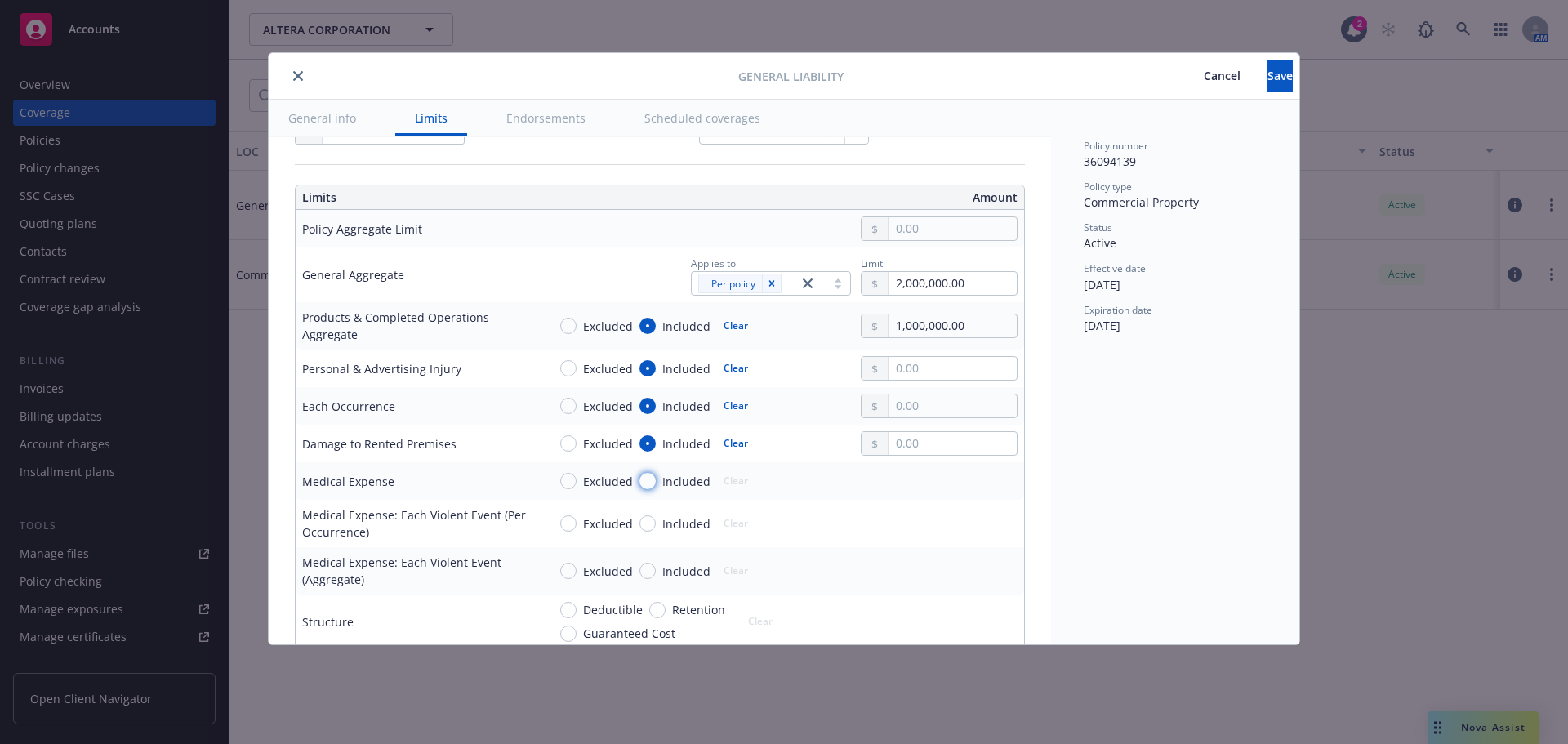
click at [655, 475] on input "Included" at bounding box center [647, 481] width 16 height 16
radio input "true"
click at [927, 367] on input "text" at bounding box center [952, 368] width 128 height 23
type input "1,000,000.00"
click at [941, 448] on button "$1,000,000.00" at bounding box center [934, 440] width 140 height 30
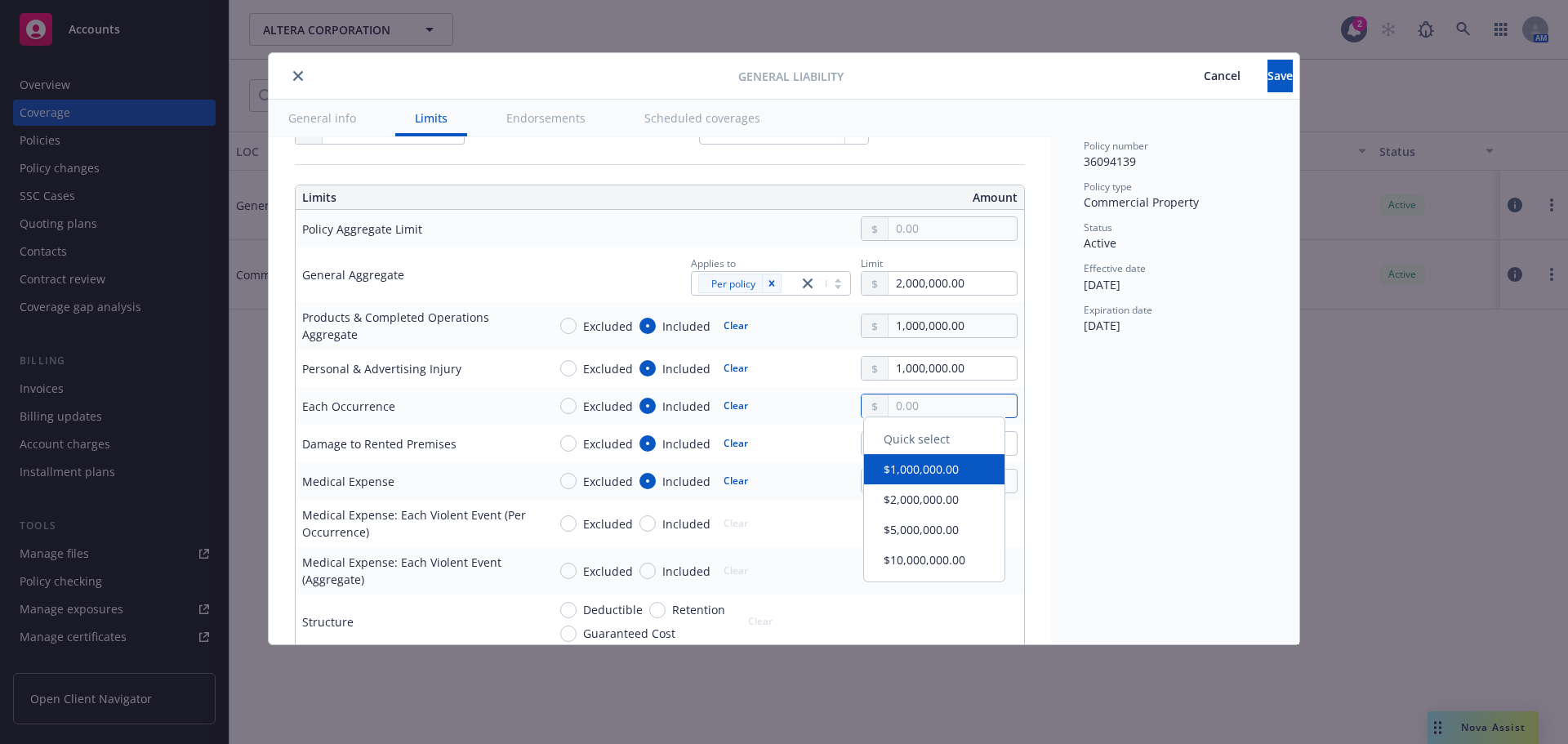
click at [941, 406] on input "text" at bounding box center [952, 405] width 128 height 23
type input "1,000,000.00"
click at [927, 472] on button "$1,000,000.00" at bounding box center [934, 477] width 140 height 30
click at [929, 477] on input "text" at bounding box center [952, 481] width 128 height 23
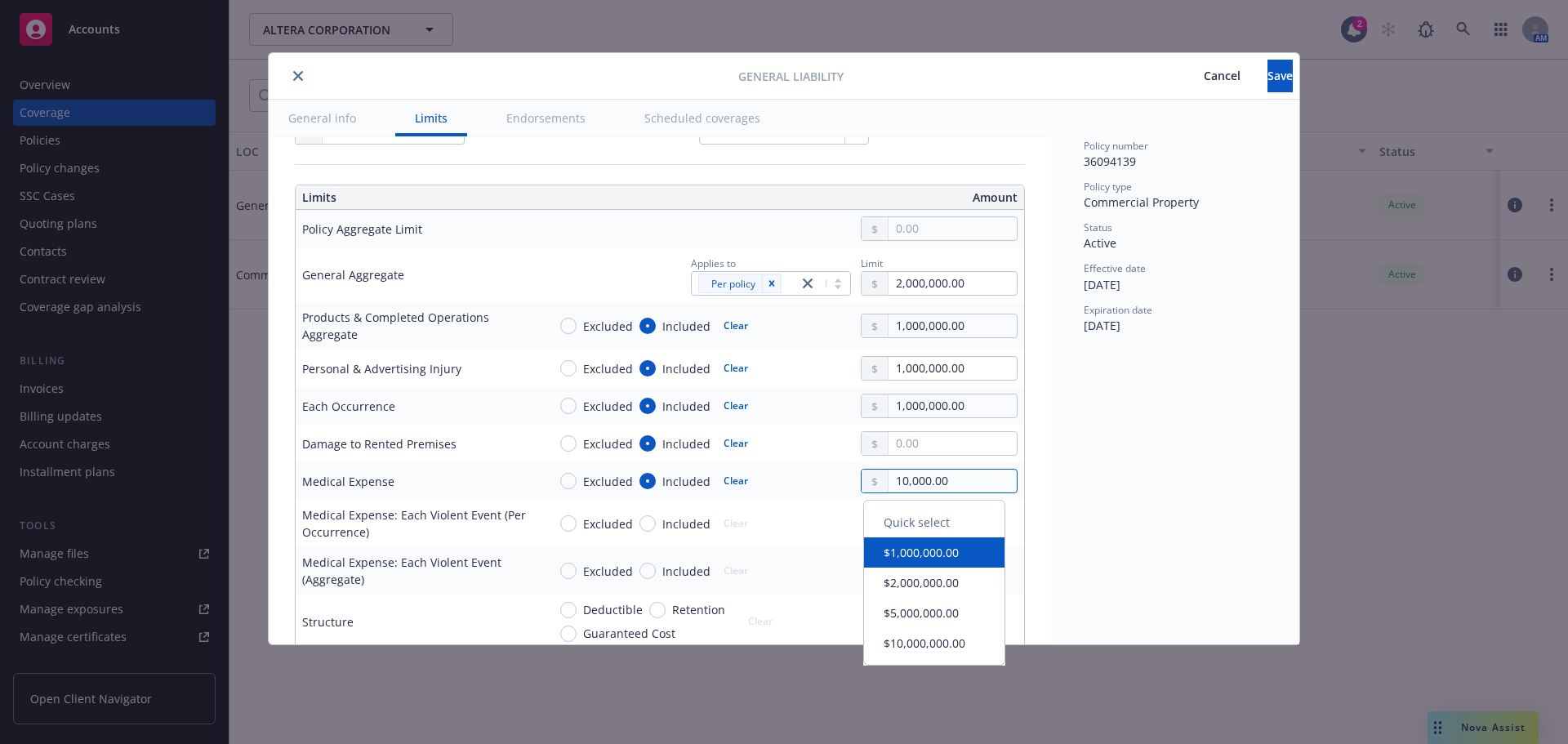
type input "10,000.00"
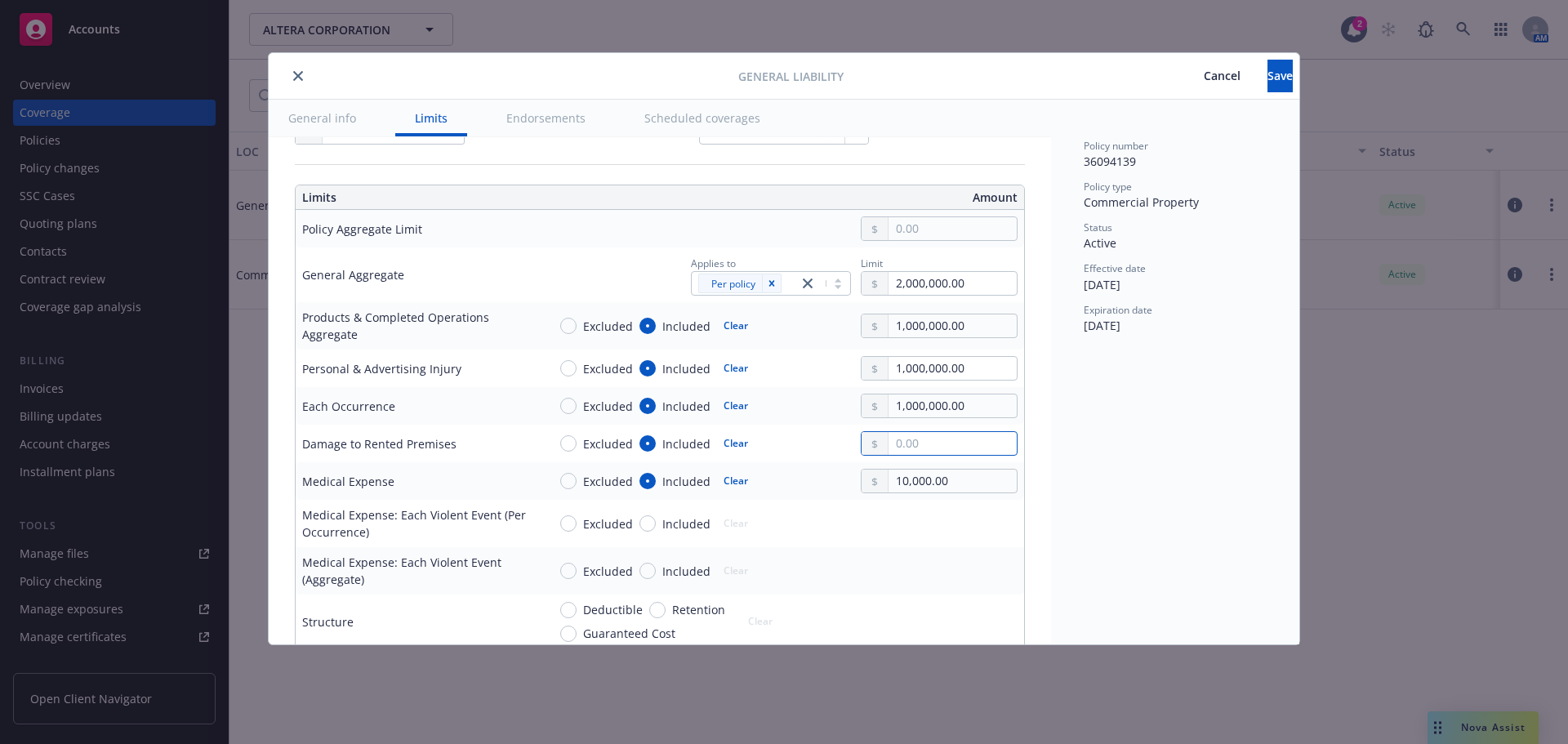
click at [944, 445] on input "text" at bounding box center [952, 443] width 128 height 23
type input "1,000,000.00"
click at [930, 505] on button "$1,000,000.00" at bounding box center [934, 515] width 140 height 30
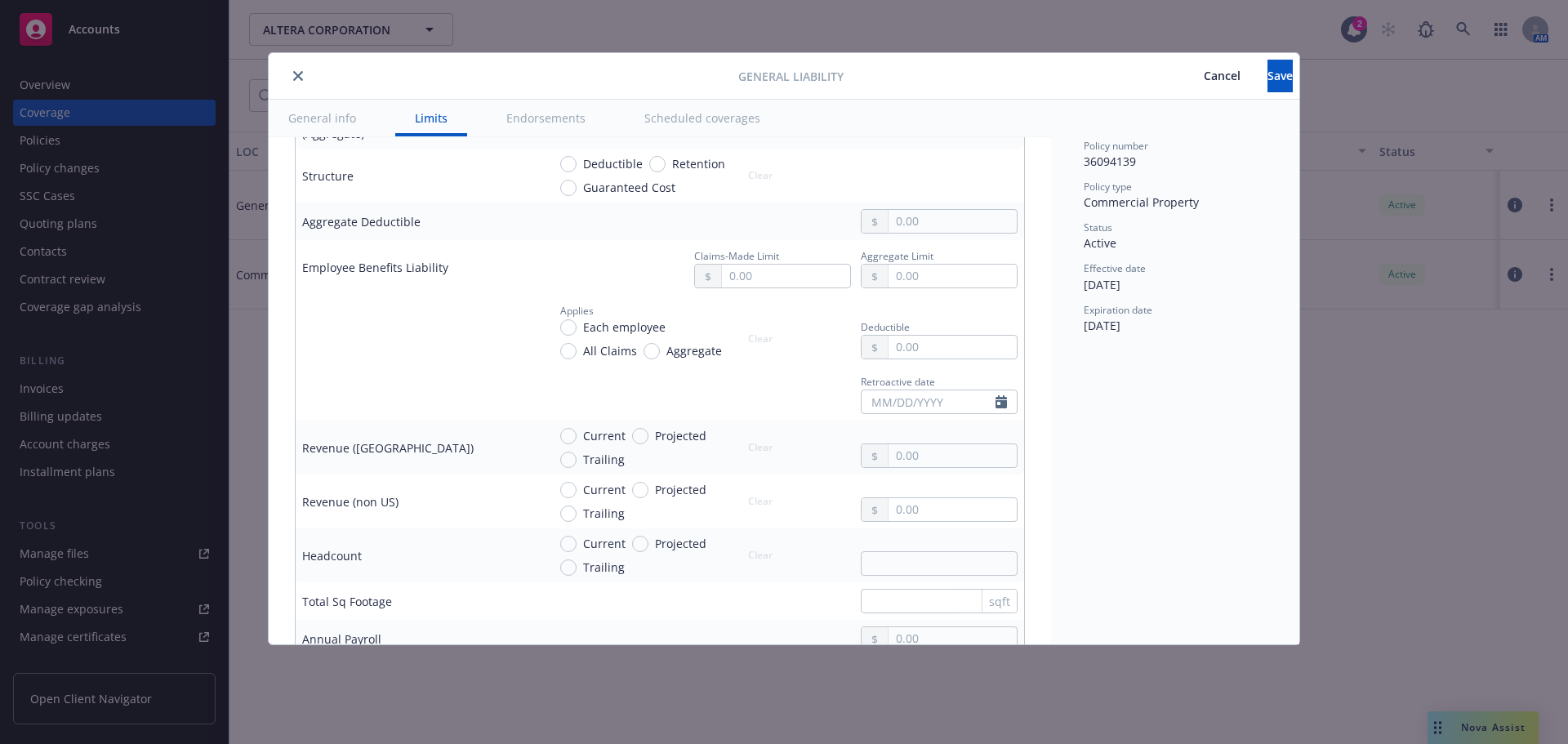
scroll to position [735, 0]
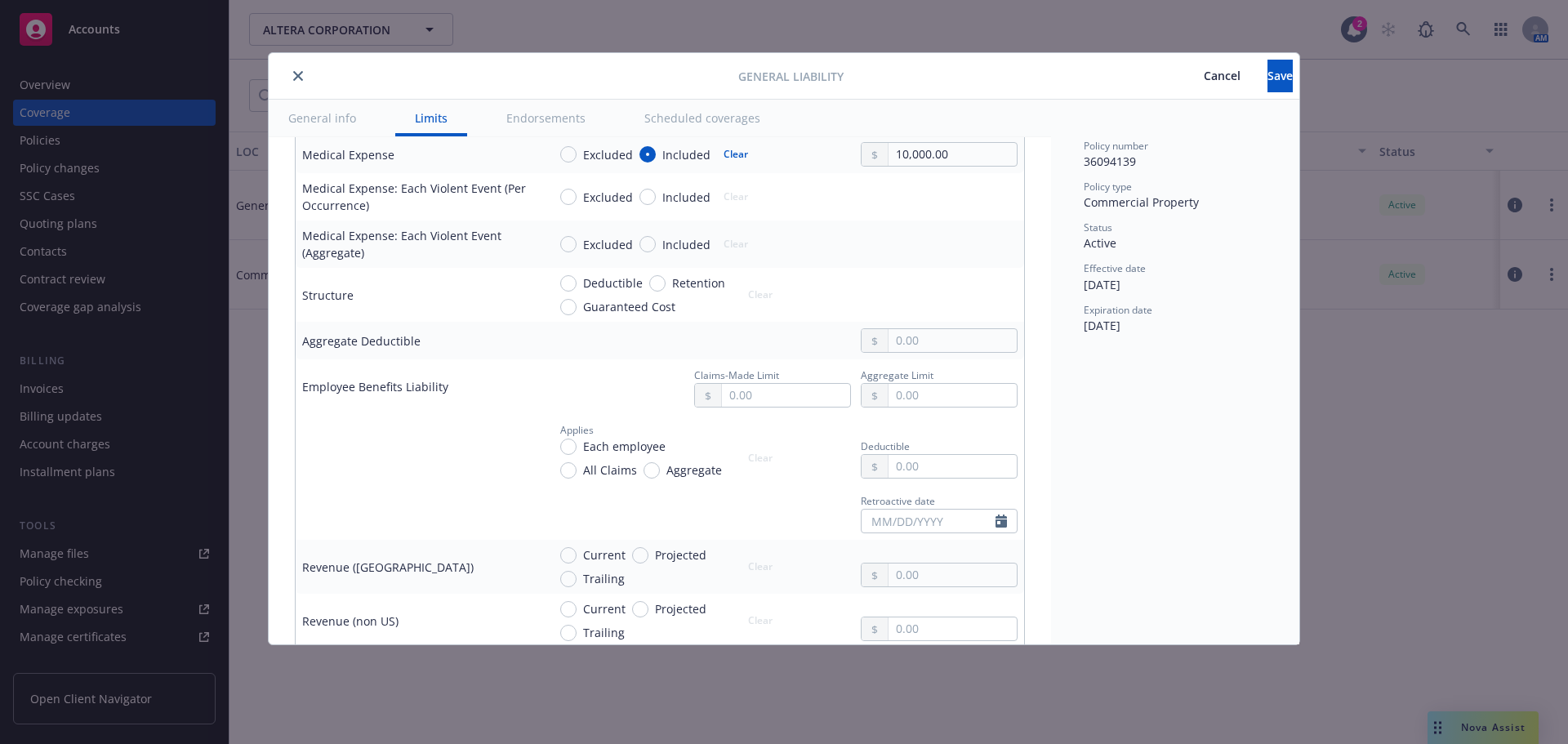
click at [613, 559] on span "Current" at bounding box center [604, 555] width 42 height 17
click at [577, 559] on input "Current" at bounding box center [567, 555] width 16 height 16
radio input "true"
click at [947, 584] on input "text" at bounding box center [952, 574] width 128 height 23
paste input "1,900,000,000.00"
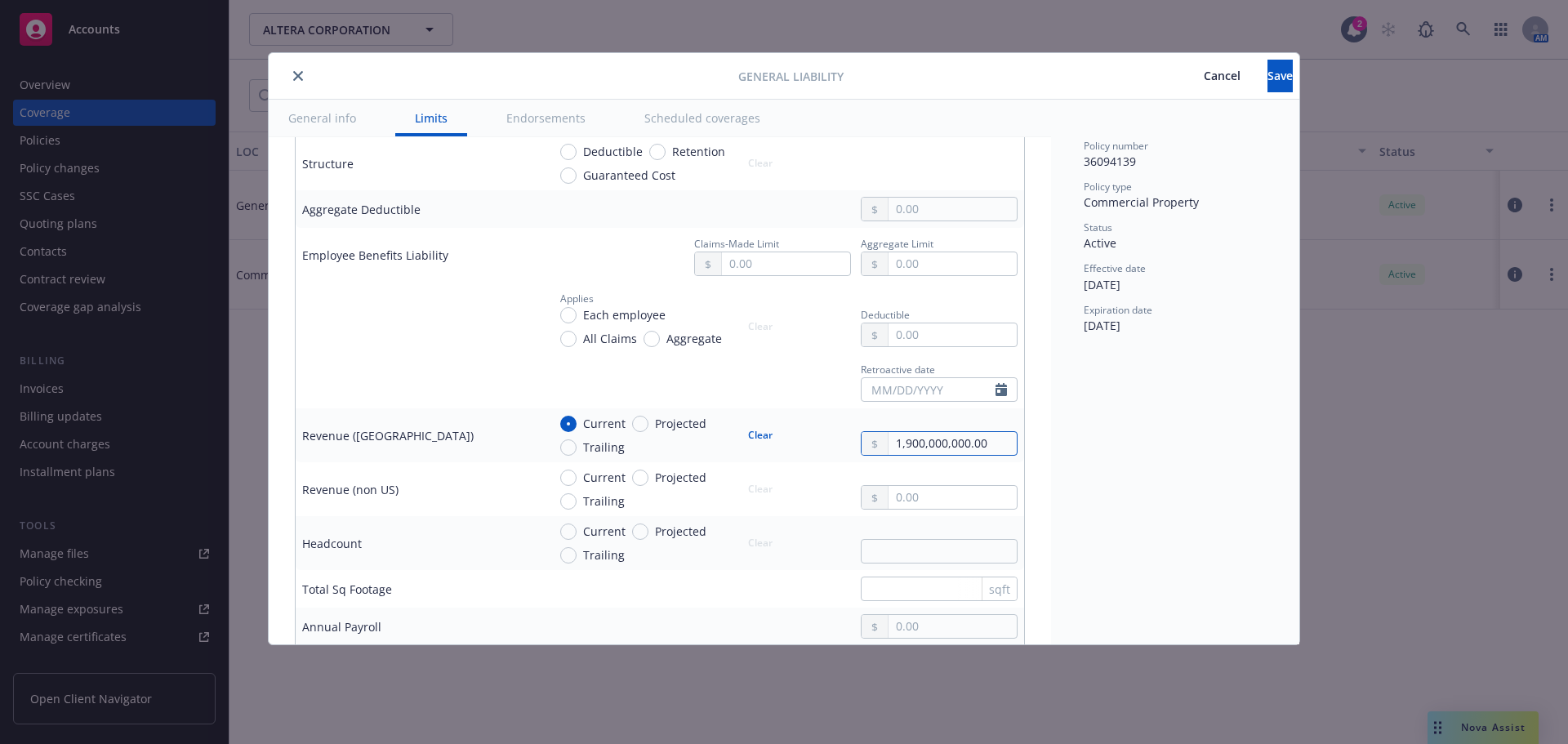
scroll to position [980, 0]
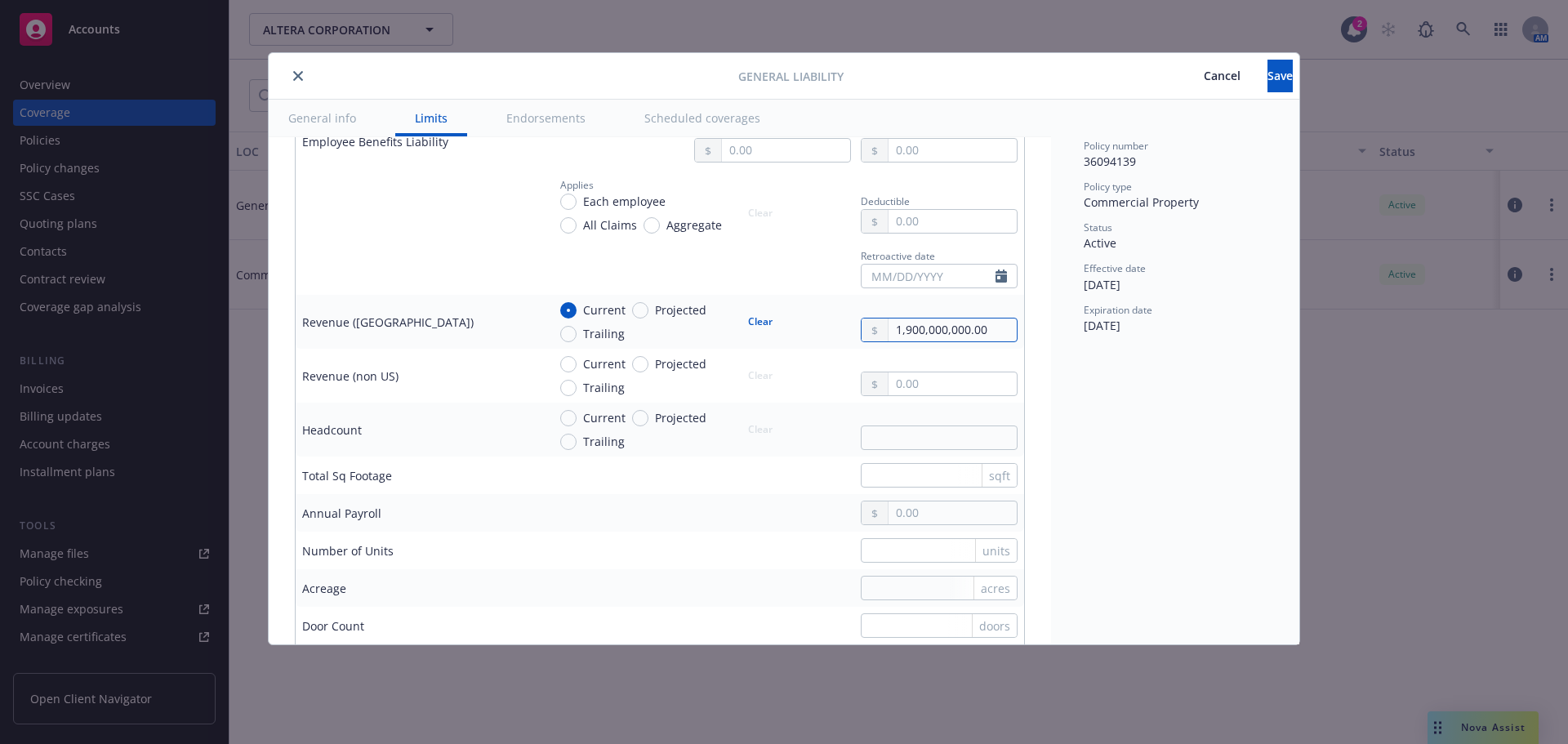
type input "1,900,000,000.00"
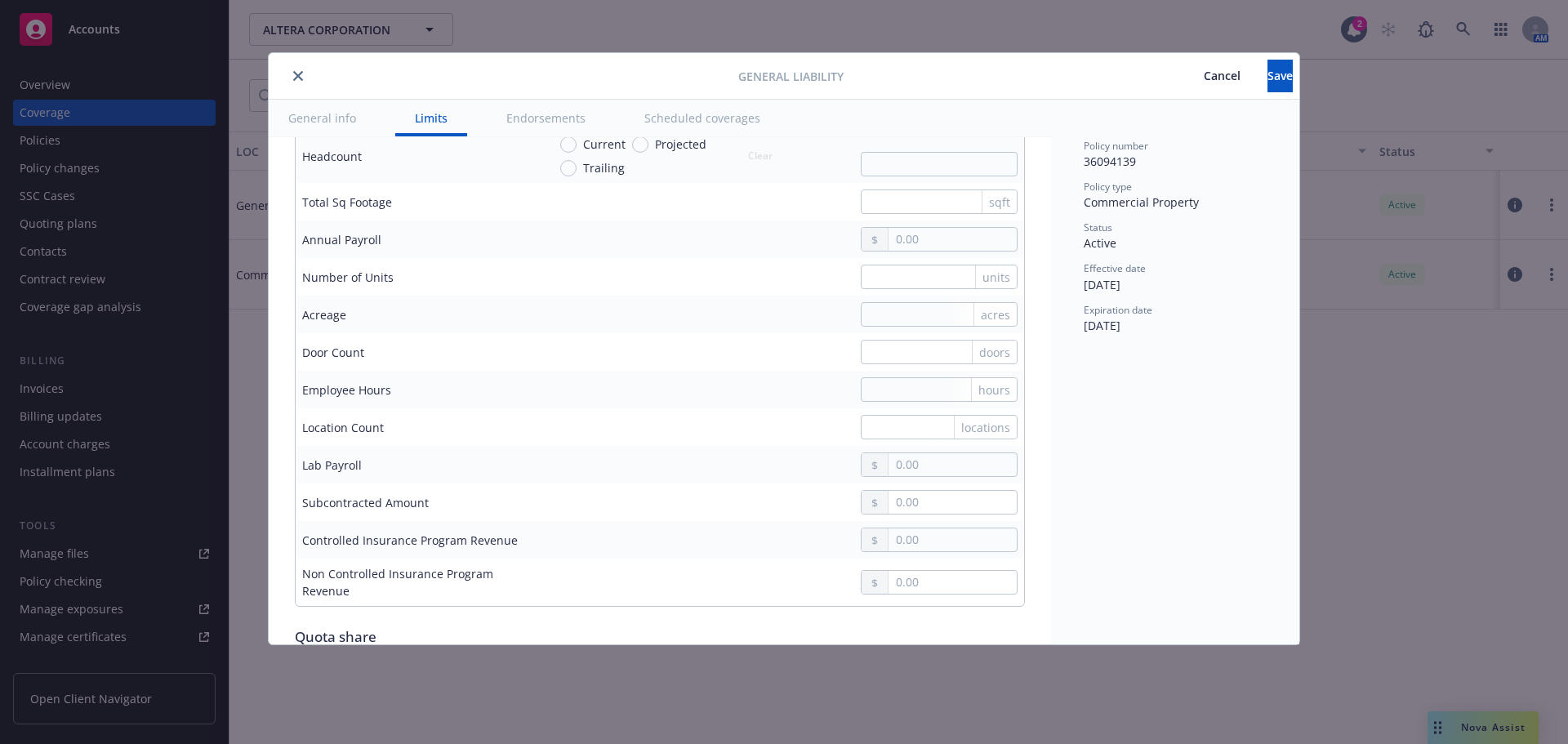
scroll to position [1143, 0]
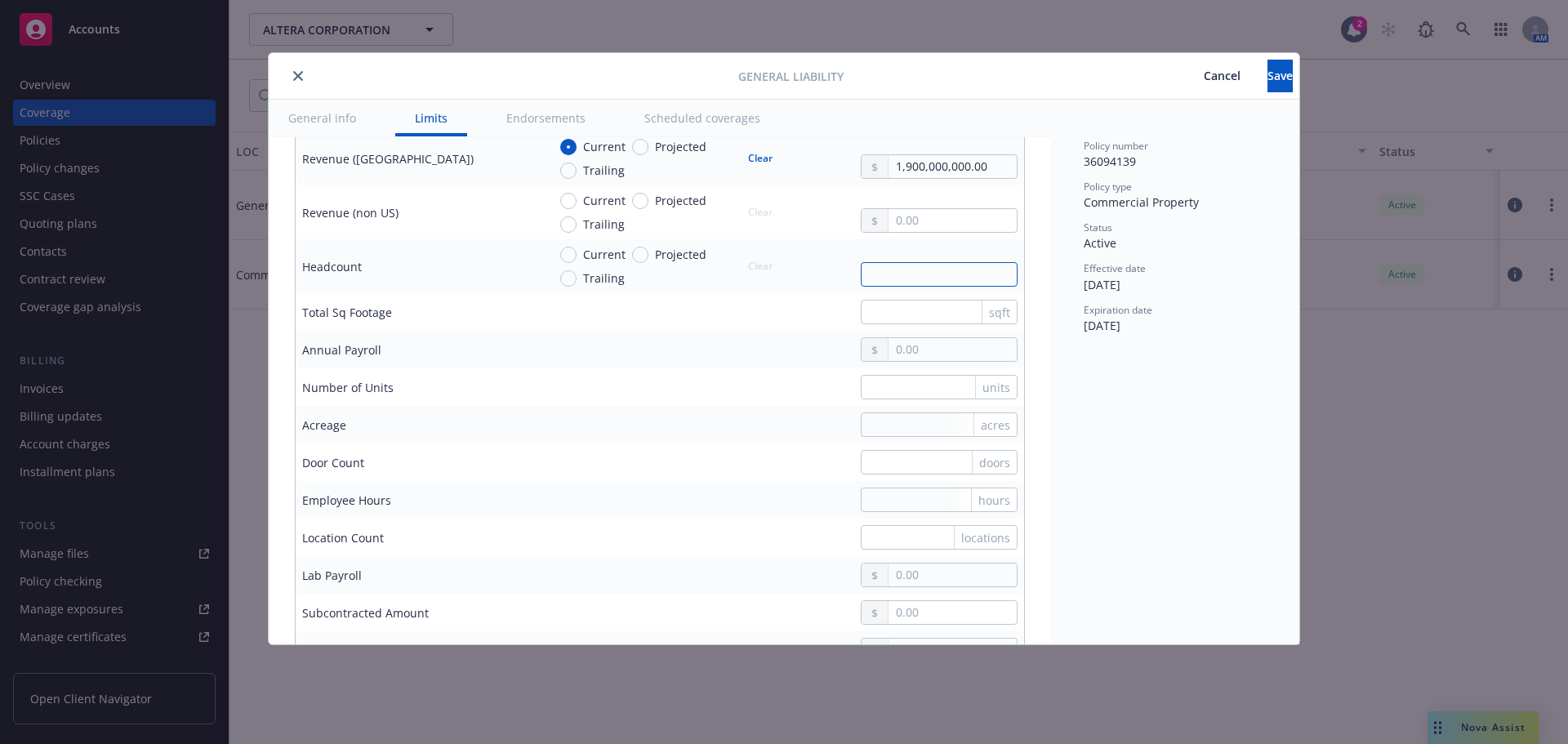
click at [941, 278] on input "text" at bounding box center [939, 274] width 157 height 24
paste input "text"
type input "3530"
click at [578, 257] on span "Current" at bounding box center [601, 254] width 49 height 17
click at [577, 257] on input "Current" at bounding box center [567, 254] width 16 height 16
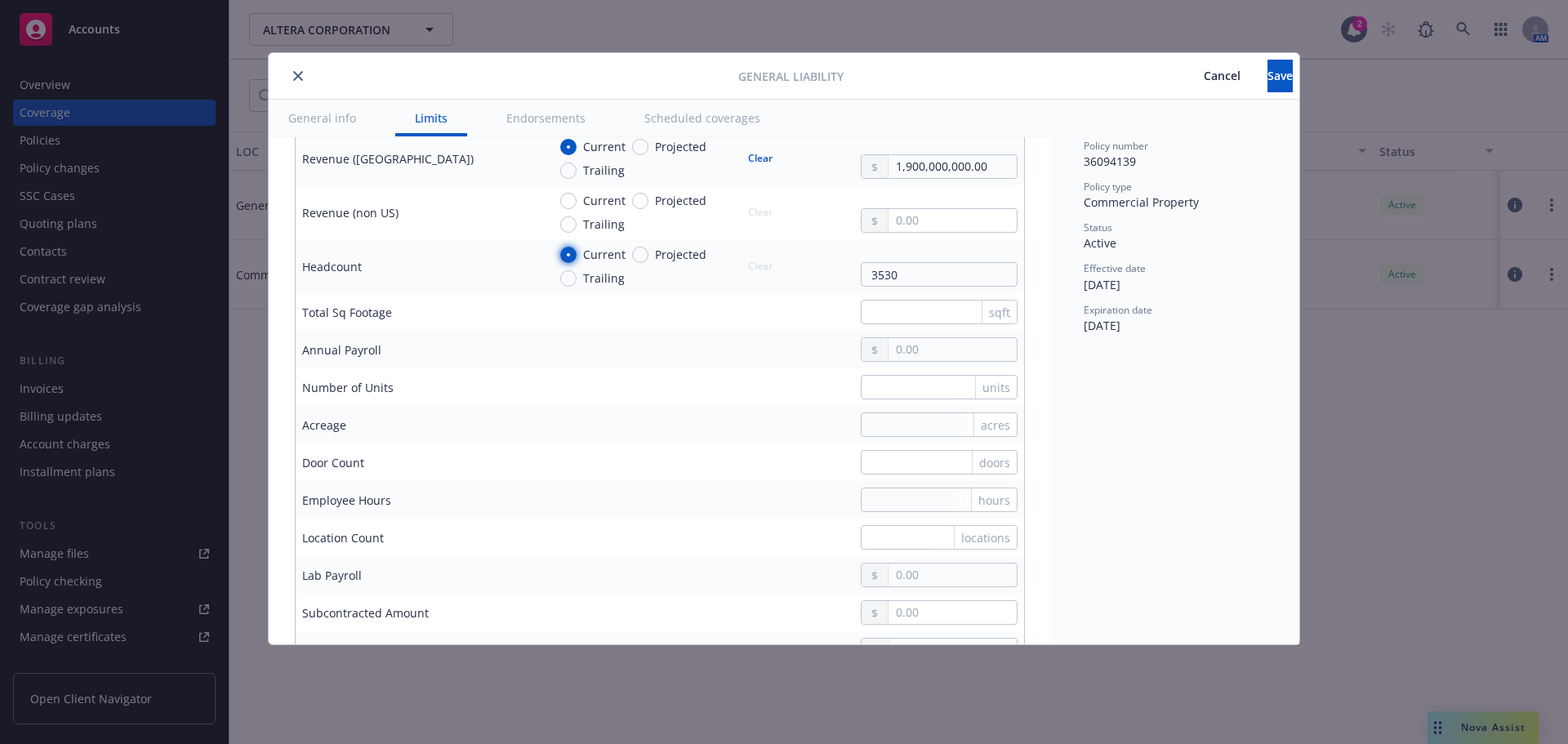
radio input "true"
click at [1280, 90] on button "Save" at bounding box center [1280, 76] width 25 height 33
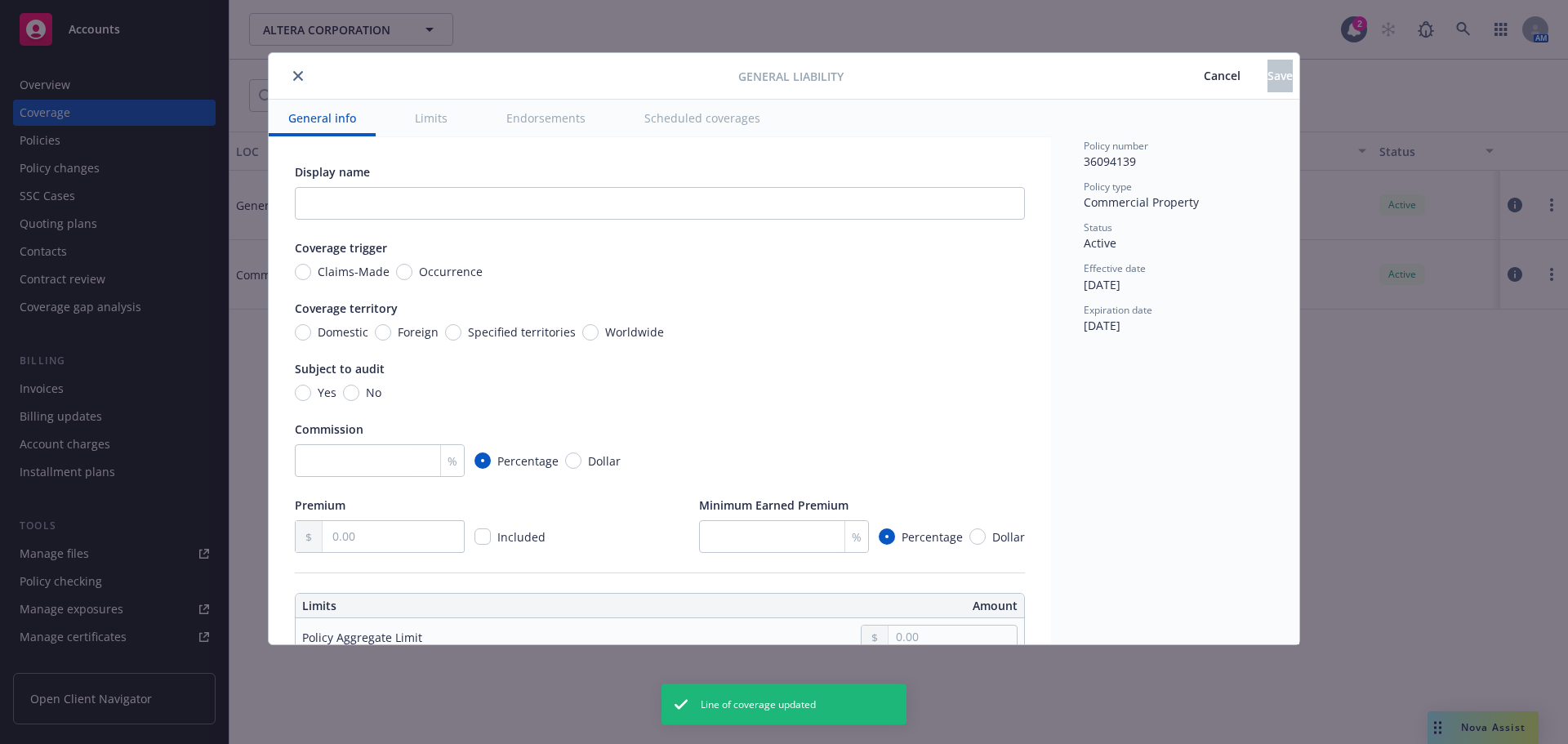
type input "2,000,000.00"
radio input "true"
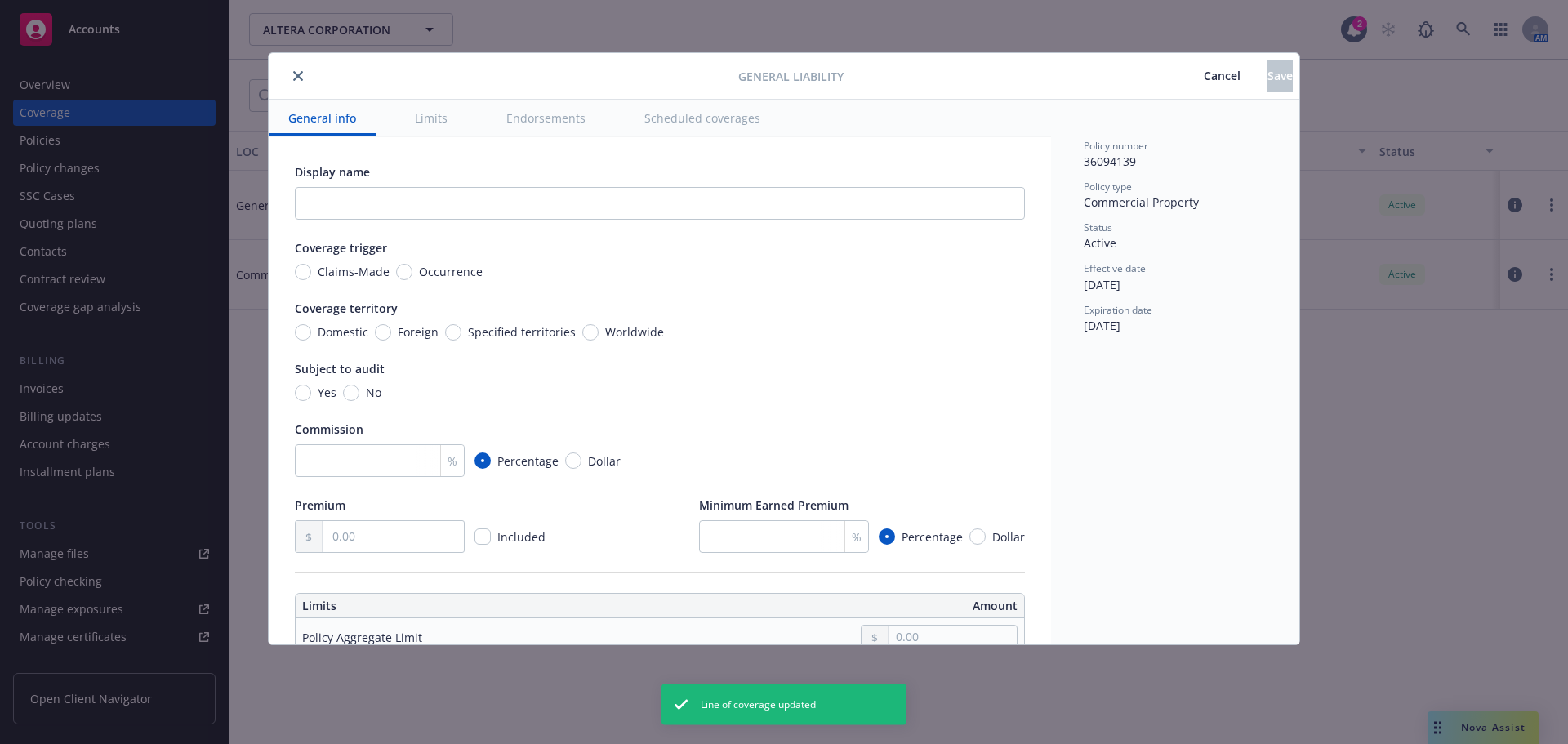
radio input "true"
type input "1,900,000,000.00"
radio input "true"
type input "3530"
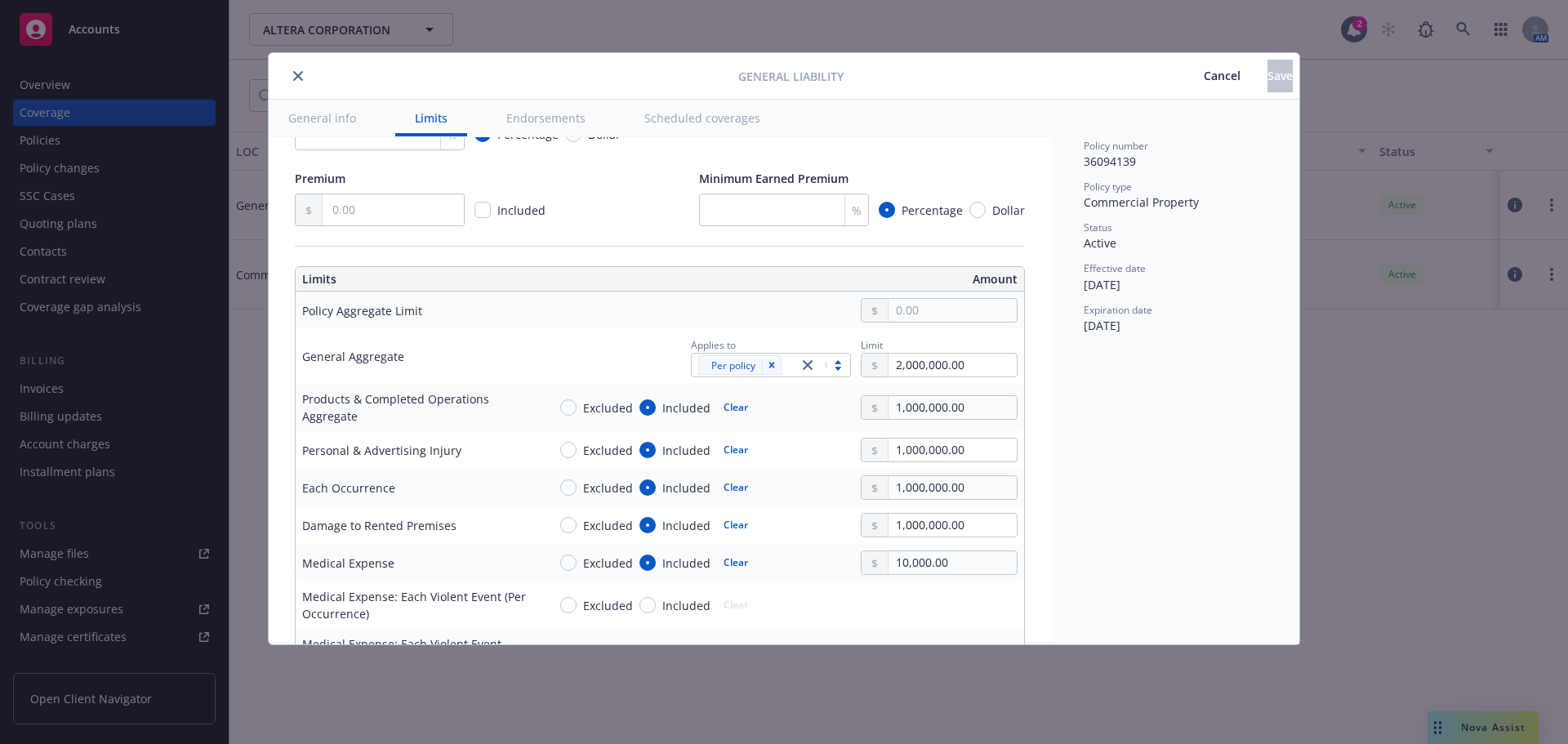
scroll to position [245, 0]
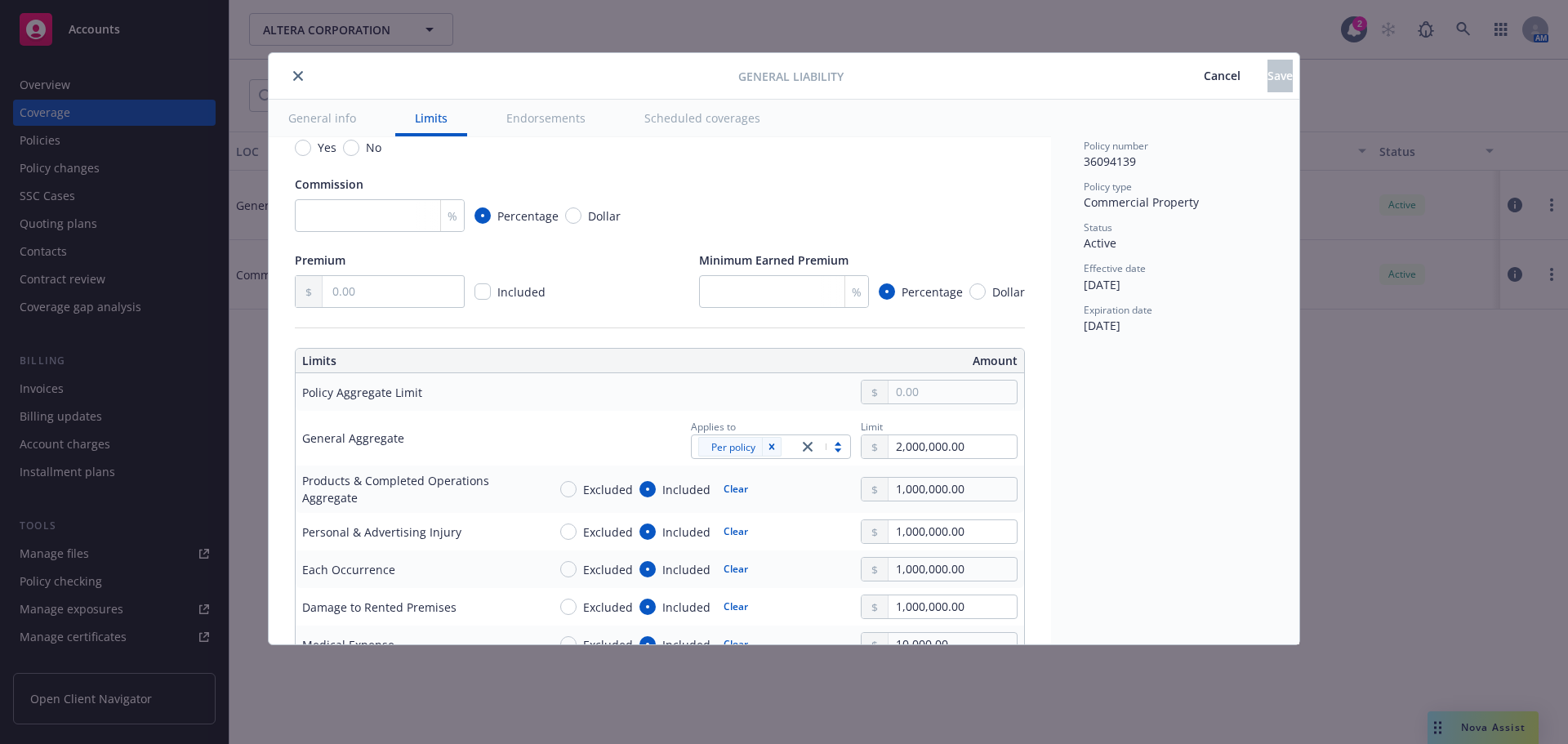
click at [308, 85] on div at bounding box center [507, 75] width 463 height 19
click at [298, 80] on icon "close" at bounding box center [298, 76] width 10 height 10
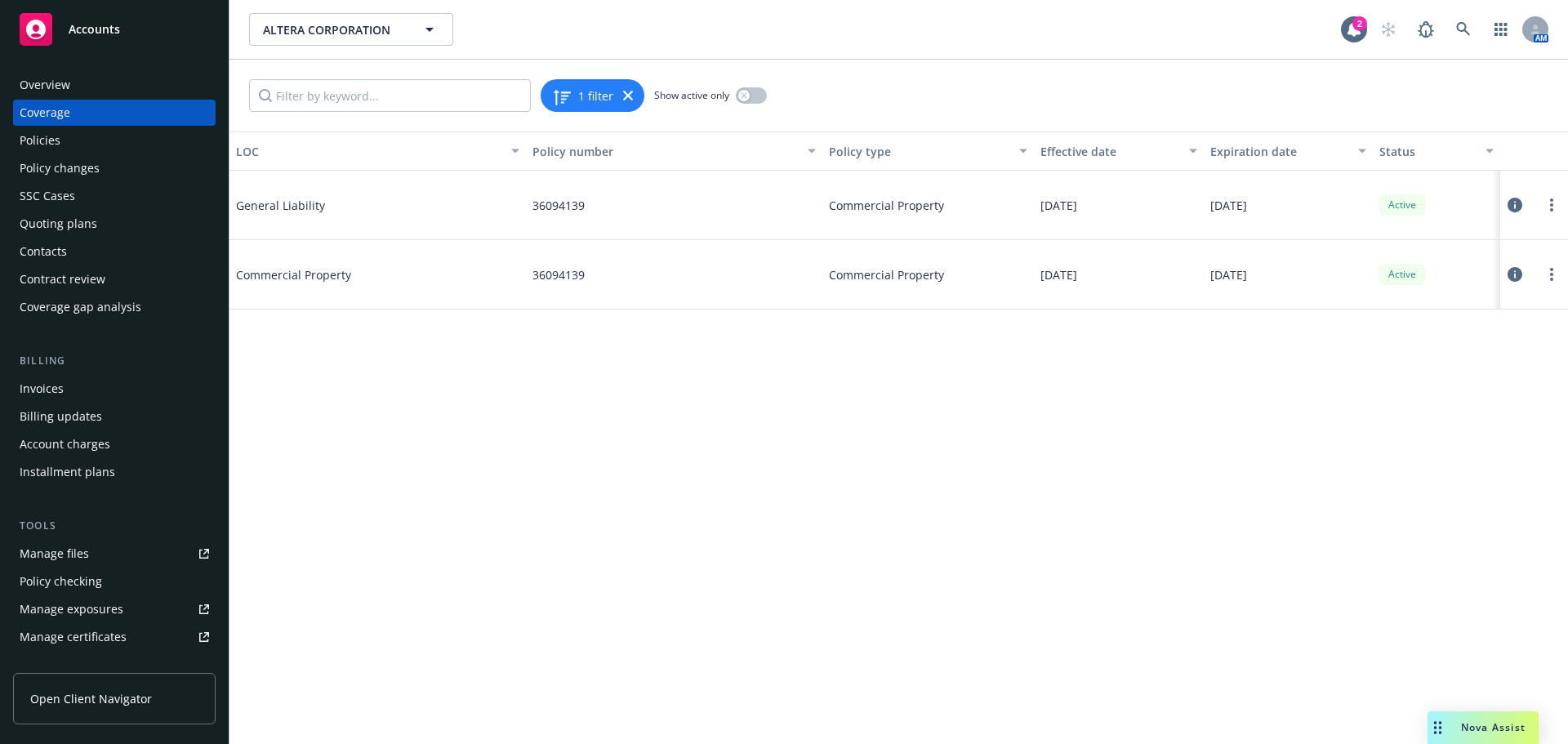
click at [132, 122] on div "Coverage" at bounding box center [114, 112] width 189 height 26
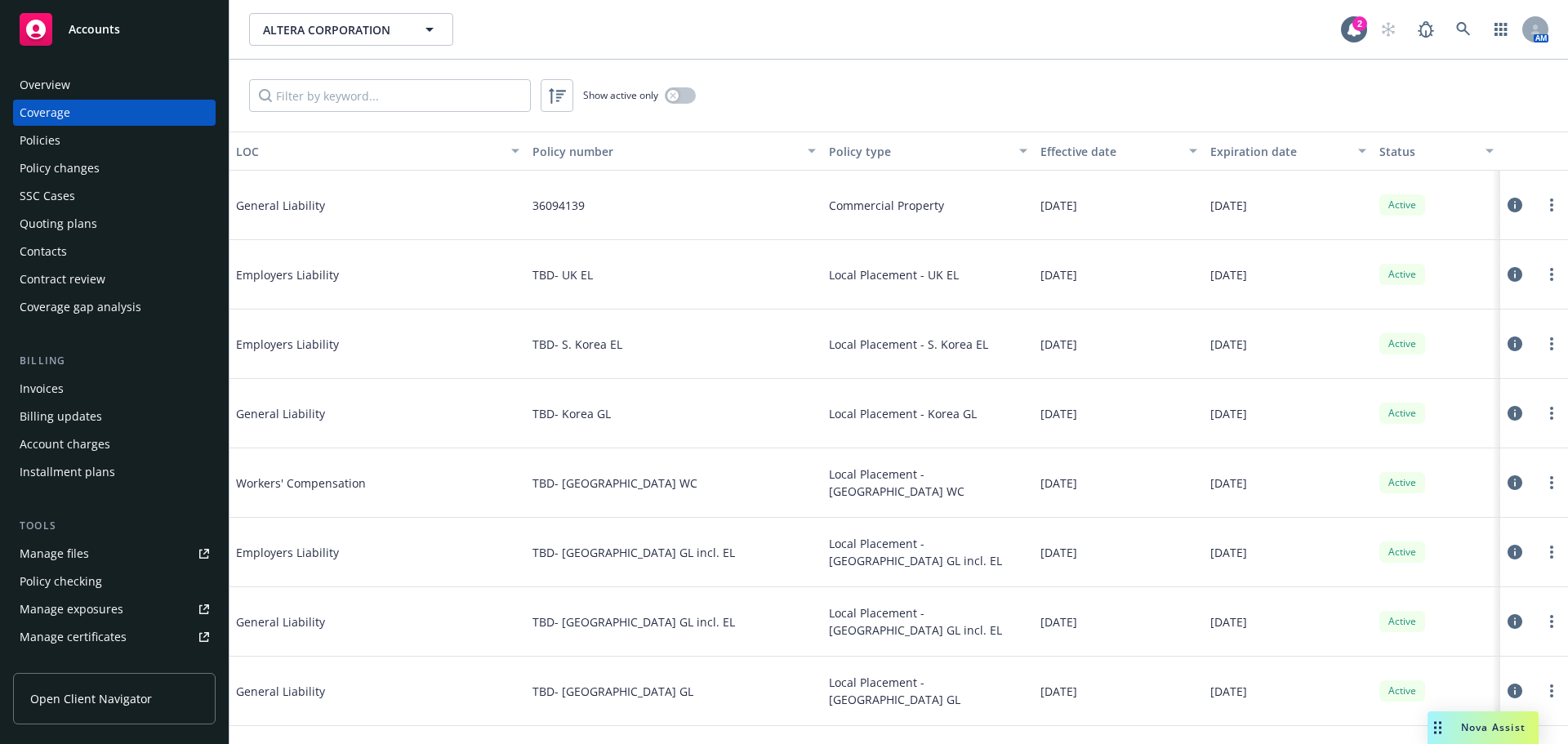
click at [90, 133] on div "Policies" at bounding box center [114, 140] width 189 height 26
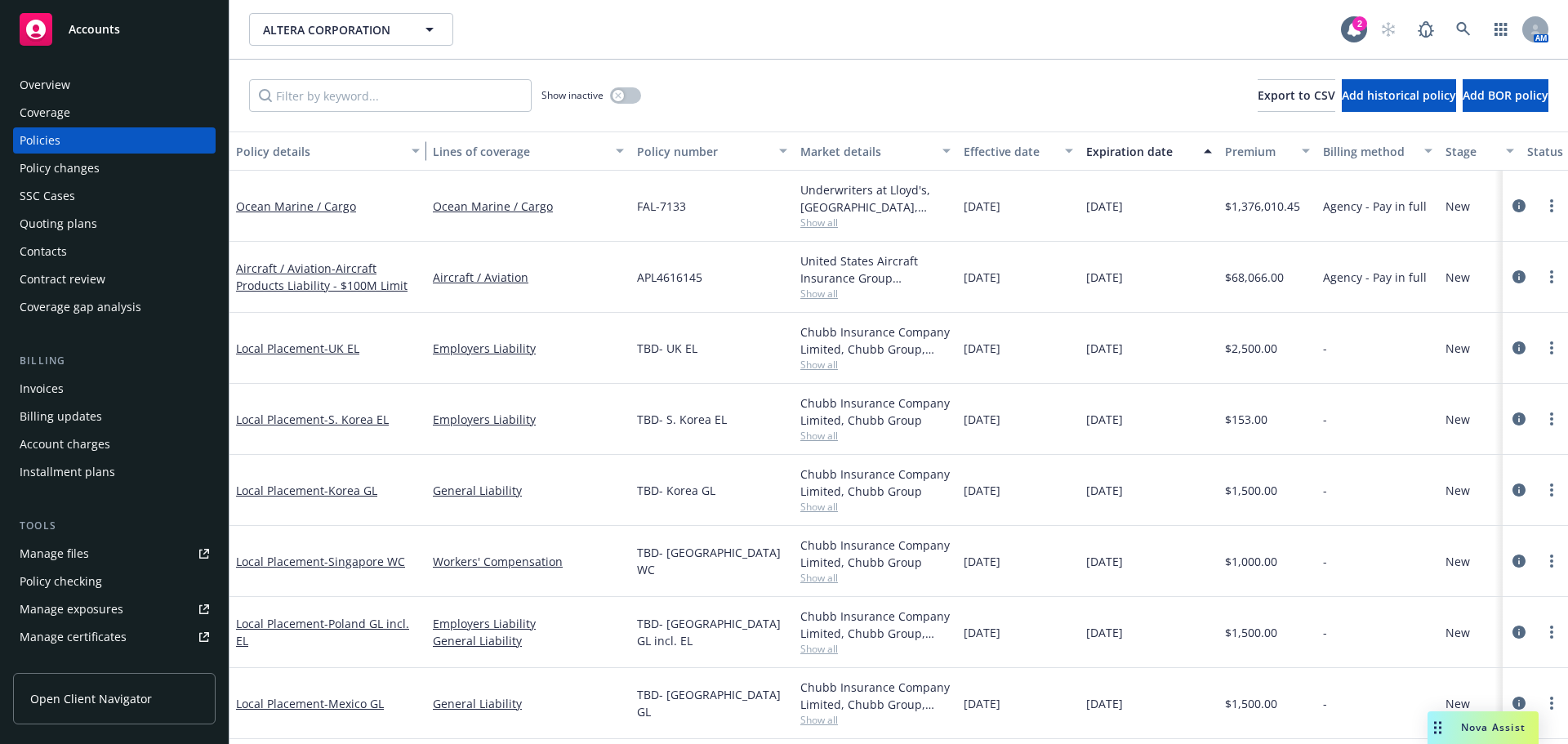
drag, startPoint x: 347, startPoint y: 157, endPoint x: 483, endPoint y: 163, distance: 136.1
click at [422, 163] on div "button" at bounding box center [418, 151] width 8 height 37
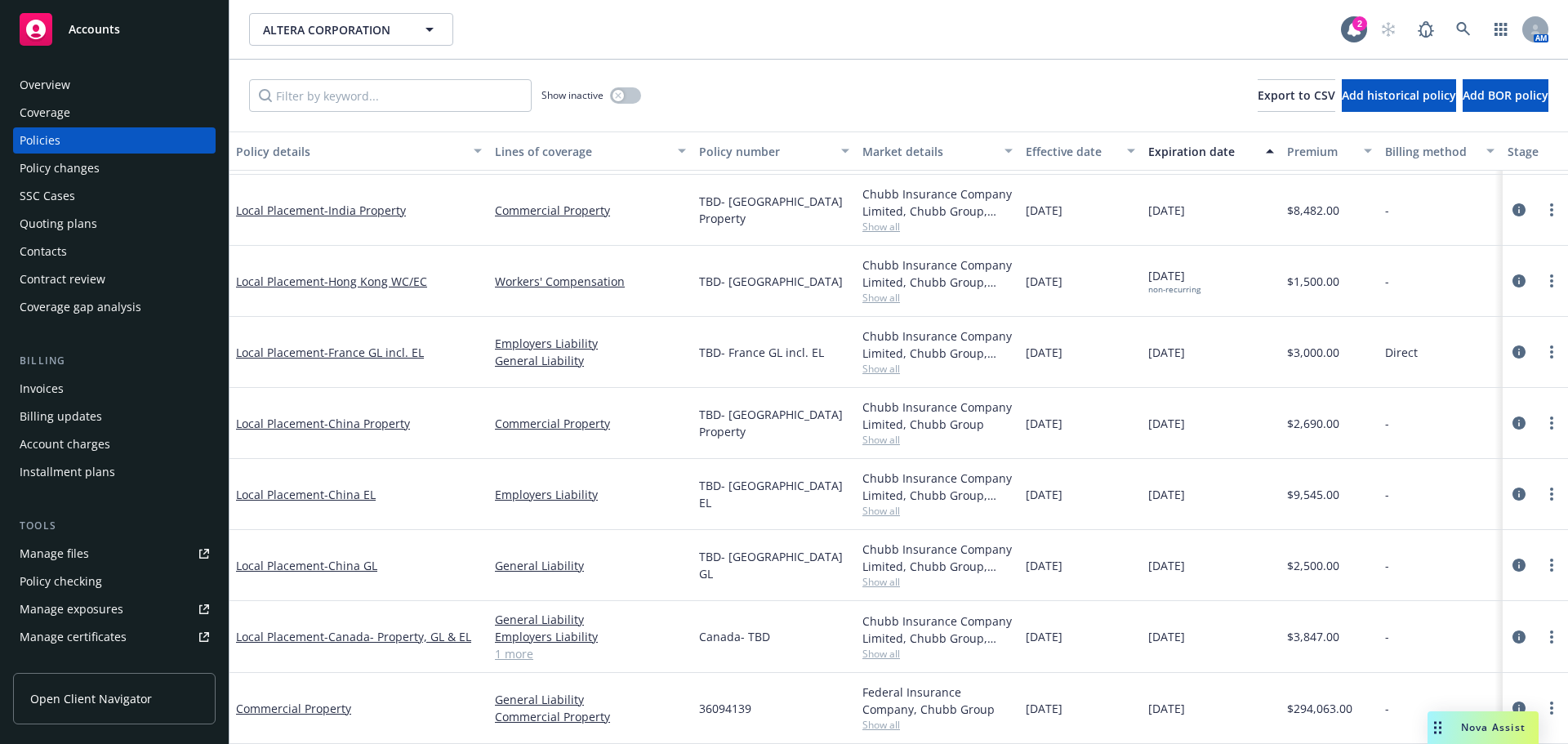
scroll to position [928, 0]
click at [300, 701] on link "Commercial Property" at bounding box center [293, 709] width 115 height 15
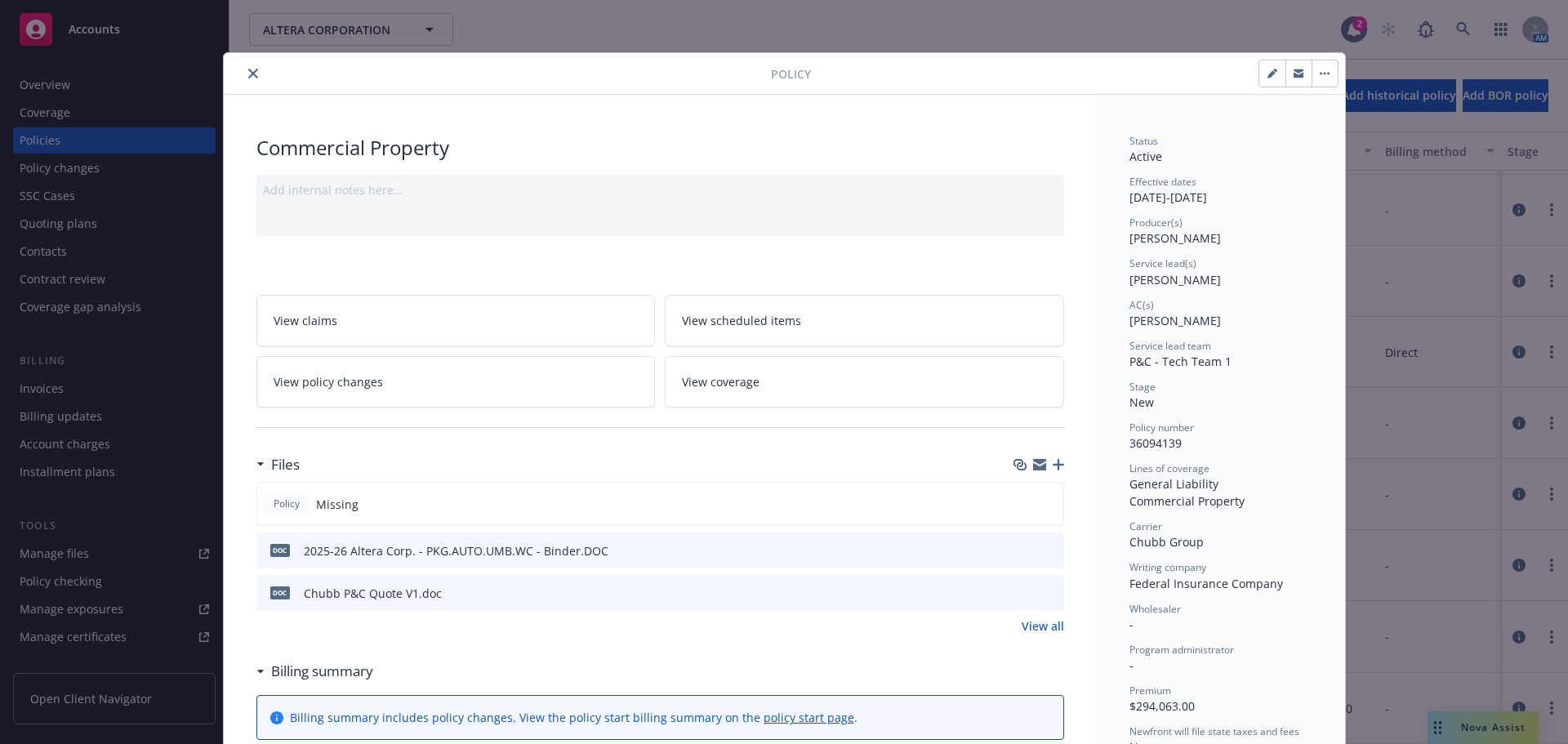
click at [1259, 68] on button "button" at bounding box center [1272, 73] width 26 height 26
select select "NEW"
select select "12"
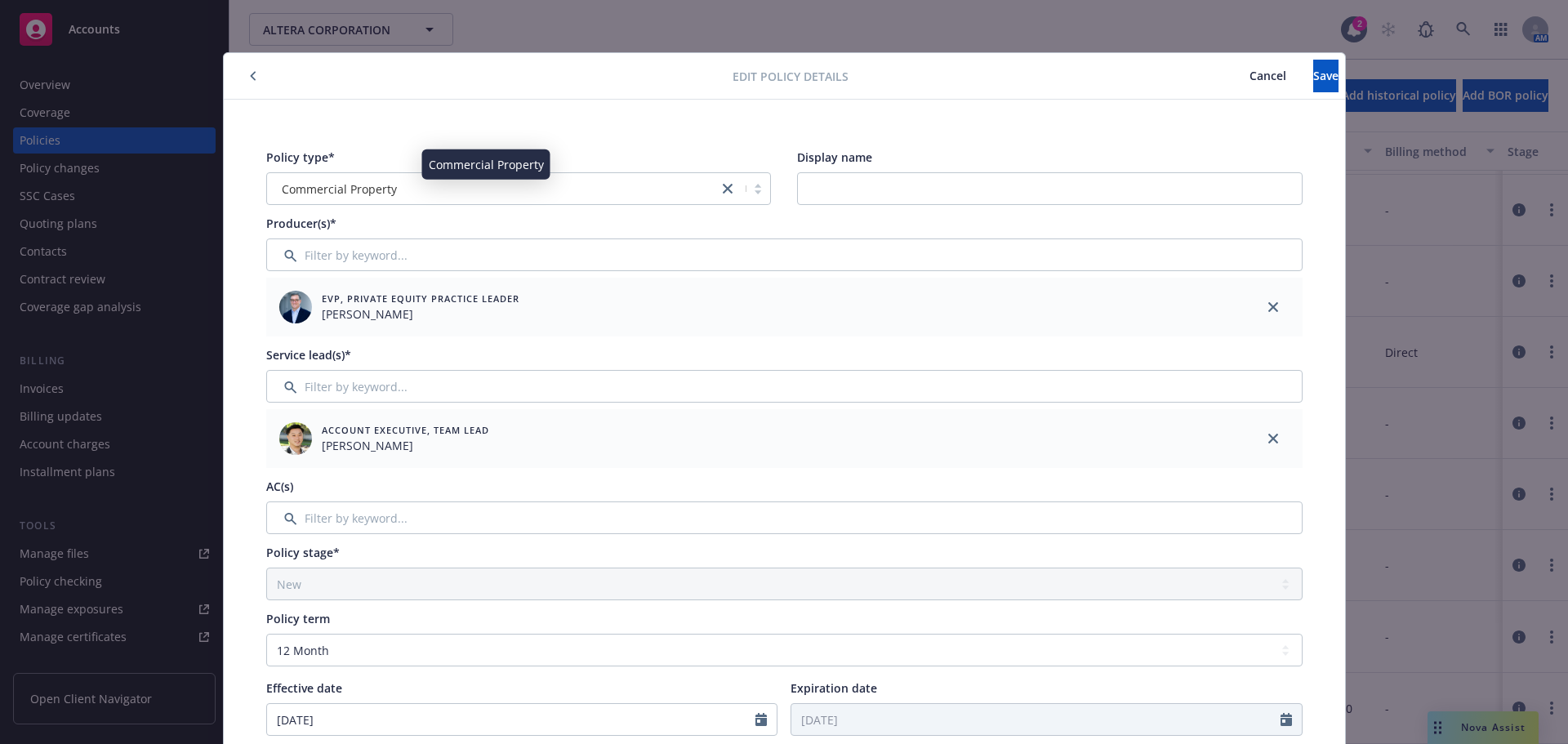
click at [483, 186] on div "Commercial Property" at bounding box center [492, 189] width 435 height 17
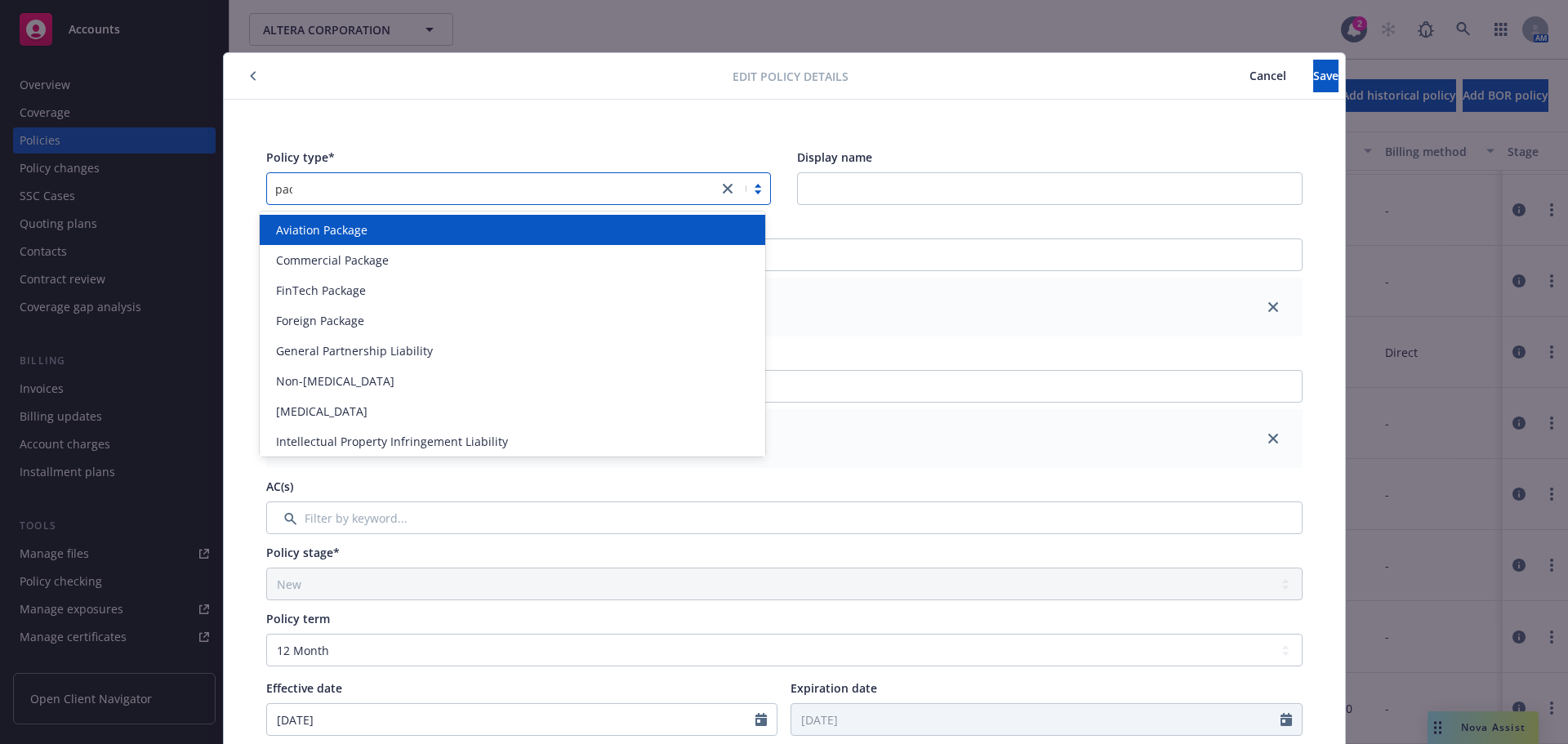
type input "packa"
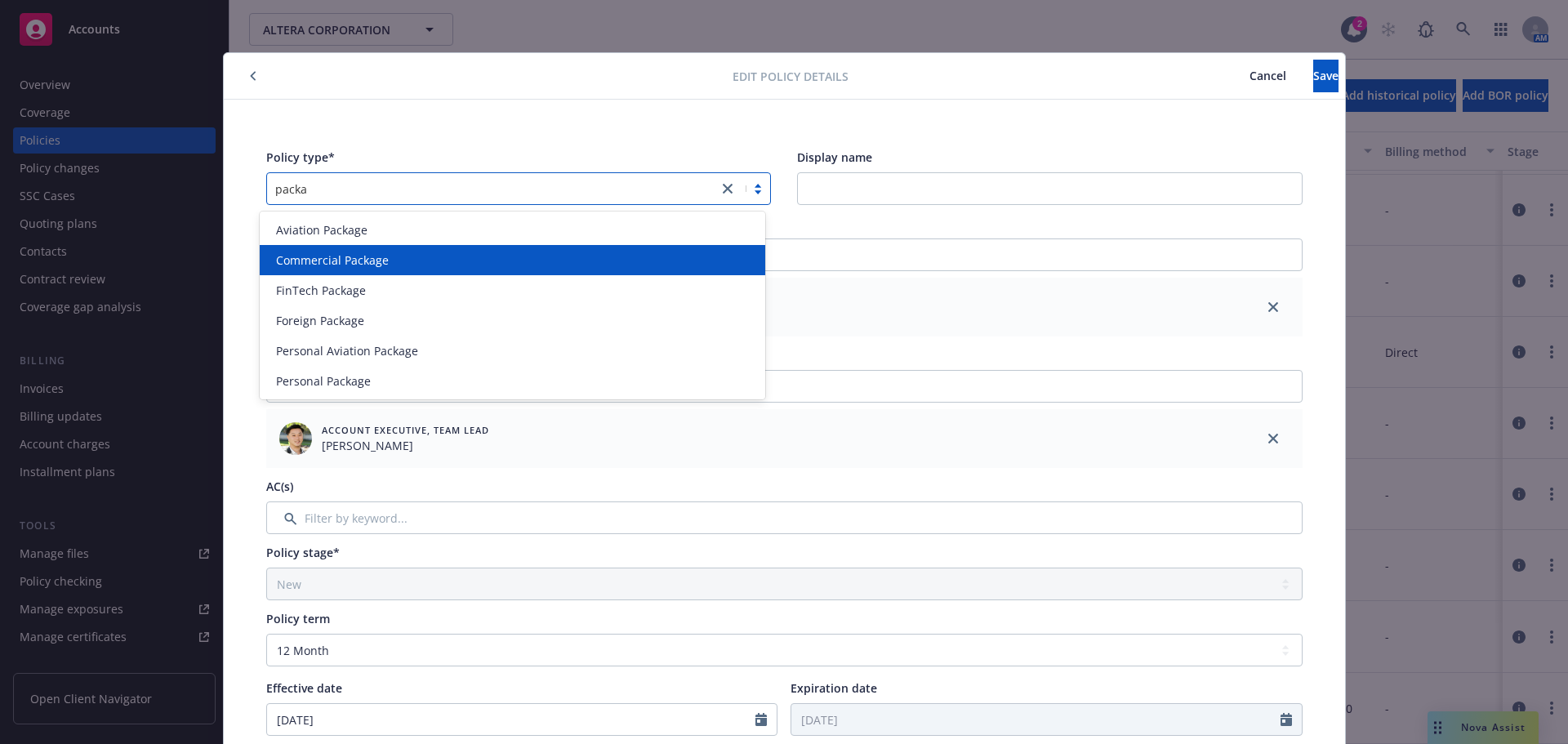
click at [395, 257] on div "Commercial Package" at bounding box center [512, 260] width 486 height 17
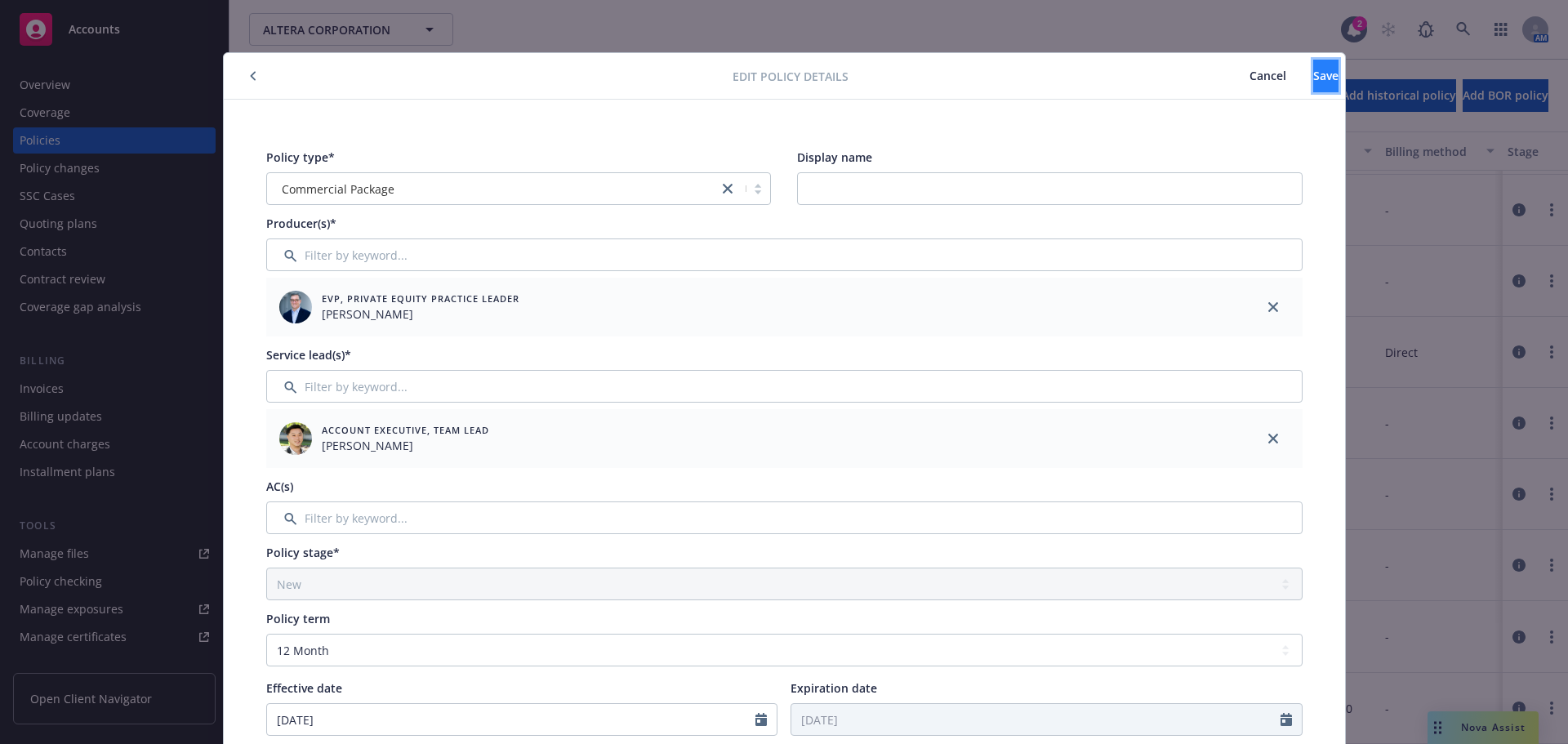
click at [1313, 67] on button "Save" at bounding box center [1326, 76] width 25 height 33
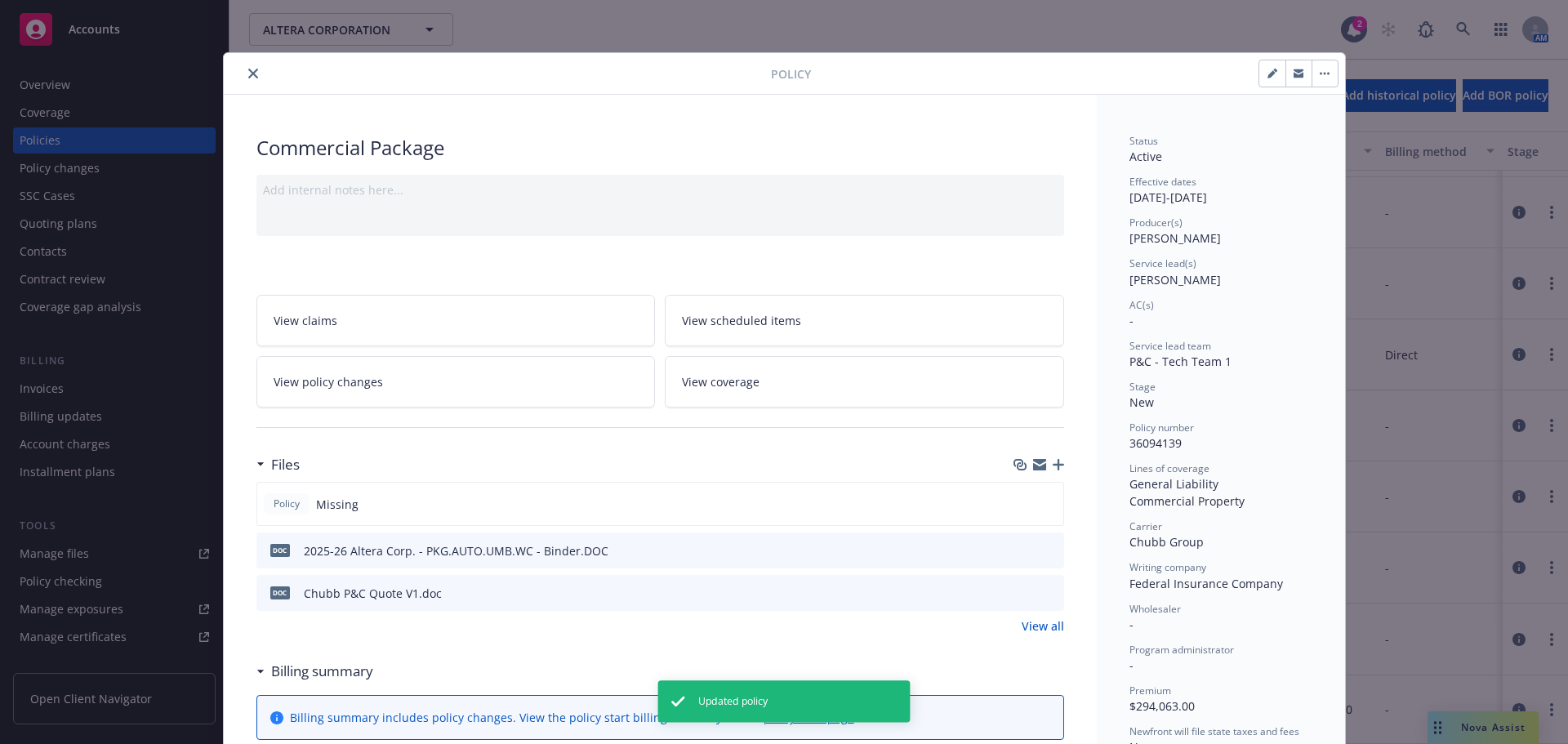
scroll to position [926, 0]
click at [1272, 77] on button "button" at bounding box center [1272, 73] width 26 height 26
select select "NEW"
select select "12"
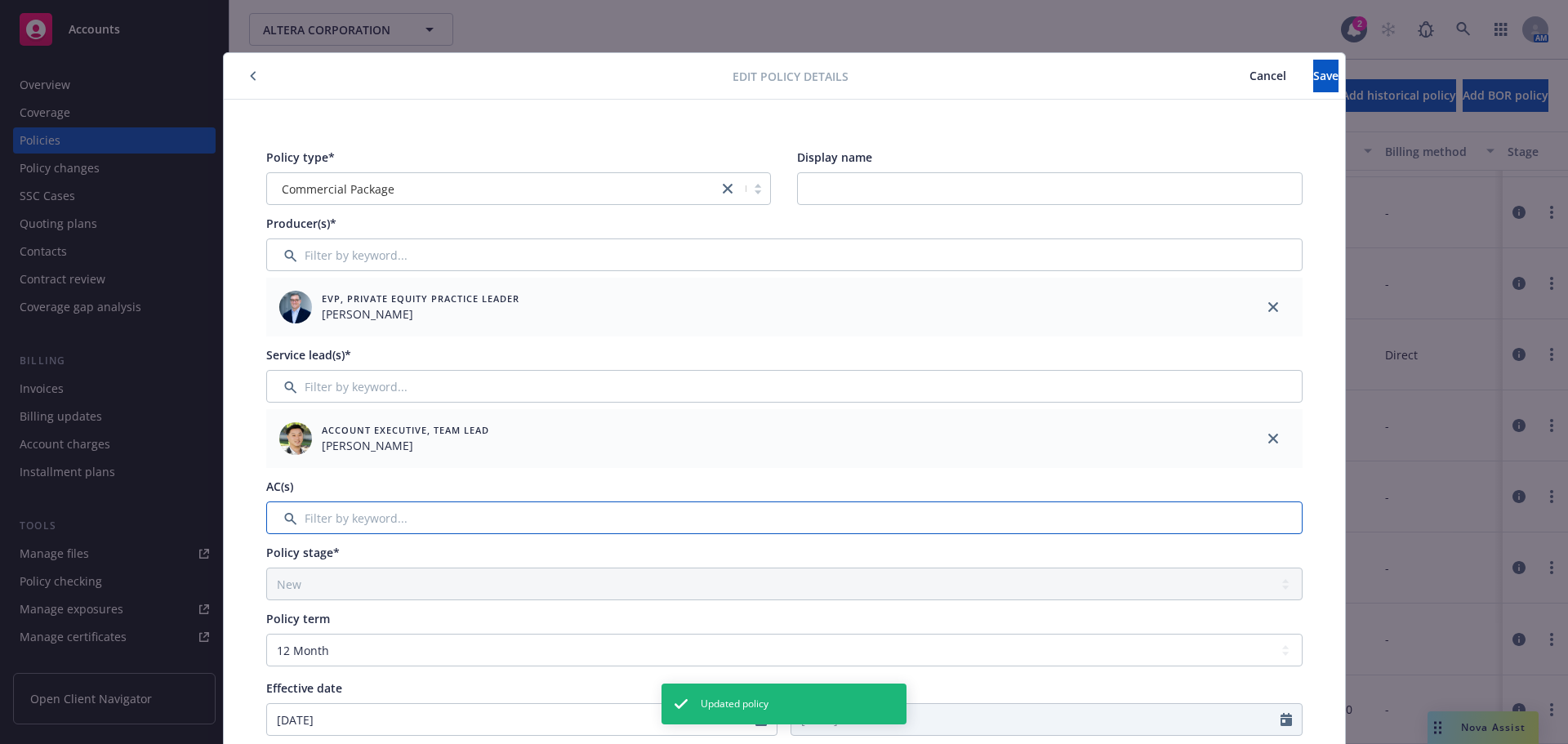
click at [383, 520] on input "Filter by keyword..." at bounding box center [784, 518] width 1036 height 33
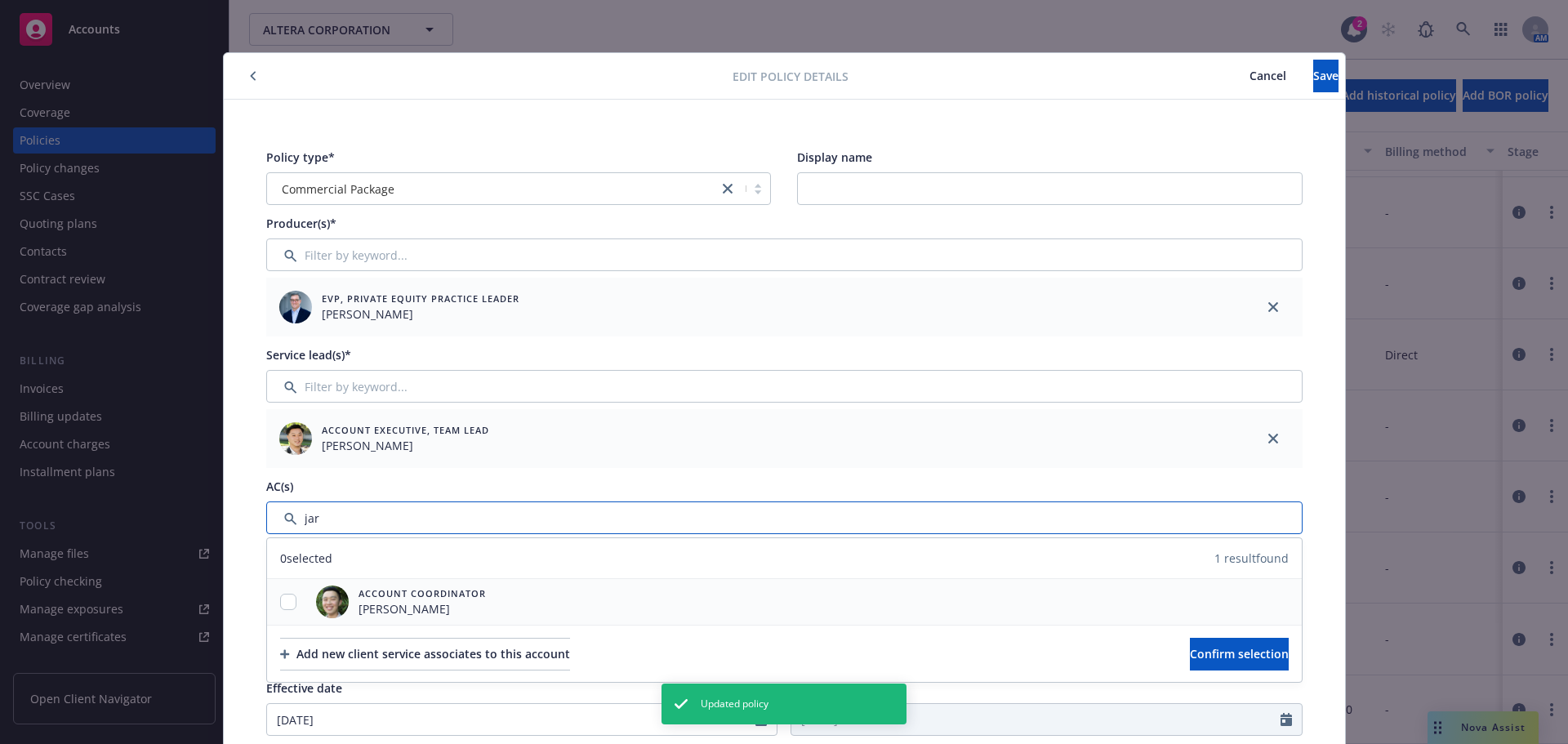
type input "jar"
click at [285, 598] on input "checkbox" at bounding box center [288, 601] width 16 height 16
checkbox input "true"
click at [1190, 643] on button "Confirm selection" at bounding box center [1239, 654] width 99 height 33
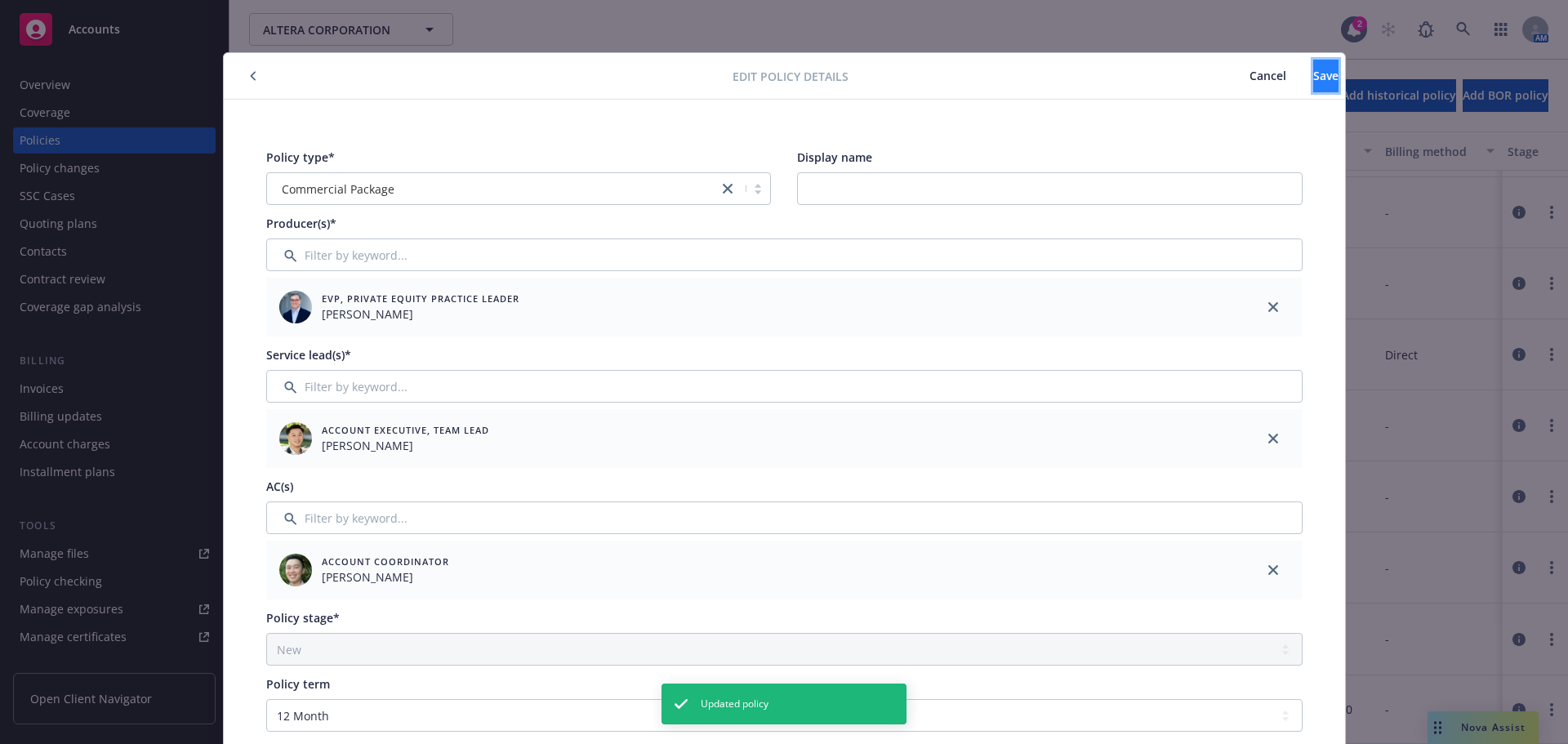
click at [1313, 79] on span "Save" at bounding box center [1326, 75] width 25 height 15
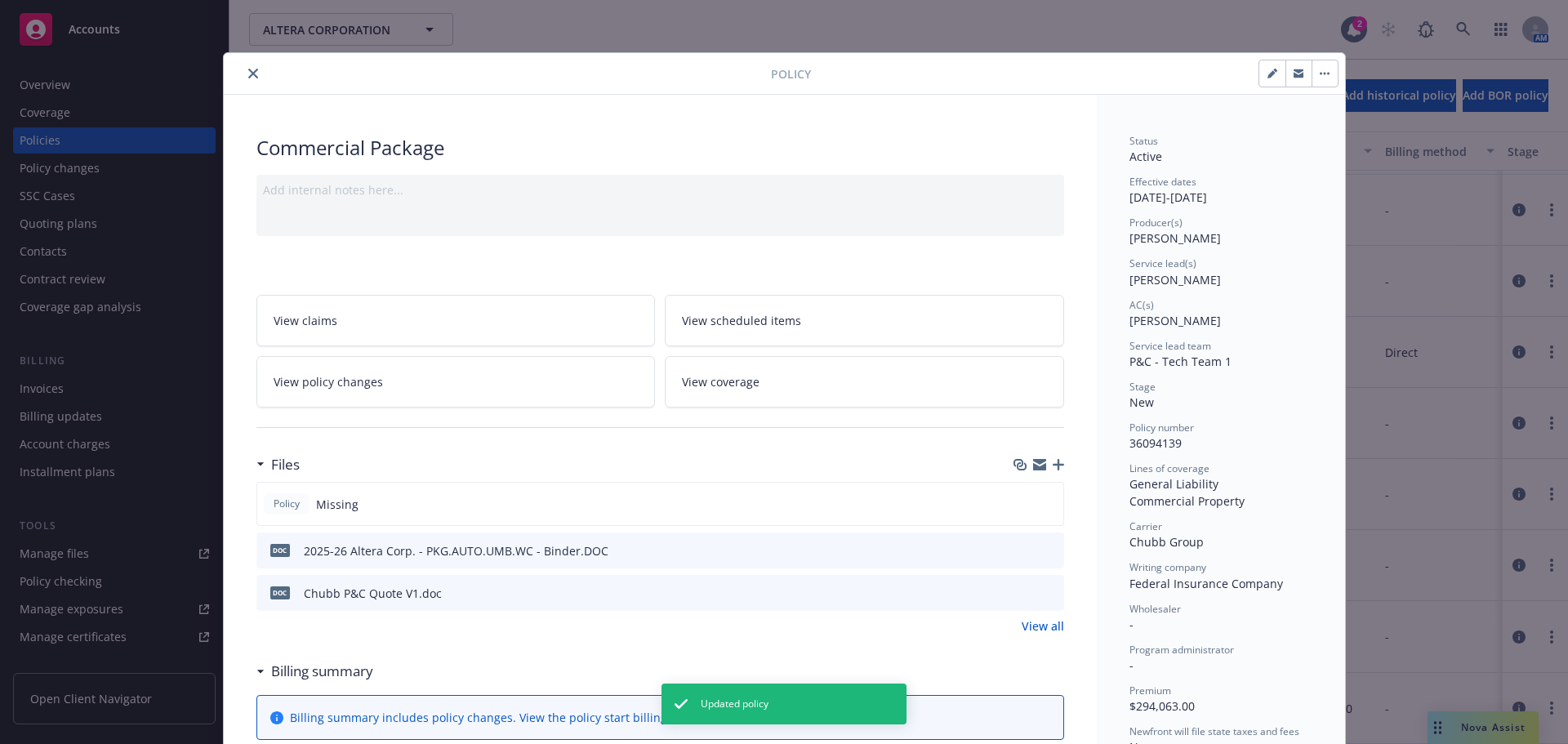
scroll to position [490, 0]
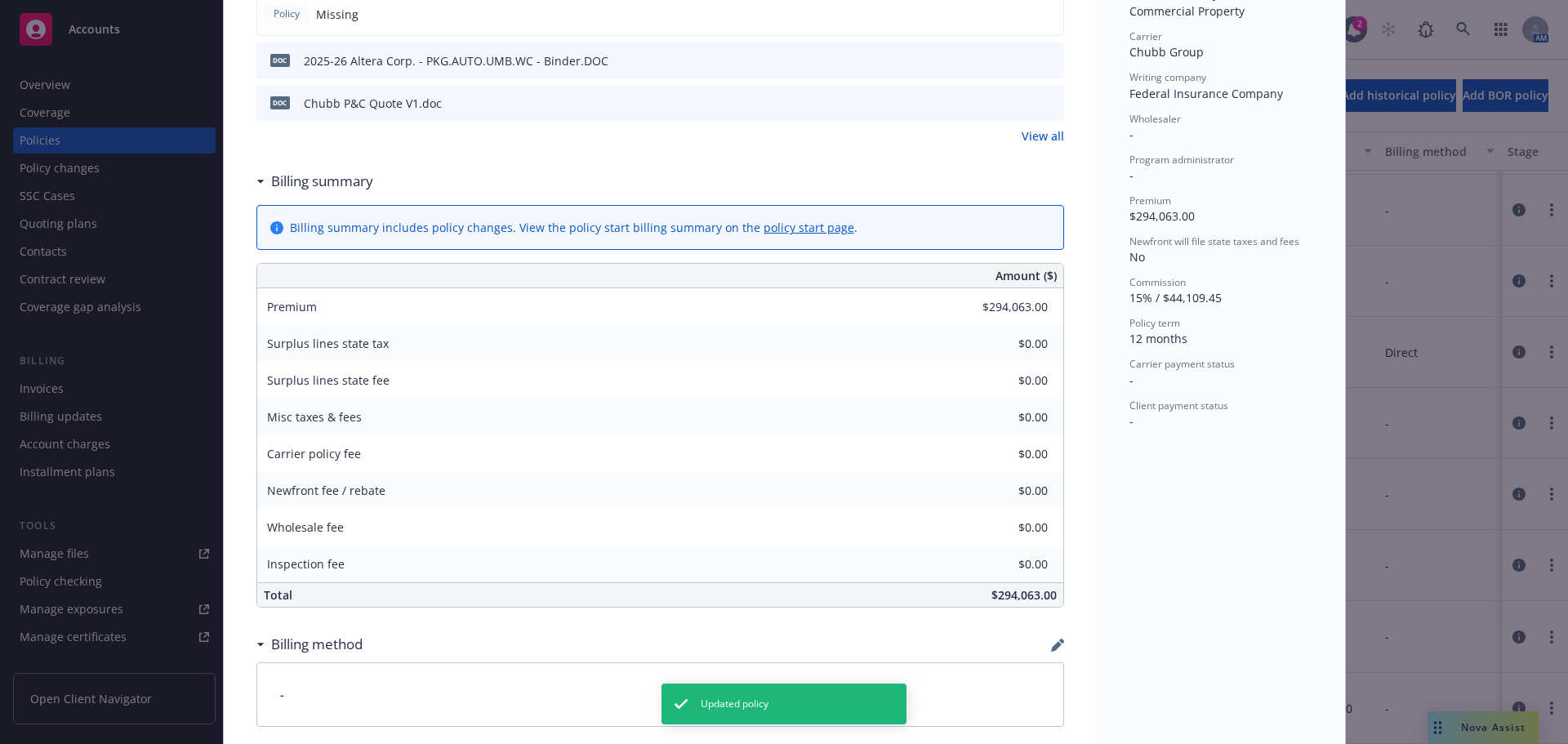
click at [1050, 646] on icon "button" at bounding box center [1055, 646] width 11 height 11
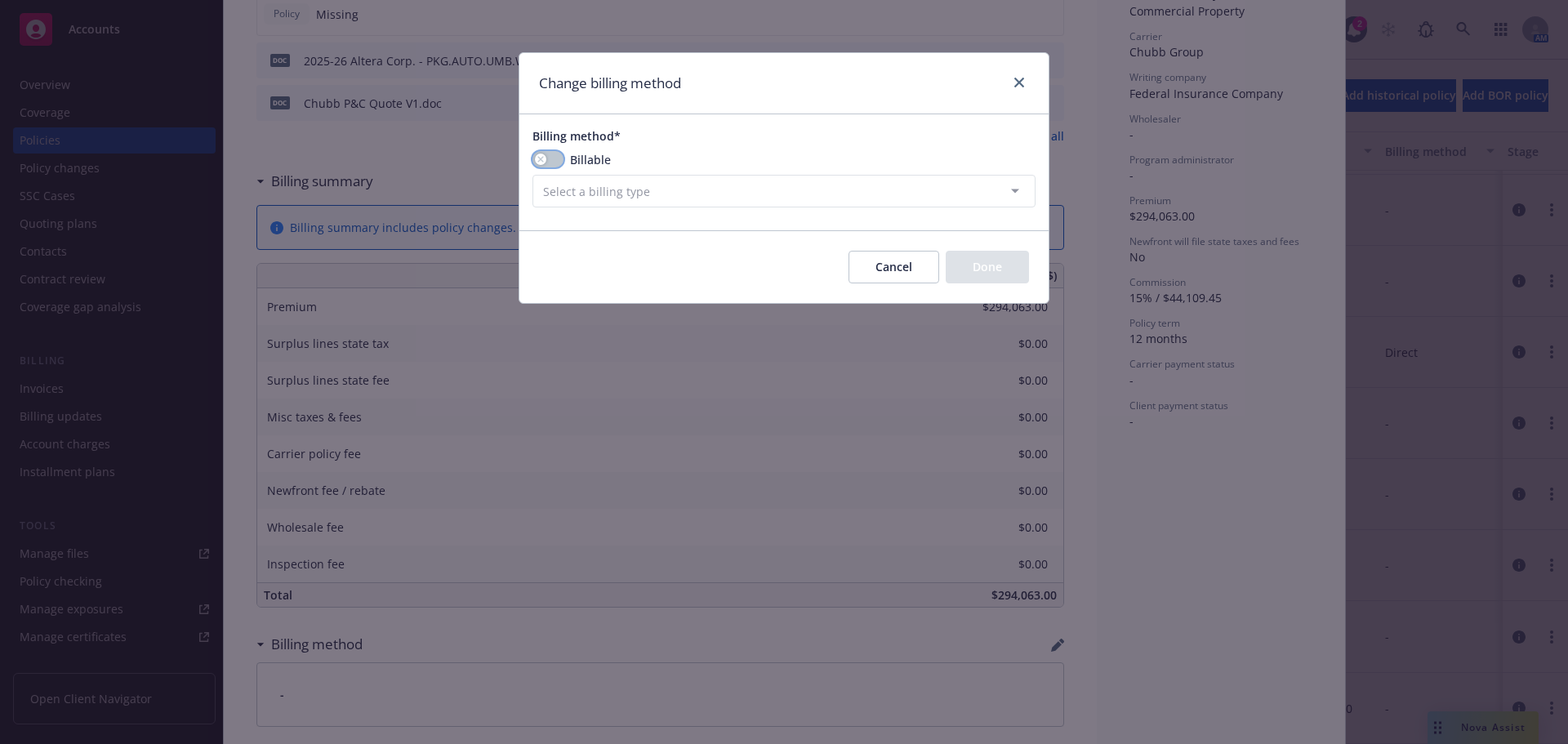
click at [553, 164] on button "button" at bounding box center [547, 159] width 31 height 16
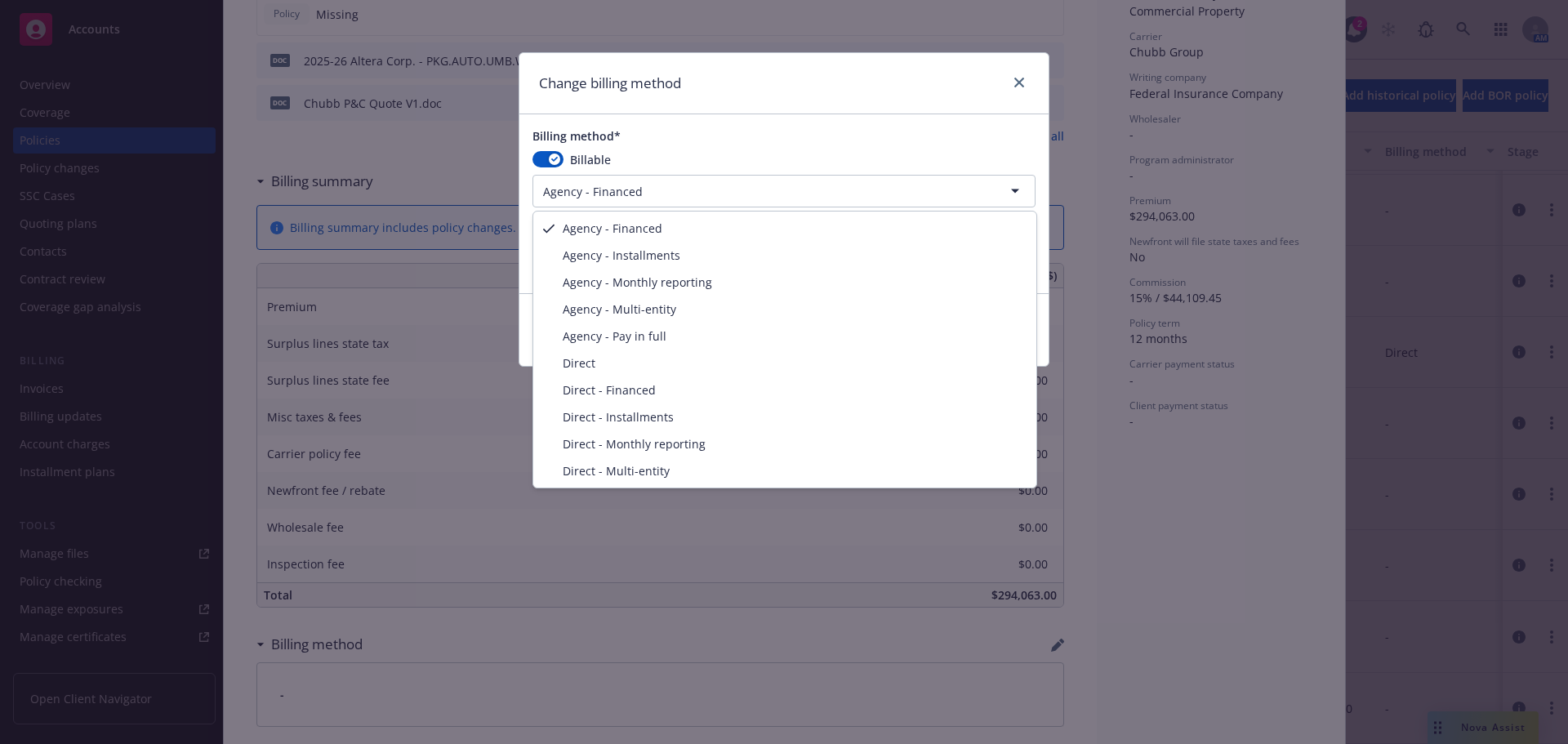
click at [696, 198] on html "Accounts Overview Coverage Policies Policy changes SSC Cases Quoting plans Cont…" at bounding box center [784, 372] width 1568 height 744
select select "AGENCY_PAY_IN_FULL"
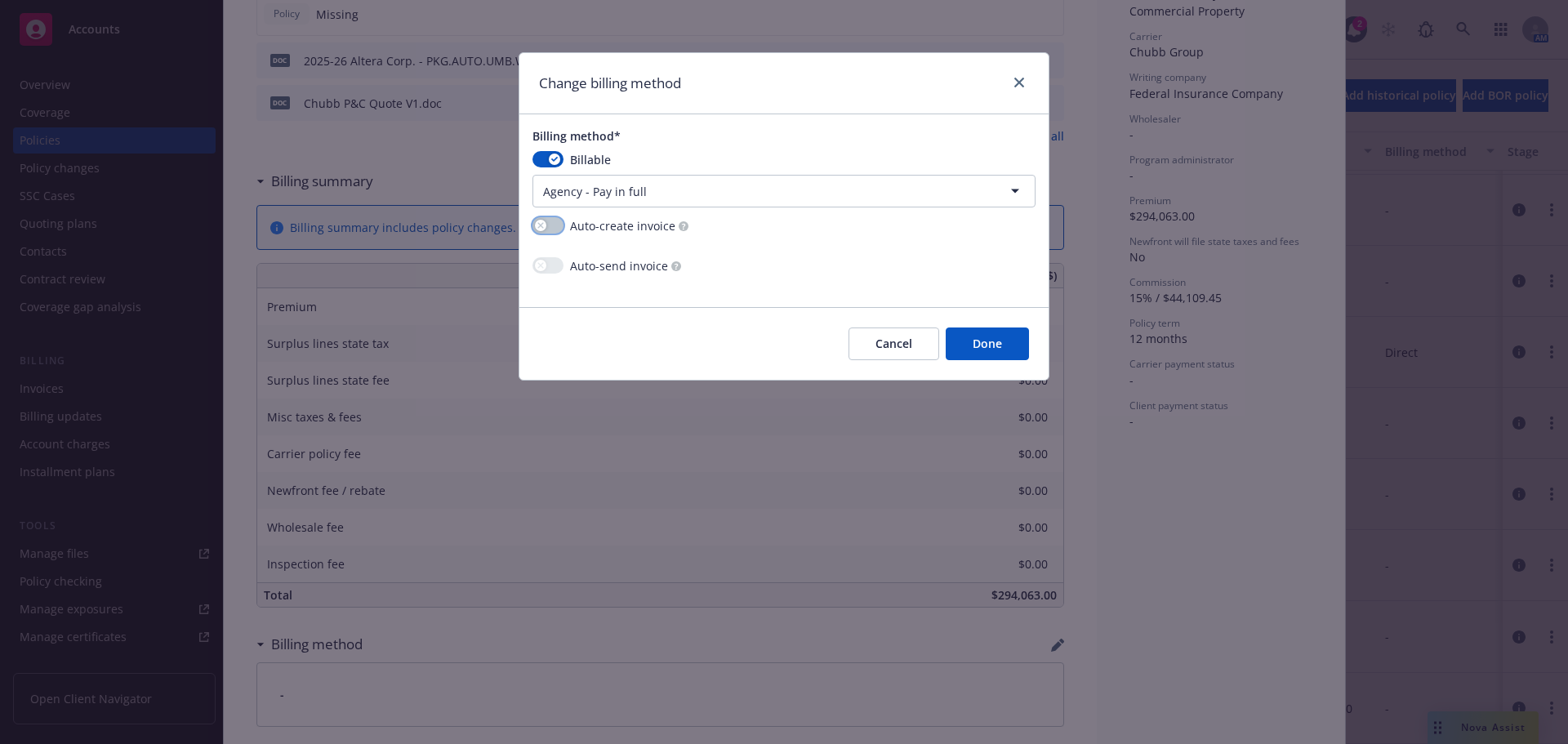
click at [550, 220] on button "button" at bounding box center [547, 225] width 31 height 16
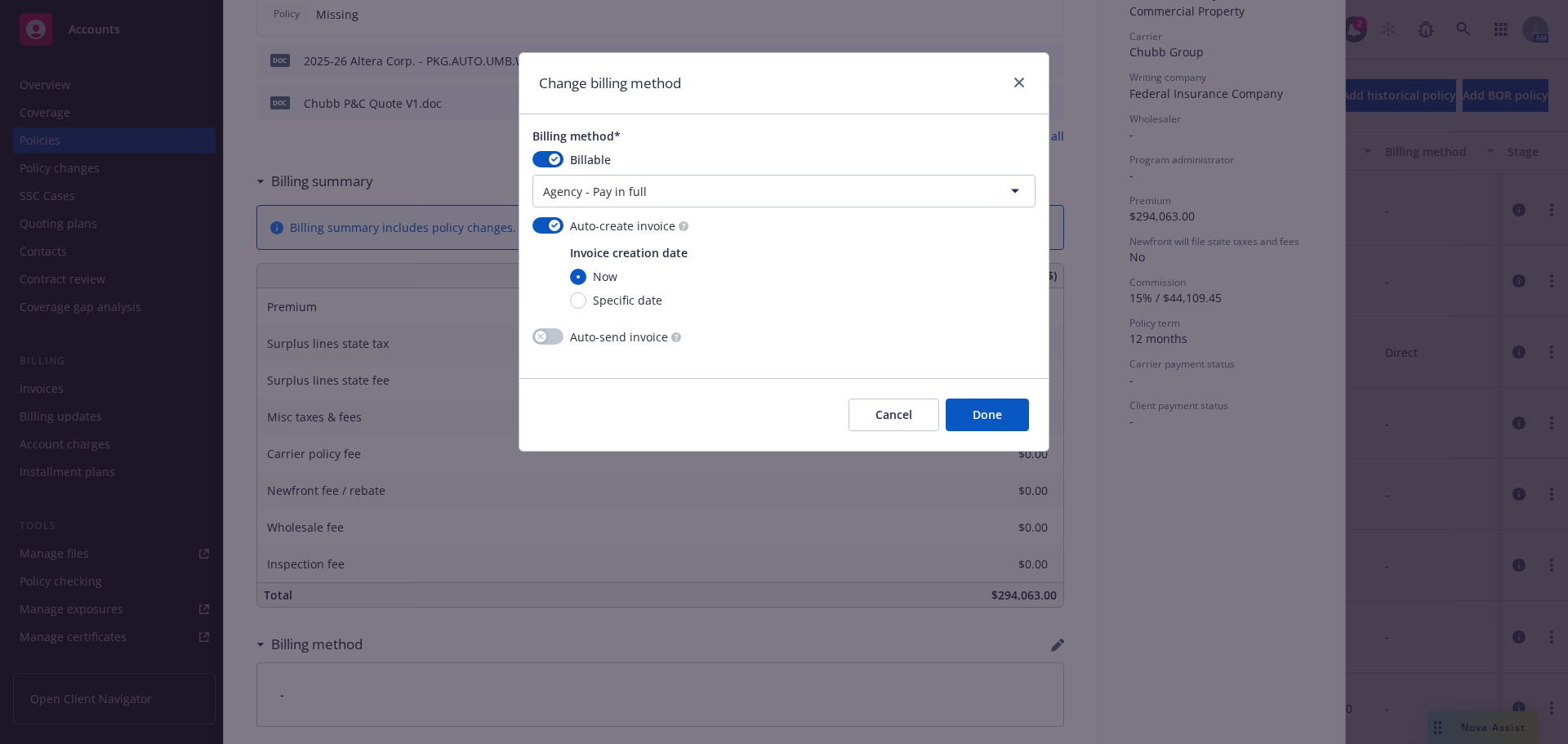
click at [999, 413] on button "Done" at bounding box center [987, 415] width 84 height 33
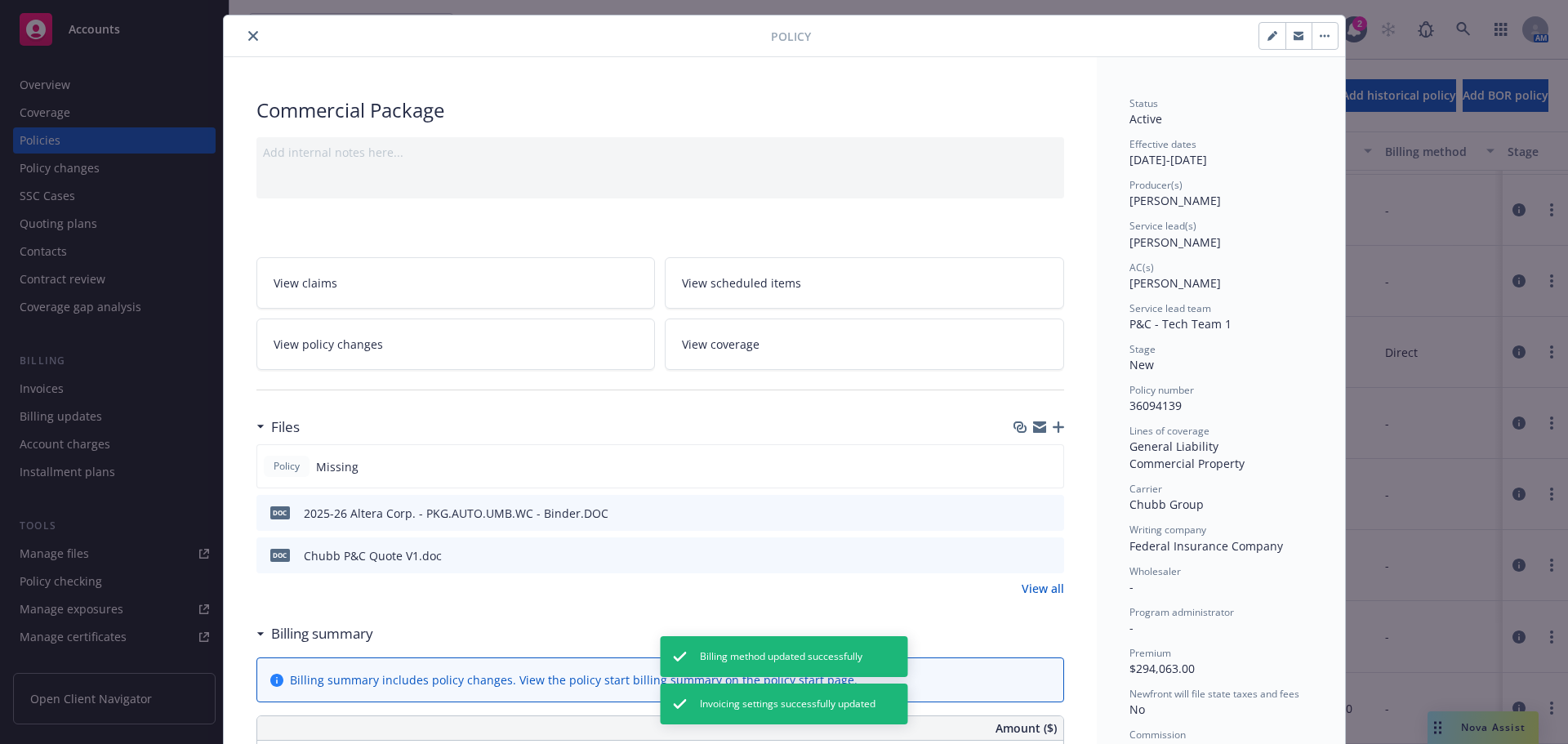
scroll to position [0, 0]
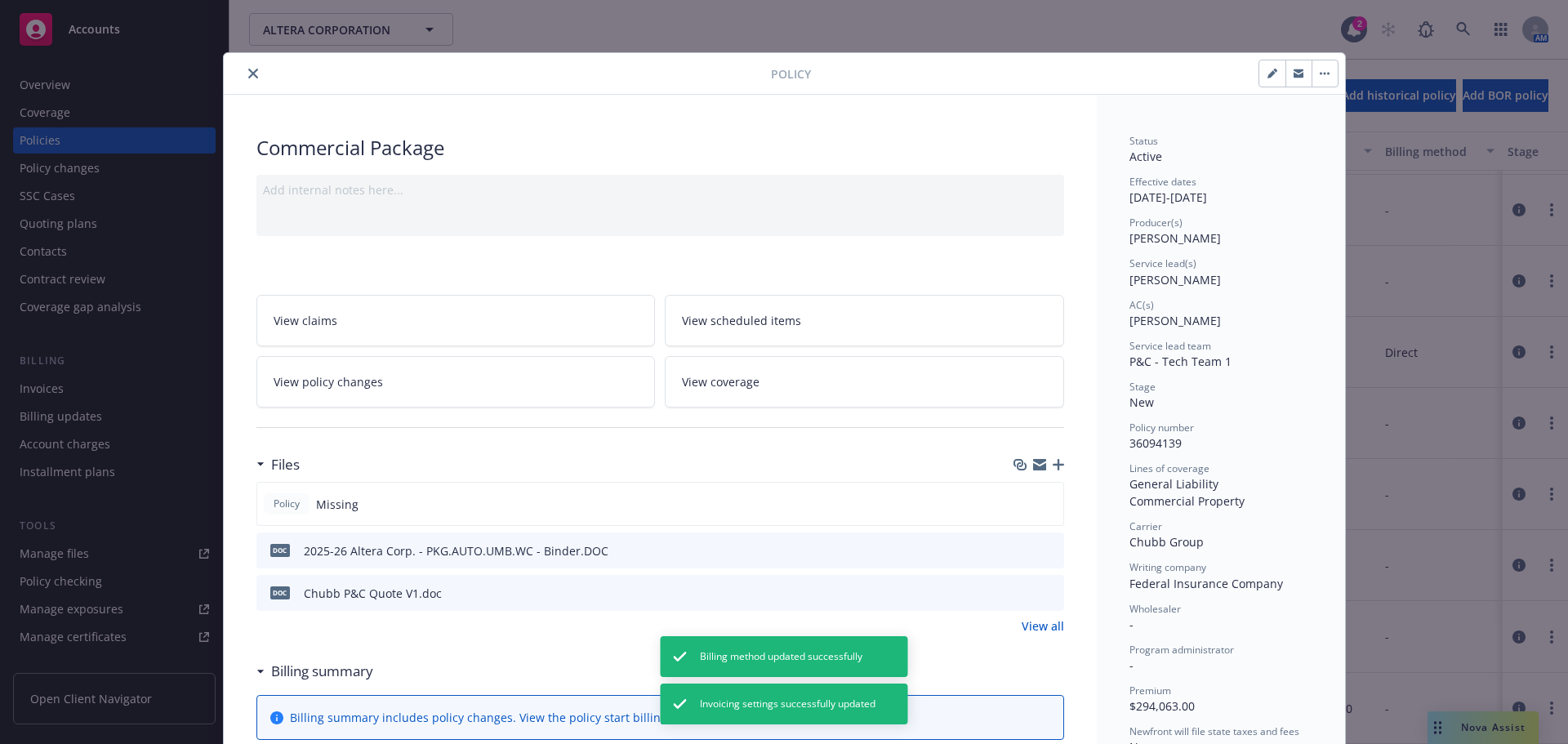
click at [255, 79] on button "close" at bounding box center [252, 73] width 19 height 19
